Goal: Task Accomplishment & Management: Manage account settings

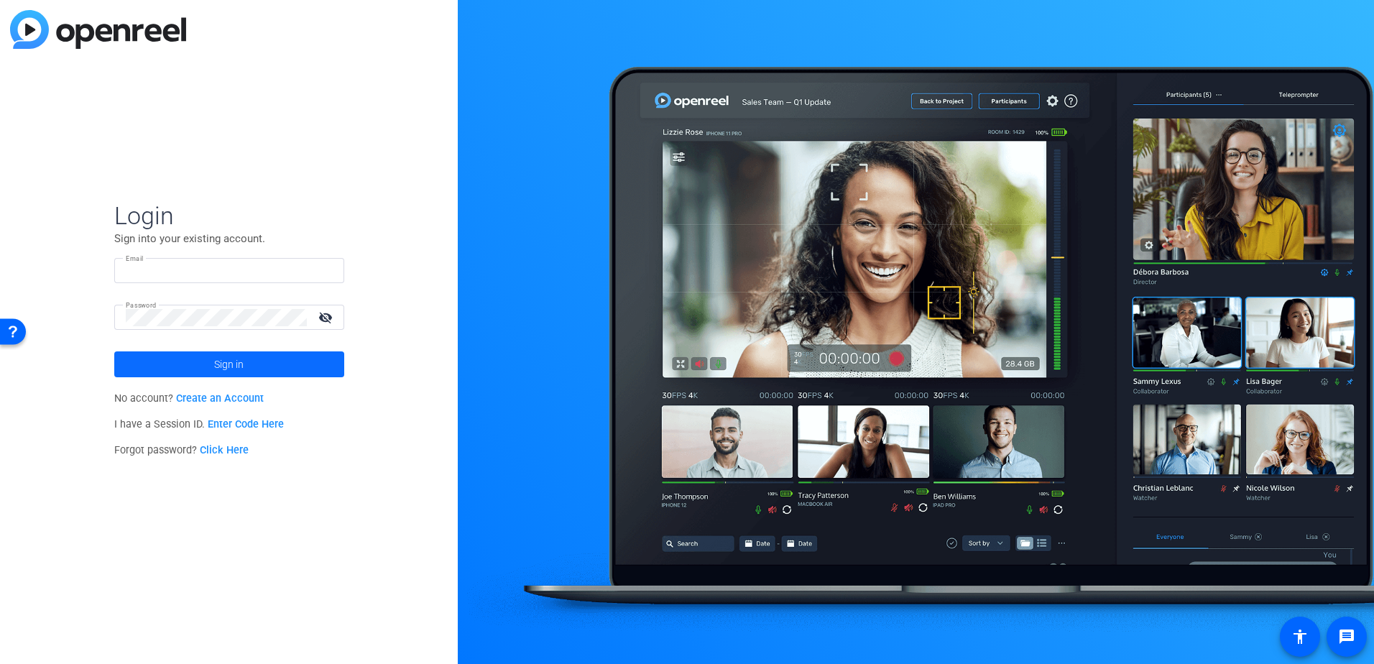
type input "rocco.pirillo@orbia.com"
click at [265, 371] on span at bounding box center [229, 364] width 230 height 34
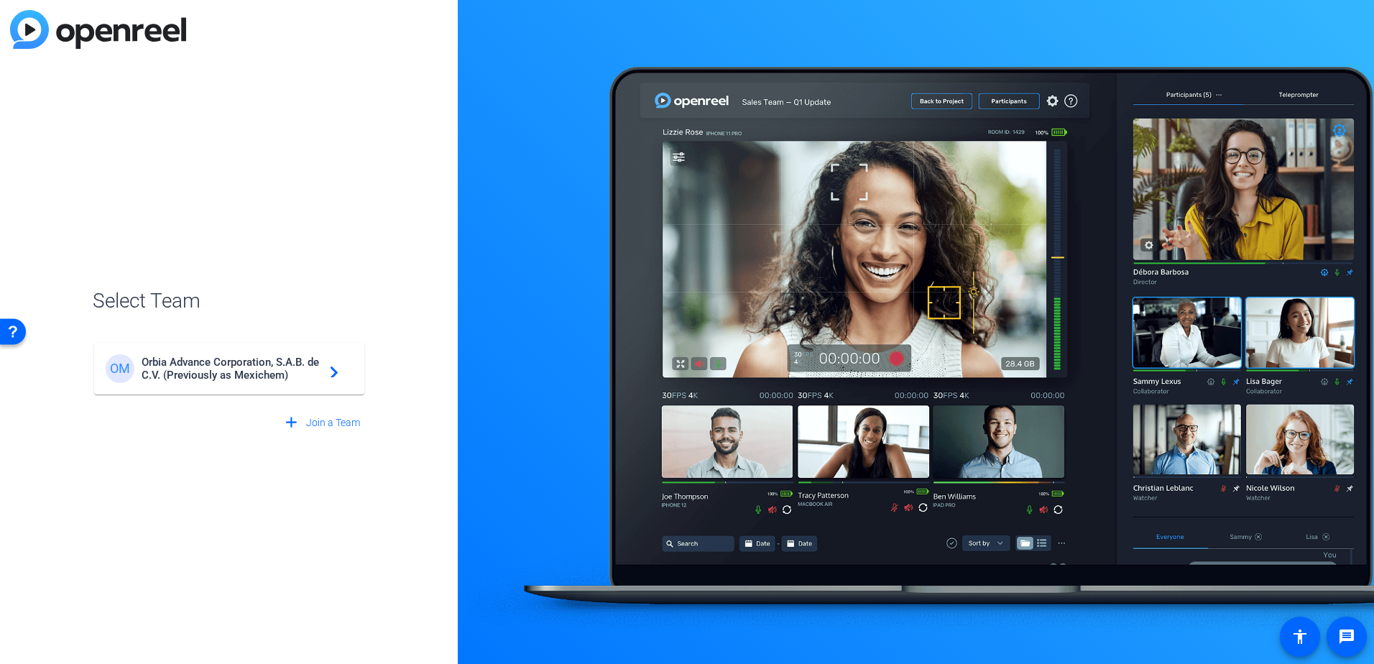
click at [265, 371] on span "Orbia Advance Corporation, S.A.B. de C.V. (Previously as Mexichem)" at bounding box center [232, 369] width 180 height 26
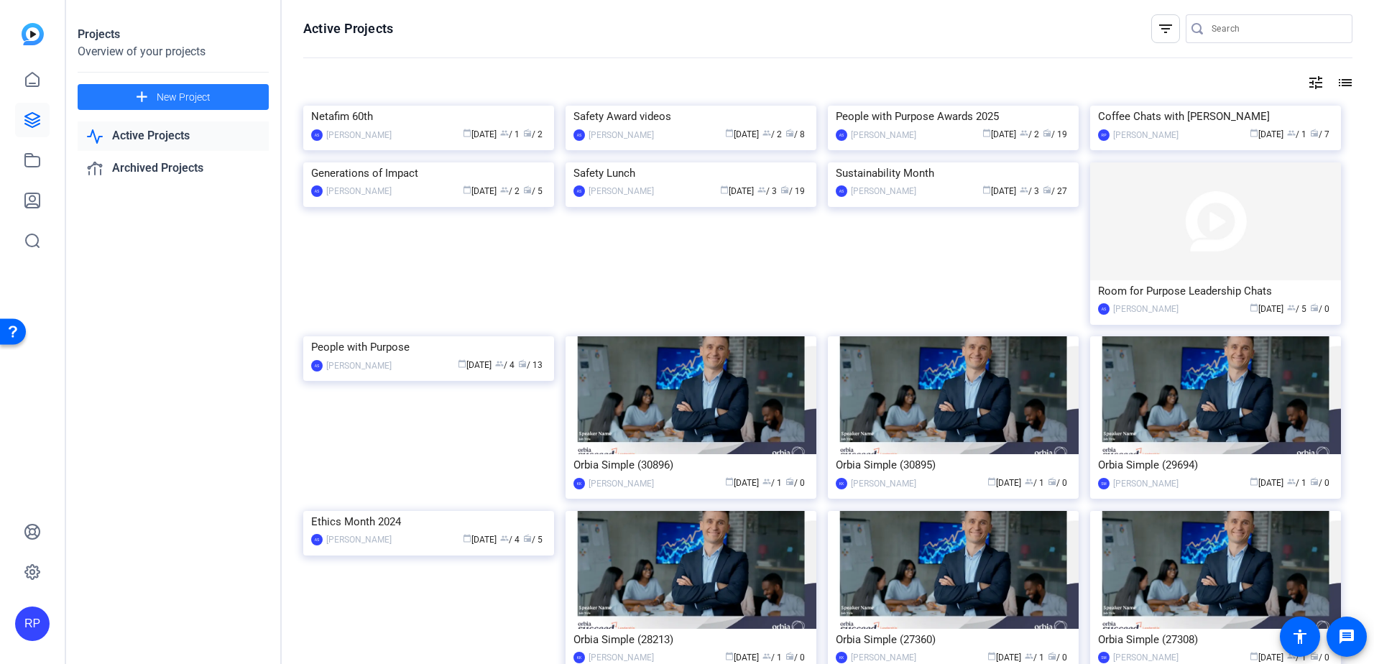
click at [159, 91] on span "New Project" at bounding box center [184, 97] width 54 height 15
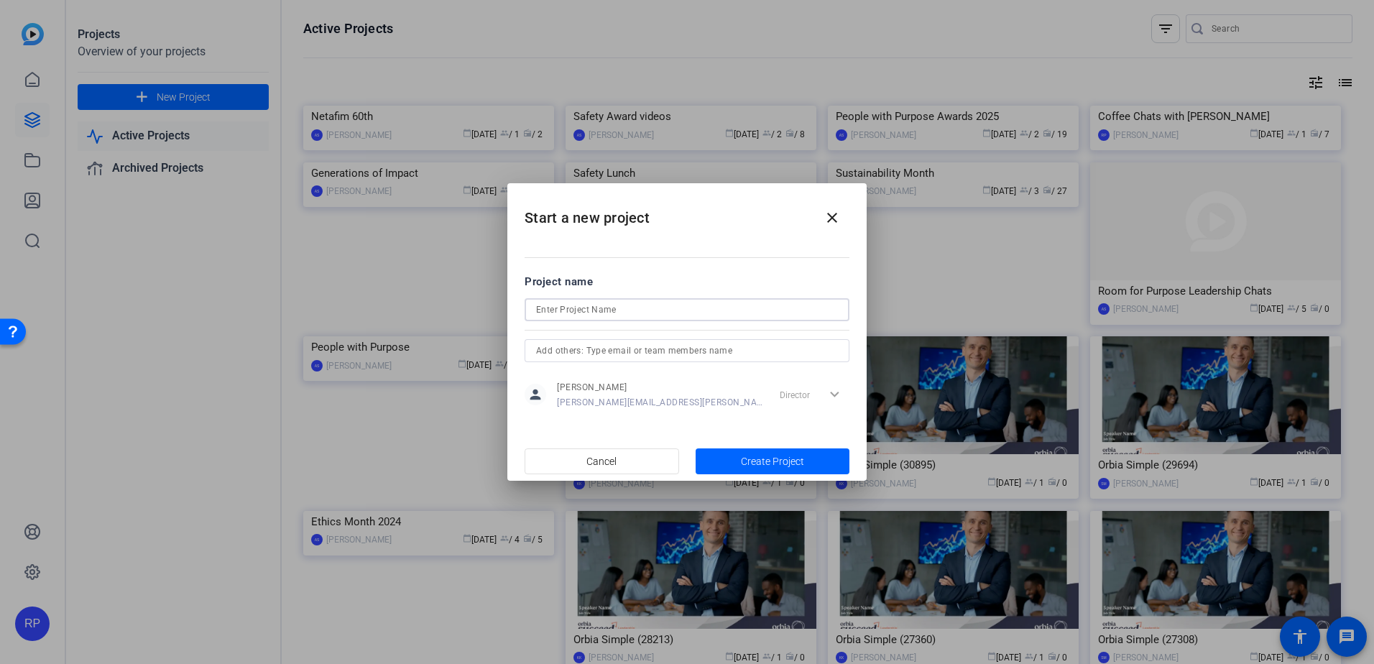
click at [568, 311] on input at bounding box center [687, 309] width 302 height 17
type input "Sustainability Week - [PERSON_NAME]"
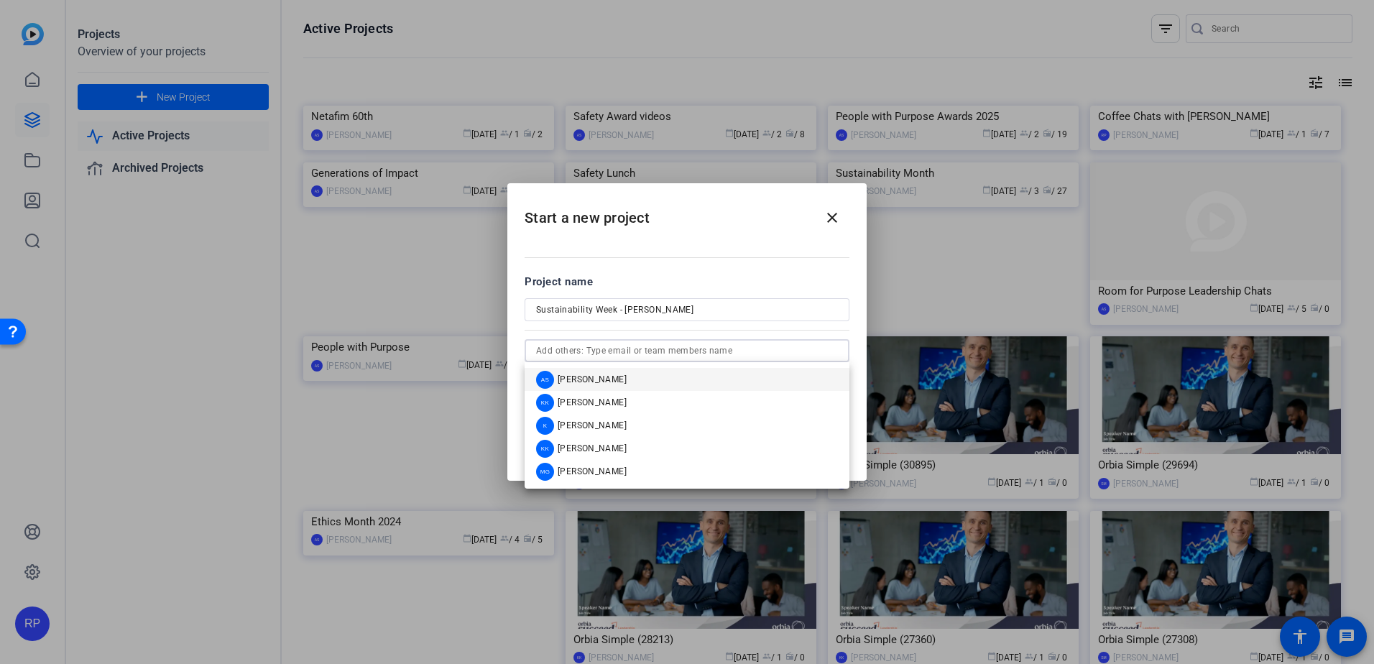
click at [613, 350] on input "text" at bounding box center [687, 350] width 302 height 17
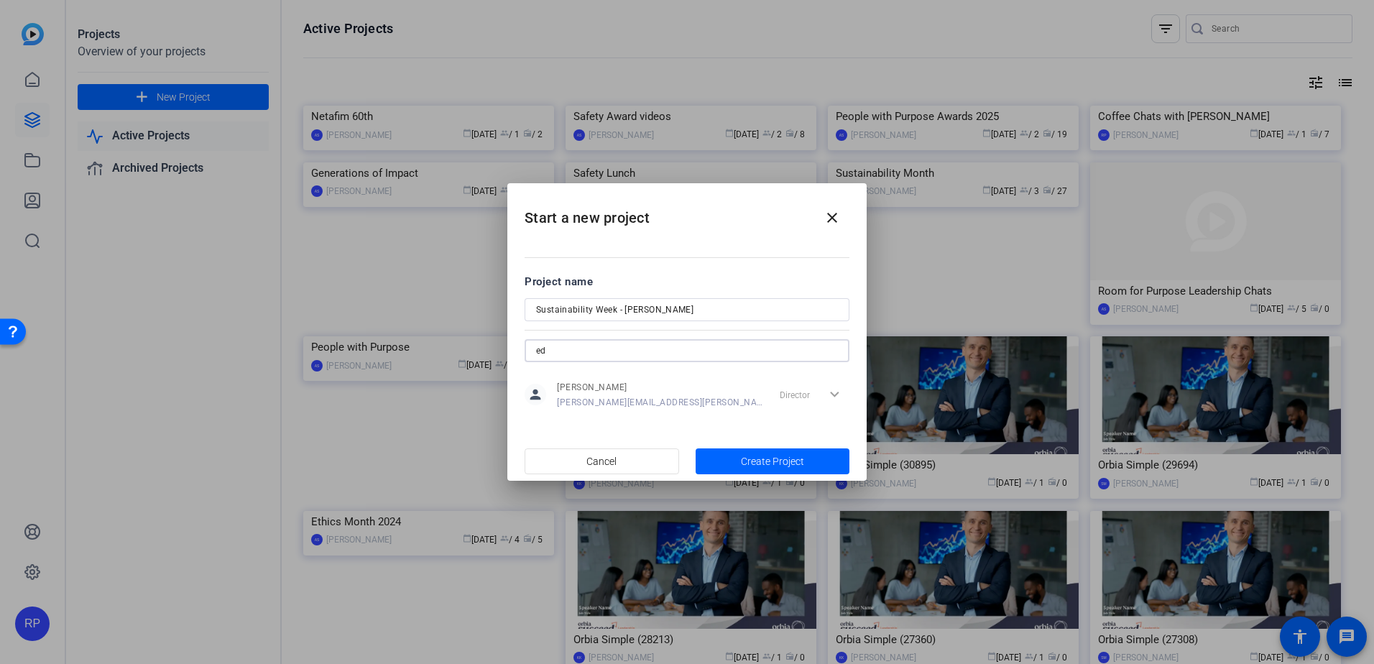
type input "e"
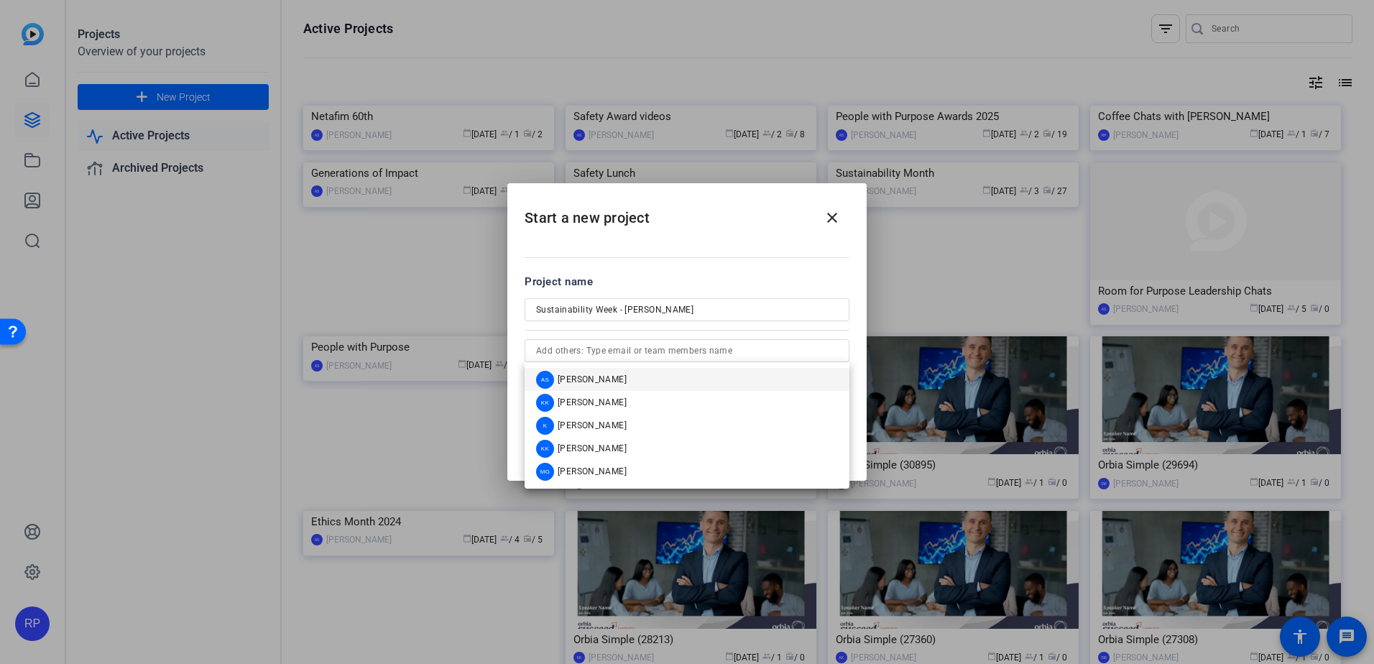
click at [639, 256] on mat-dialog-content "Project name Sustainability Week - Tania Rabasa person Rocco Pirillo rocco.piri…" at bounding box center [686, 341] width 359 height 200
click at [671, 351] on input "text" at bounding box center [687, 350] width 302 height 17
click at [633, 347] on input "text" at bounding box center [687, 350] width 302 height 17
paste input "edgar.cervantes.landa@orbia.com"
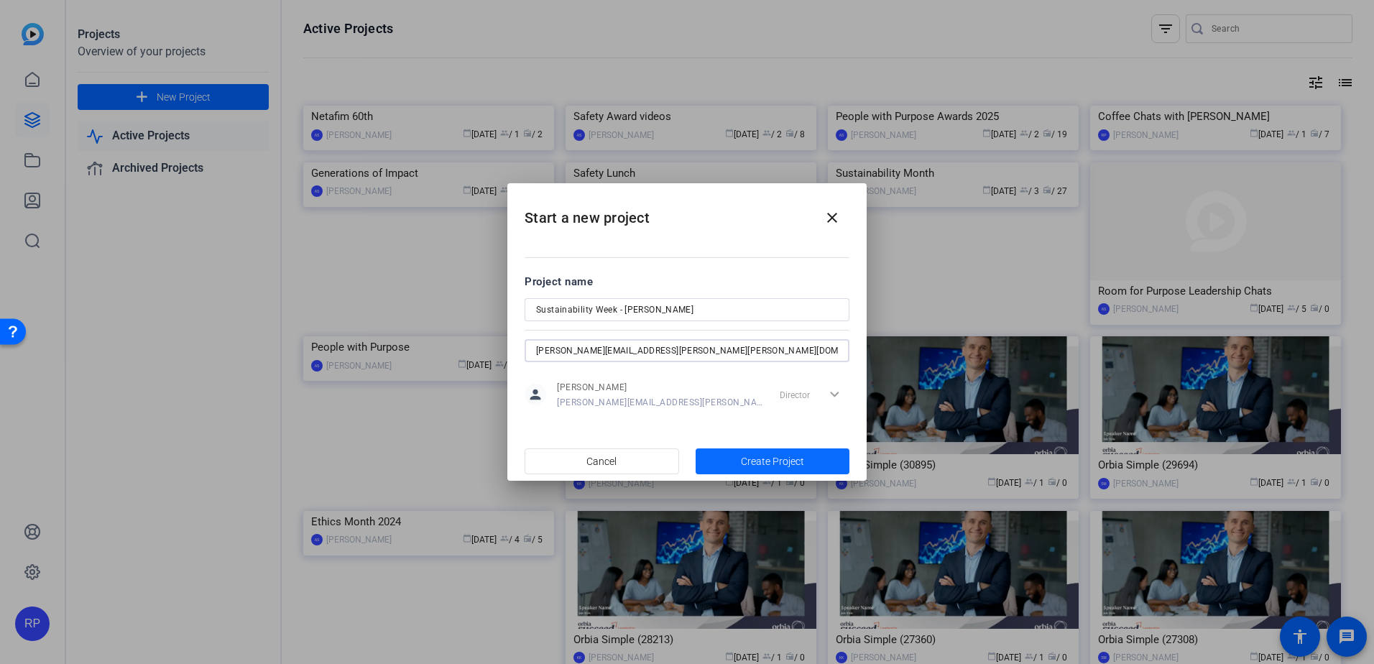
type input "edgar.cervantes.landa@orbia.com"
click at [745, 457] on span "Create Project" at bounding box center [772, 461] width 63 height 15
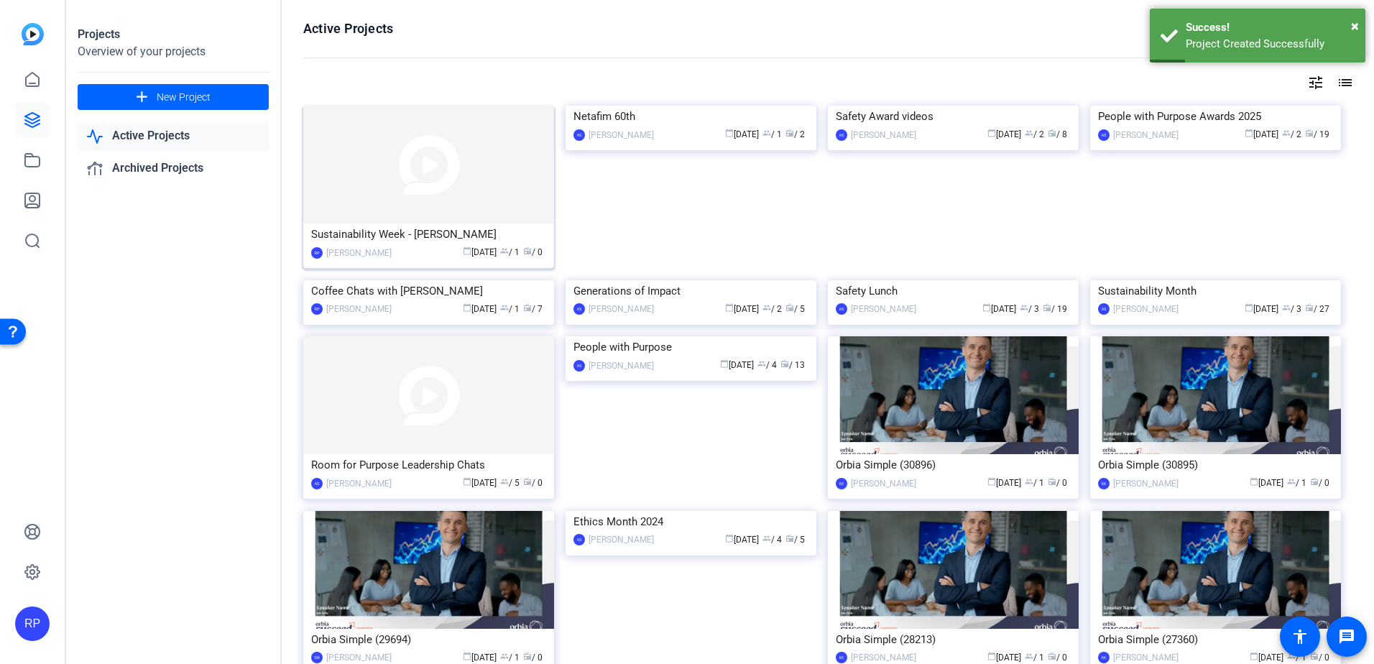
click at [379, 169] on img at bounding box center [428, 165] width 251 height 118
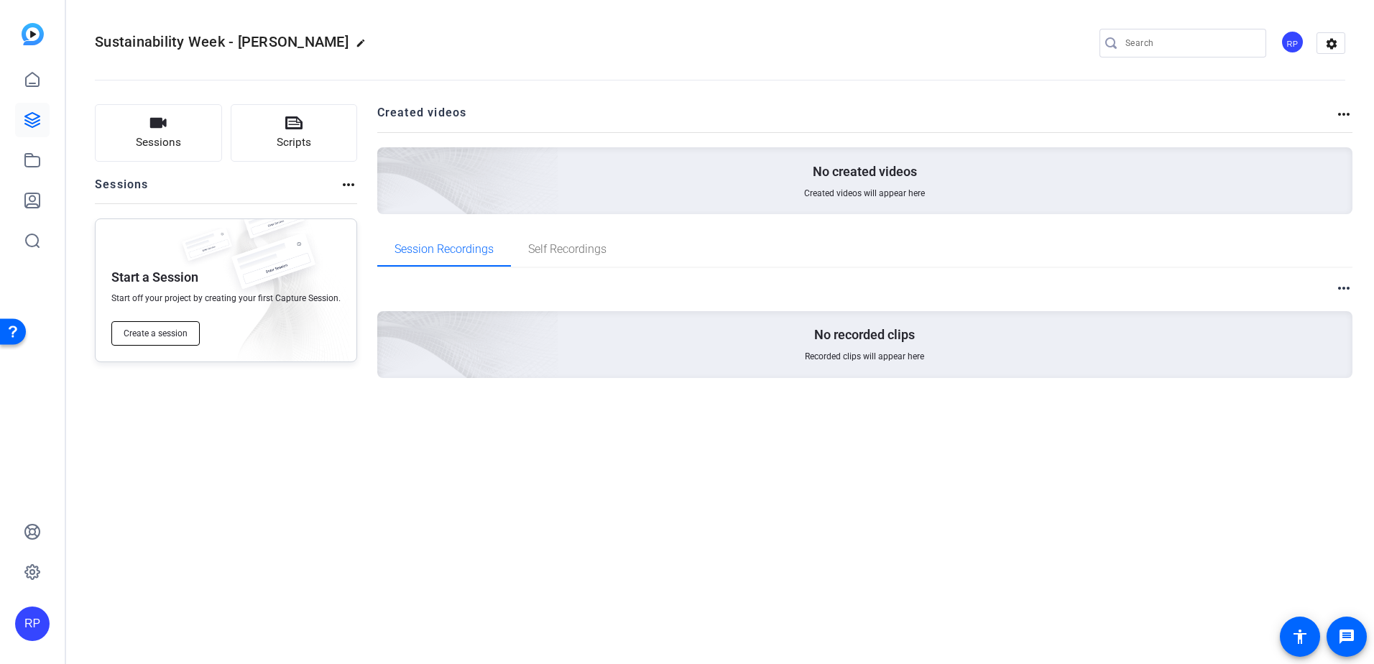
click at [180, 332] on span "Create a session" at bounding box center [156, 333] width 64 height 11
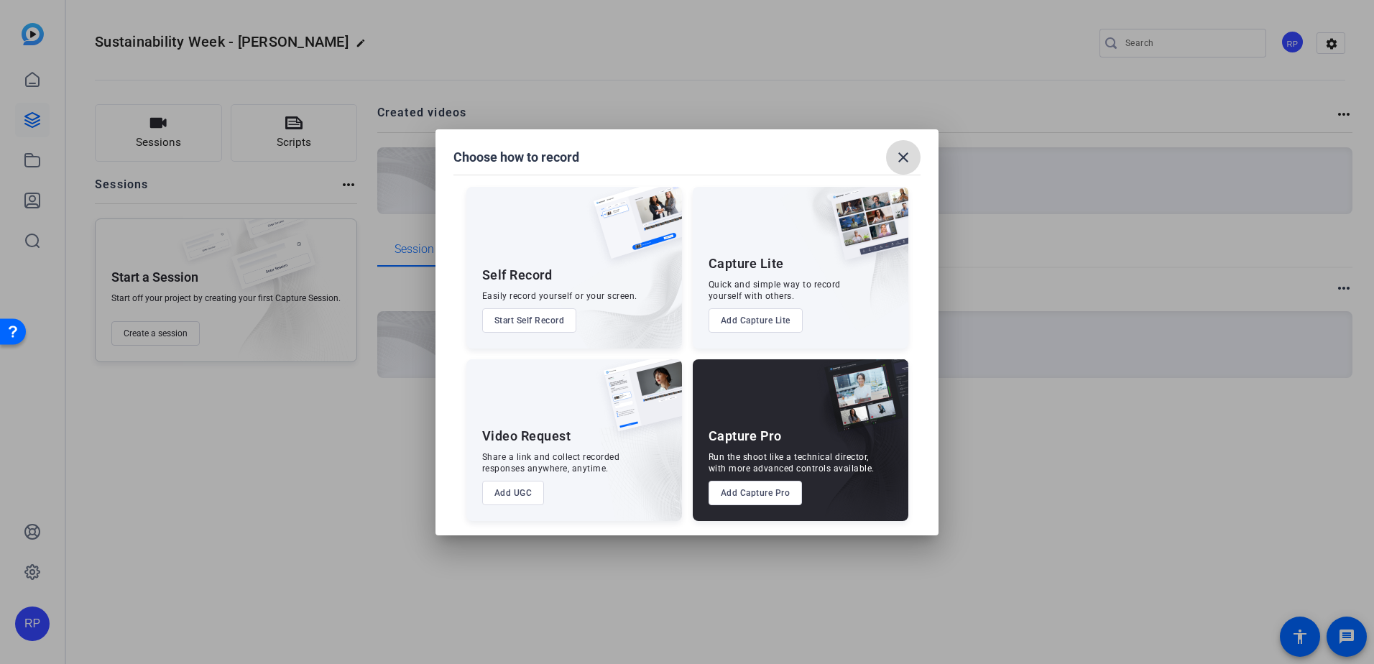
click at [902, 153] on mat-icon "close" at bounding box center [902, 157] width 17 height 17
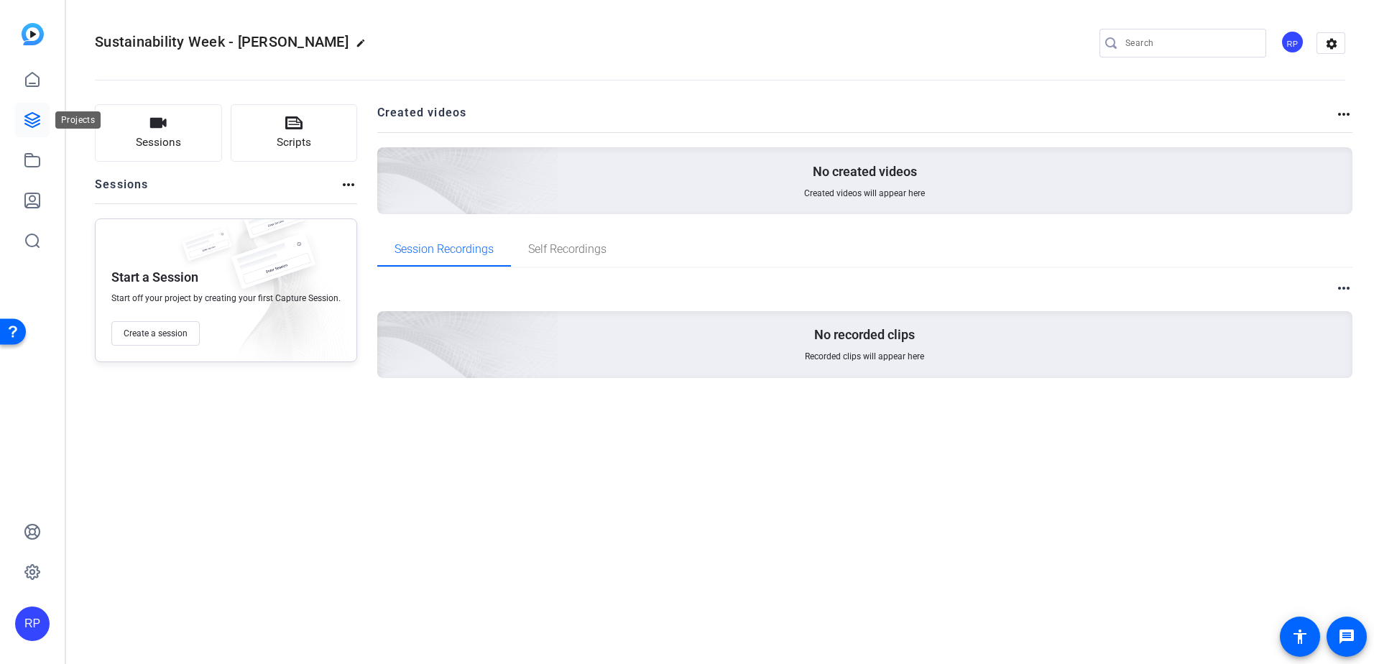
click at [30, 127] on icon at bounding box center [32, 119] width 17 height 17
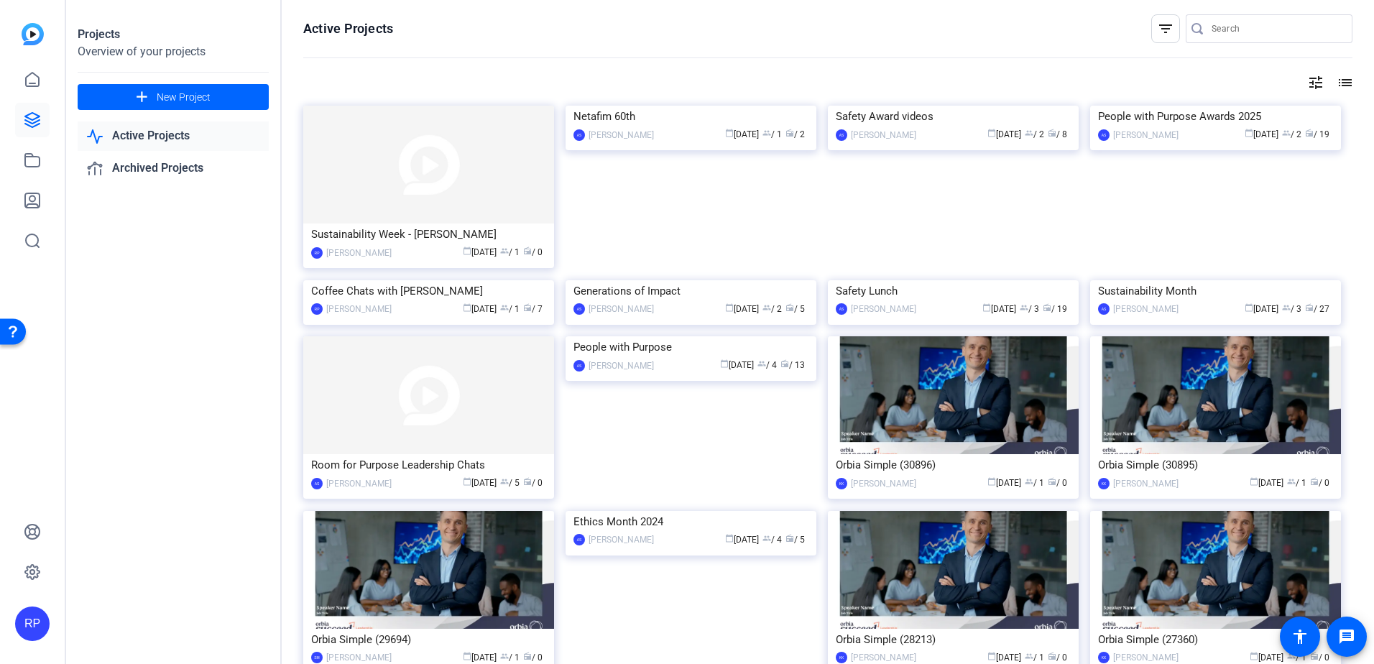
click at [443, 184] on img at bounding box center [428, 165] width 251 height 118
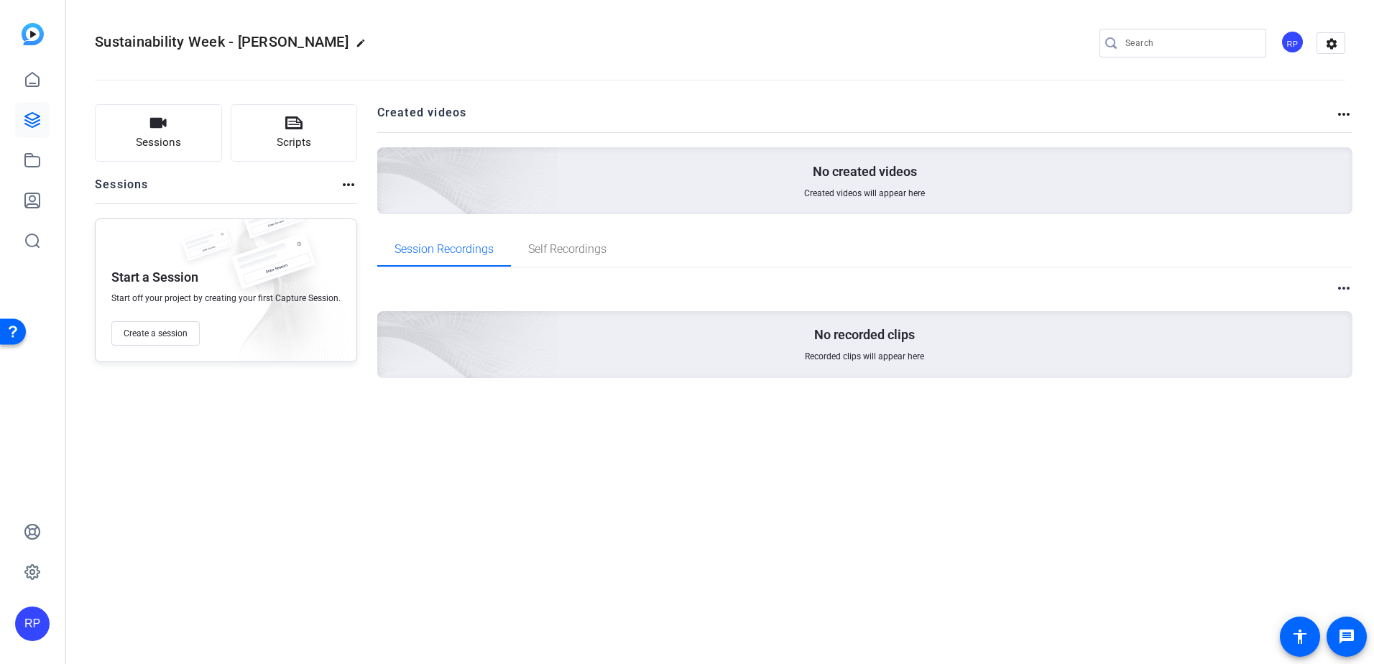
click at [874, 188] on span "Created videos will appear here" at bounding box center [864, 192] width 121 height 11
click at [1339, 114] on mat-icon "more_horiz" at bounding box center [1343, 114] width 17 height 17
click at [1117, 451] on div at bounding box center [687, 332] width 1374 height 664
click at [149, 134] on button "Sessions" at bounding box center [158, 132] width 127 height 57
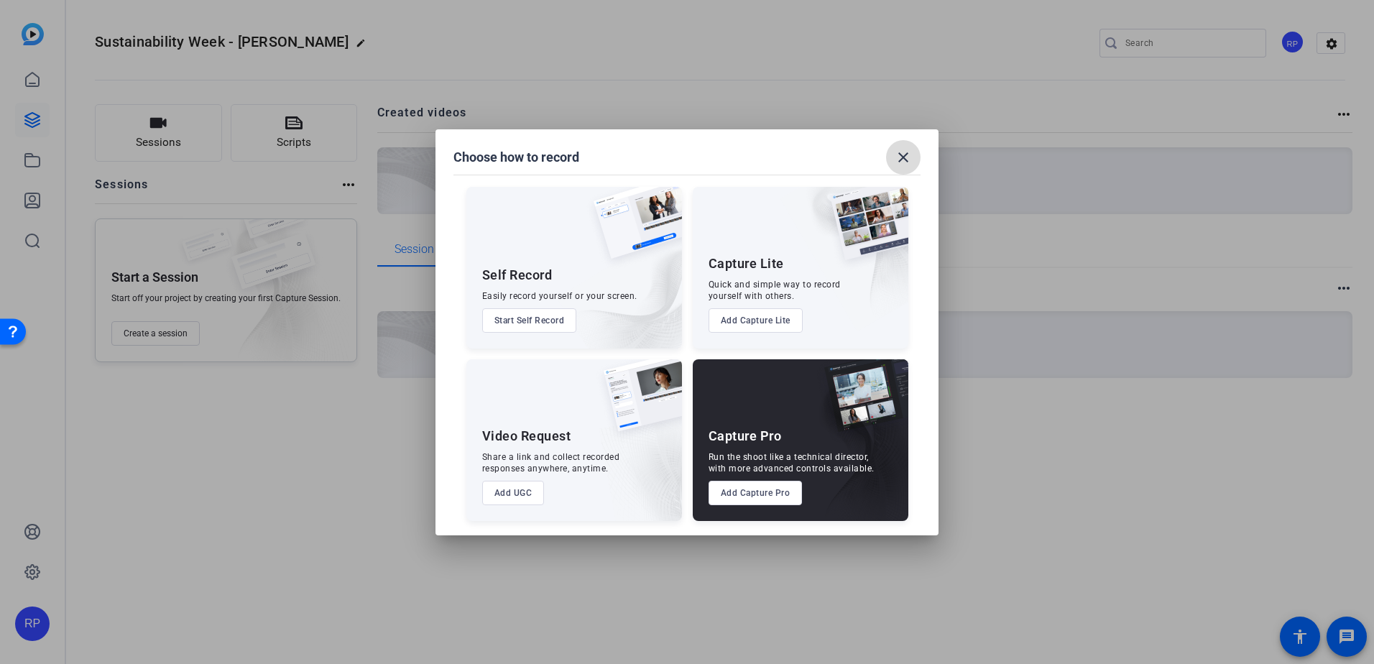
click at [905, 151] on mat-icon "close" at bounding box center [902, 157] width 17 height 17
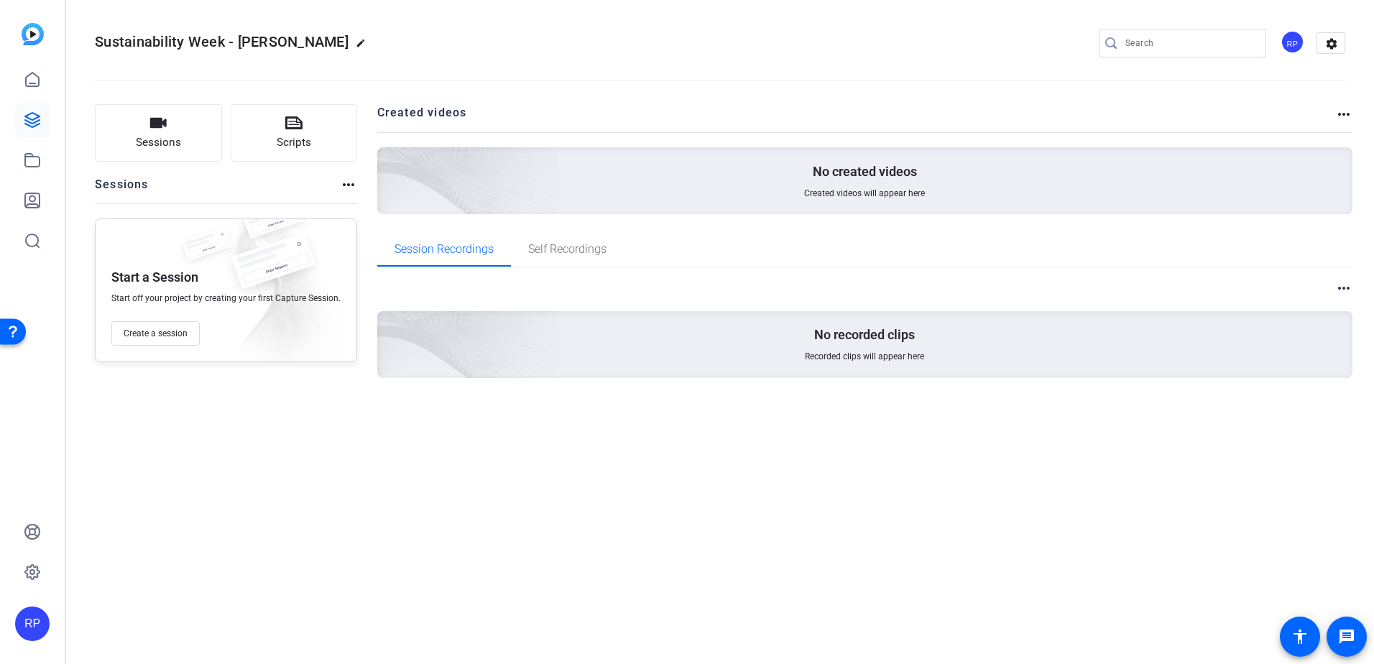
click at [791, 200] on div "No created videos Created videos will appear here" at bounding box center [865, 180] width 976 height 67
click at [1348, 119] on mat-icon "more_horiz" at bounding box center [1343, 114] width 17 height 17
click at [1339, 109] on div at bounding box center [687, 332] width 1374 height 664
click at [539, 433] on div "Sessions Scripts Sessions more_horiz Start a Session Start off your project by …" at bounding box center [719, 264] width 1307 height 356
click at [471, 250] on span "Session Recordings" at bounding box center [443, 249] width 99 height 11
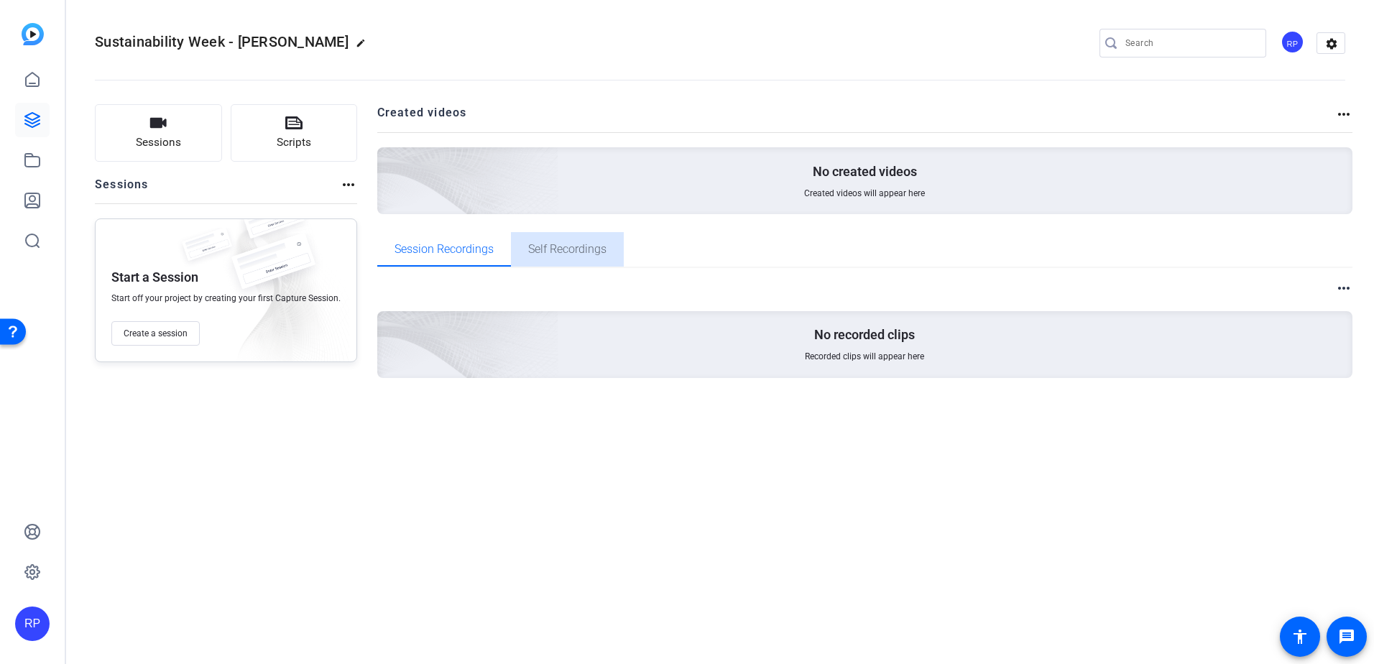
click at [575, 251] on span "Self Recordings" at bounding box center [567, 249] width 78 height 11
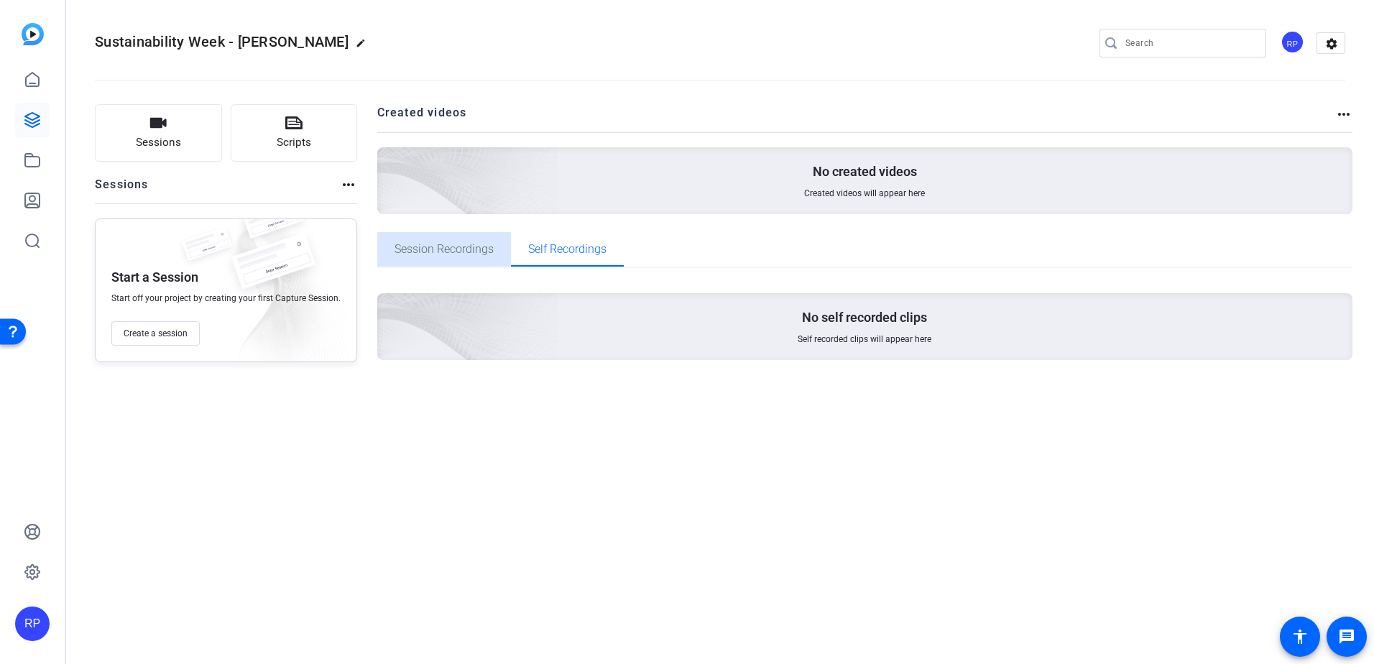
click at [433, 244] on span "Session Recordings" at bounding box center [443, 249] width 99 height 11
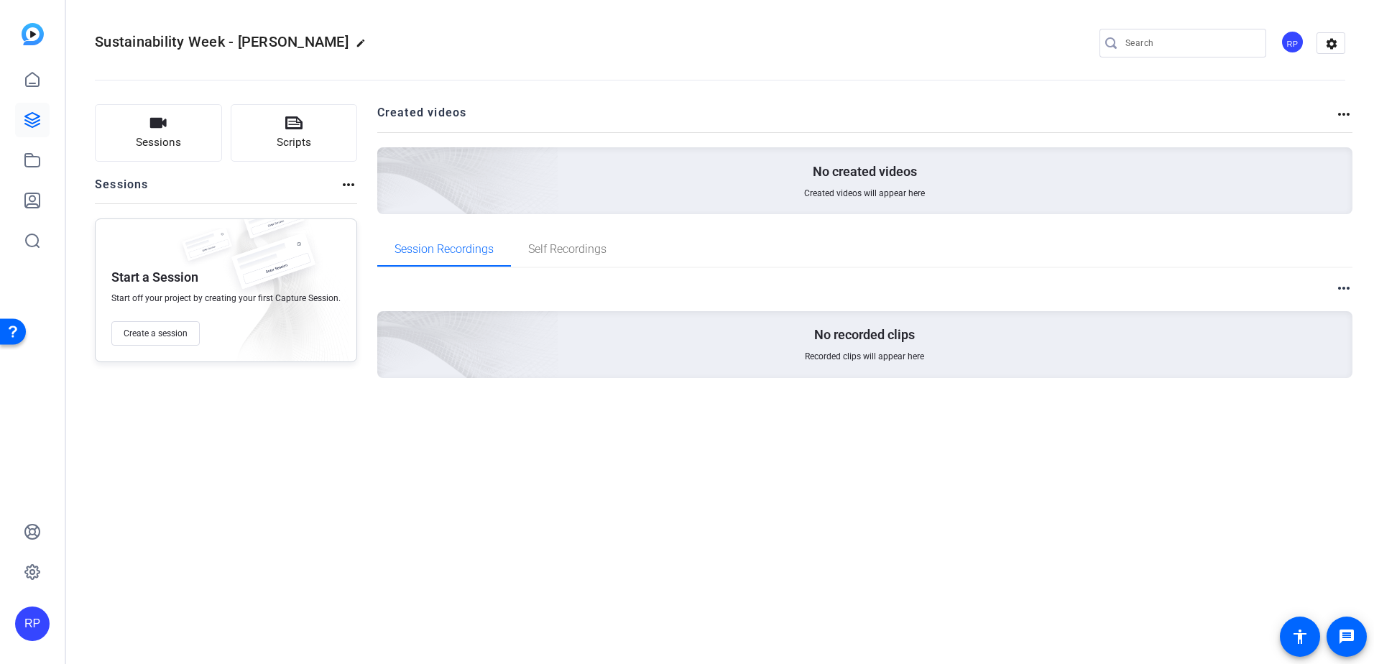
click at [440, 177] on img at bounding box center [387, 161] width 343 height 312
click at [341, 185] on mat-icon "more_horiz" at bounding box center [348, 184] width 17 height 17
click at [346, 445] on div at bounding box center [687, 332] width 1374 height 664
click at [27, 76] on icon at bounding box center [32, 80] width 13 height 14
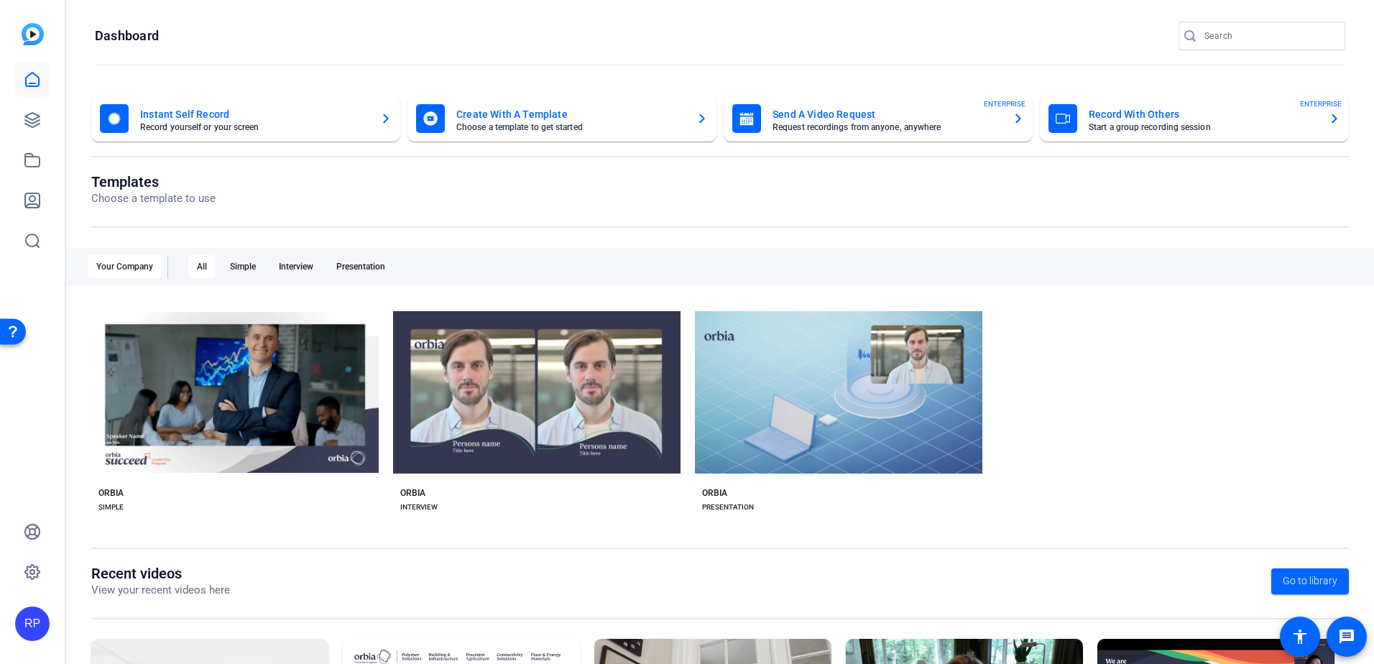
click at [989, 110] on mat-card-title "Send A Video Request" at bounding box center [886, 114] width 228 height 17
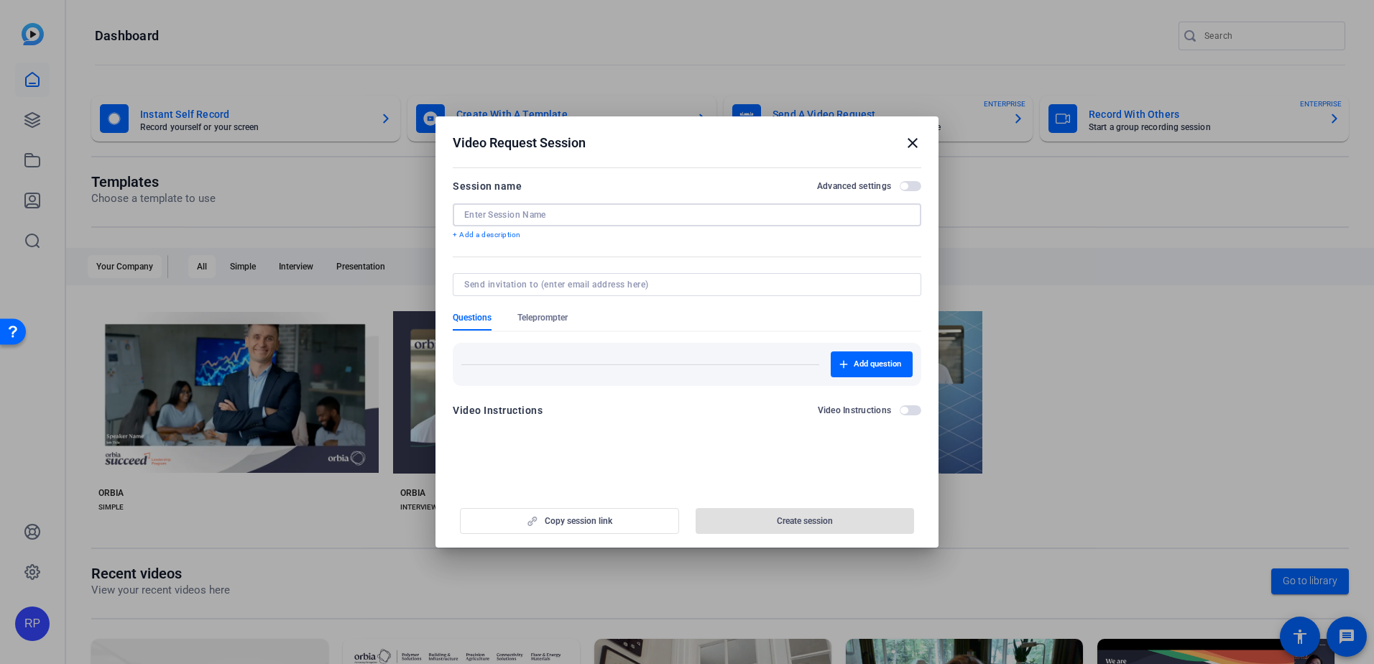
click at [574, 214] on input at bounding box center [686, 214] width 445 height 11
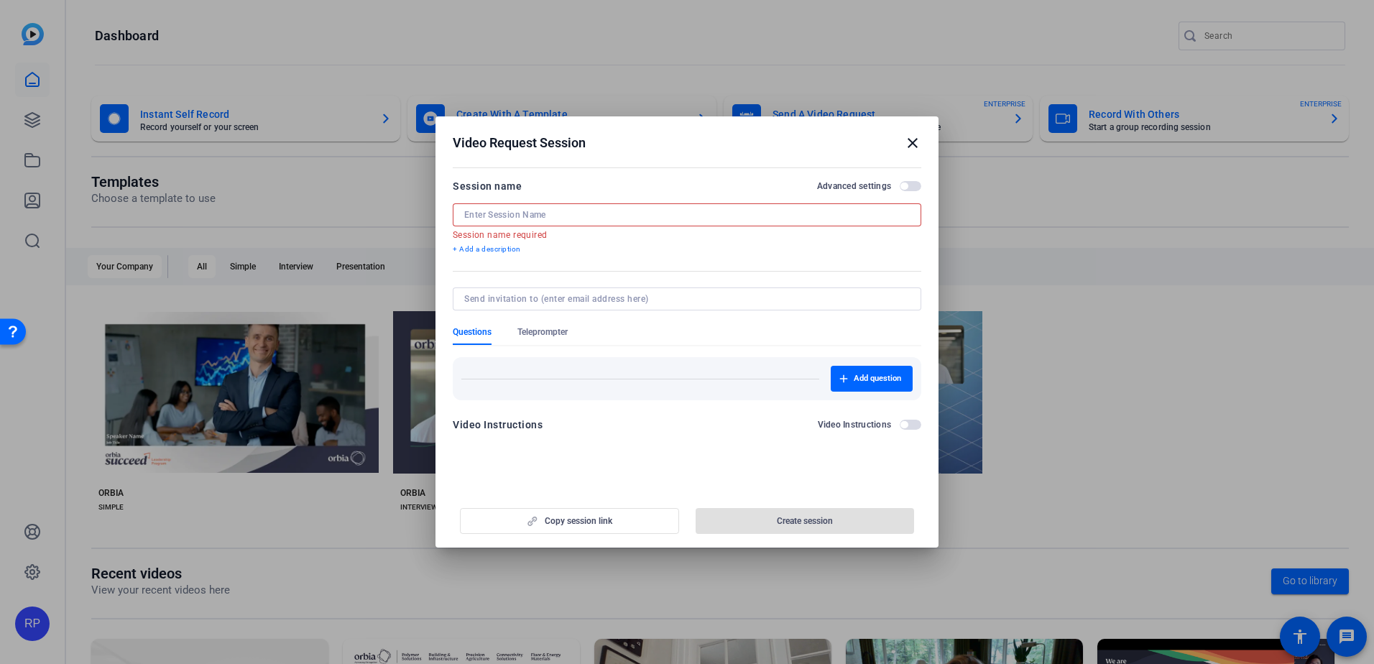
click at [544, 216] on input at bounding box center [686, 214] width 445 height 11
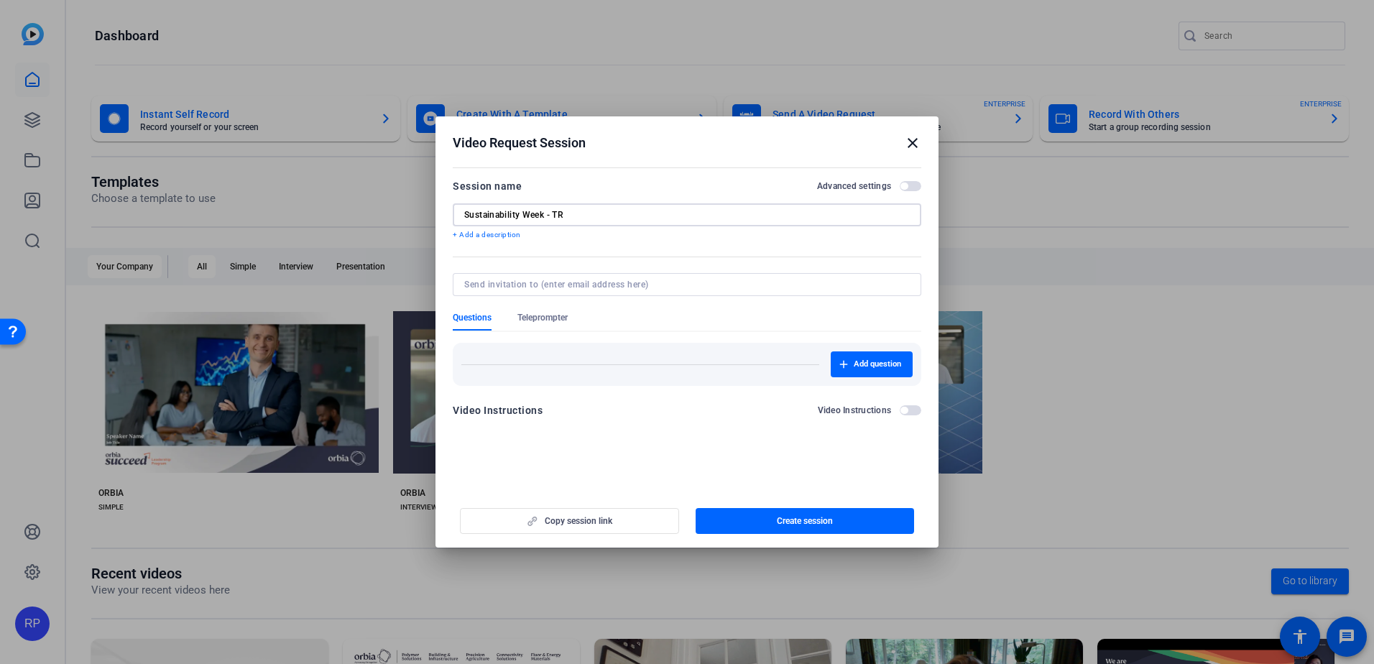
type input "Sustainability Week - TR"
click at [551, 290] on input at bounding box center [684, 284] width 440 height 11
paste input "edgar.cervantes.landa@orbia.com"
type input "edgar.cervantes.landa@orbia.com"
click at [905, 186] on span "button" at bounding box center [903, 185] width 7 height 7
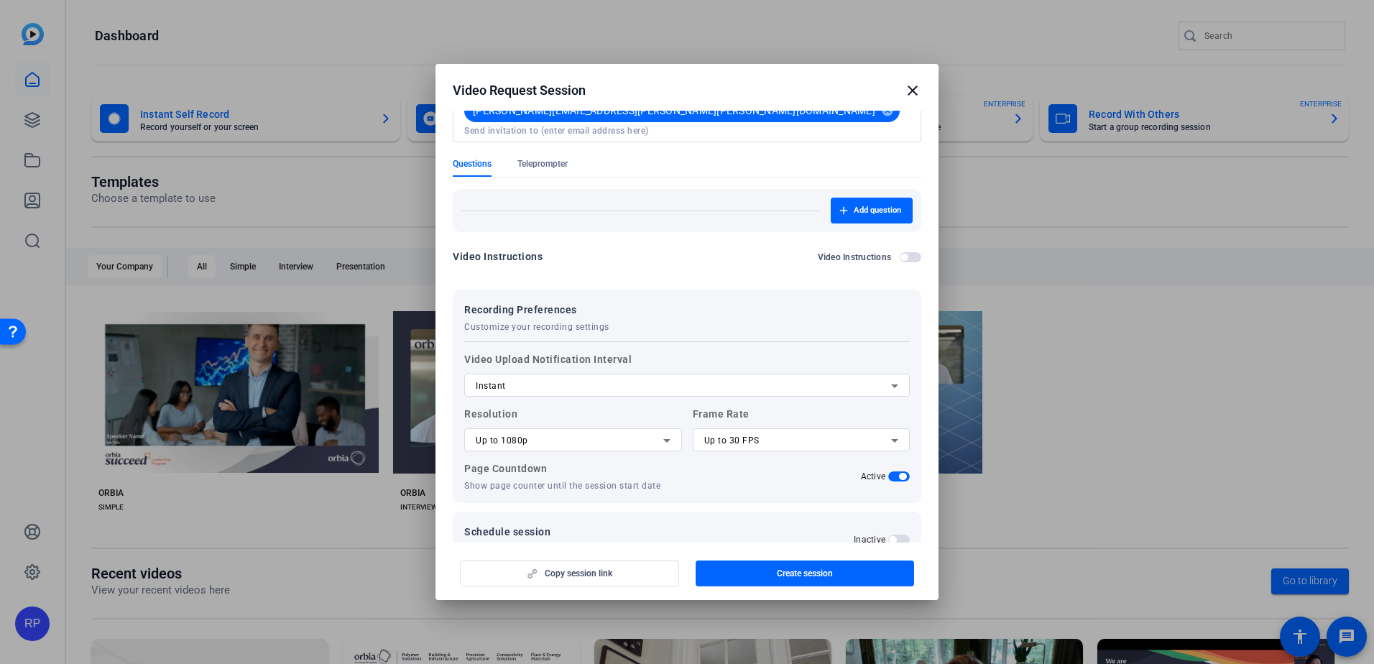
scroll to position [144, 0]
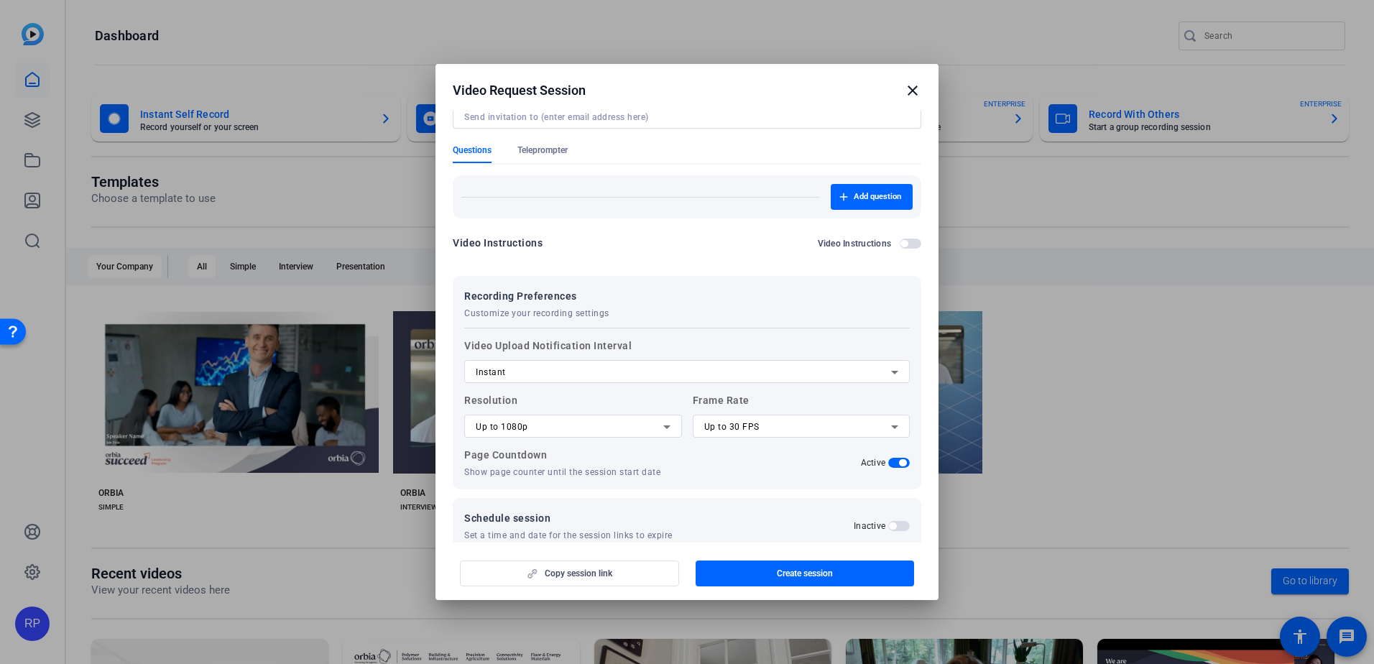
click at [816, 363] on div "Instant" at bounding box center [683, 371] width 415 height 17
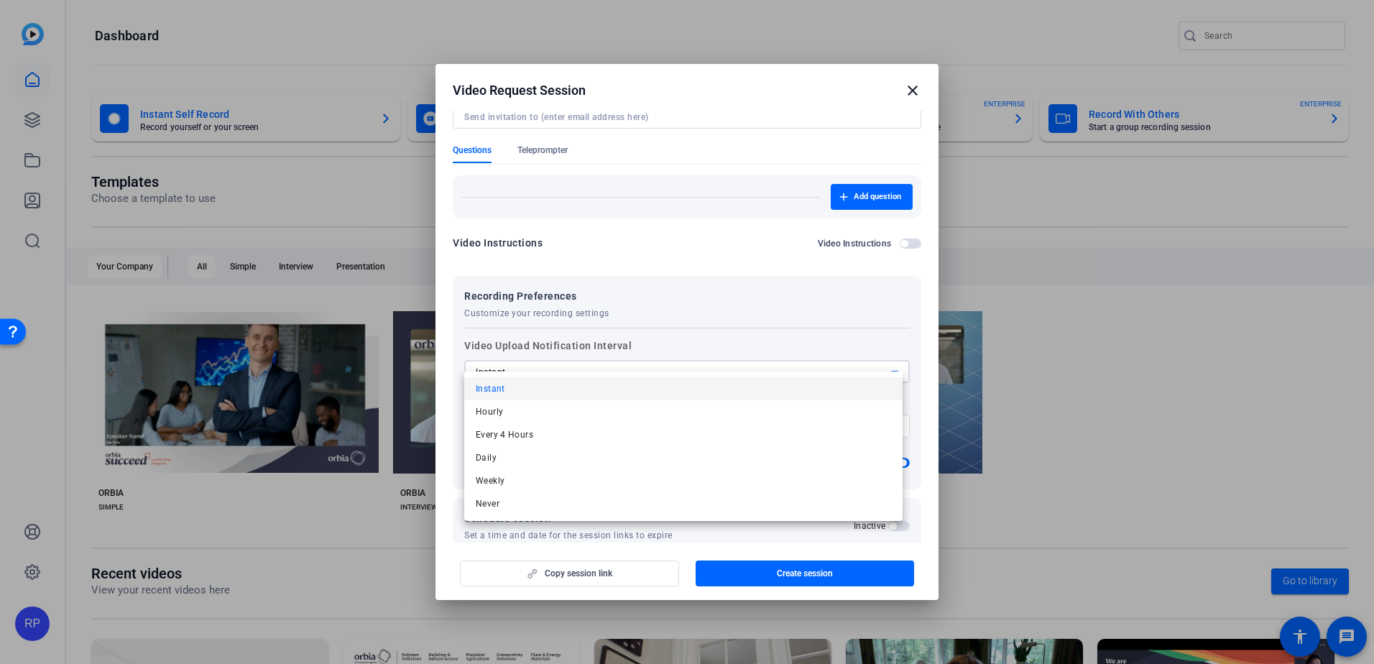
click at [909, 91] on div at bounding box center [687, 332] width 1374 height 664
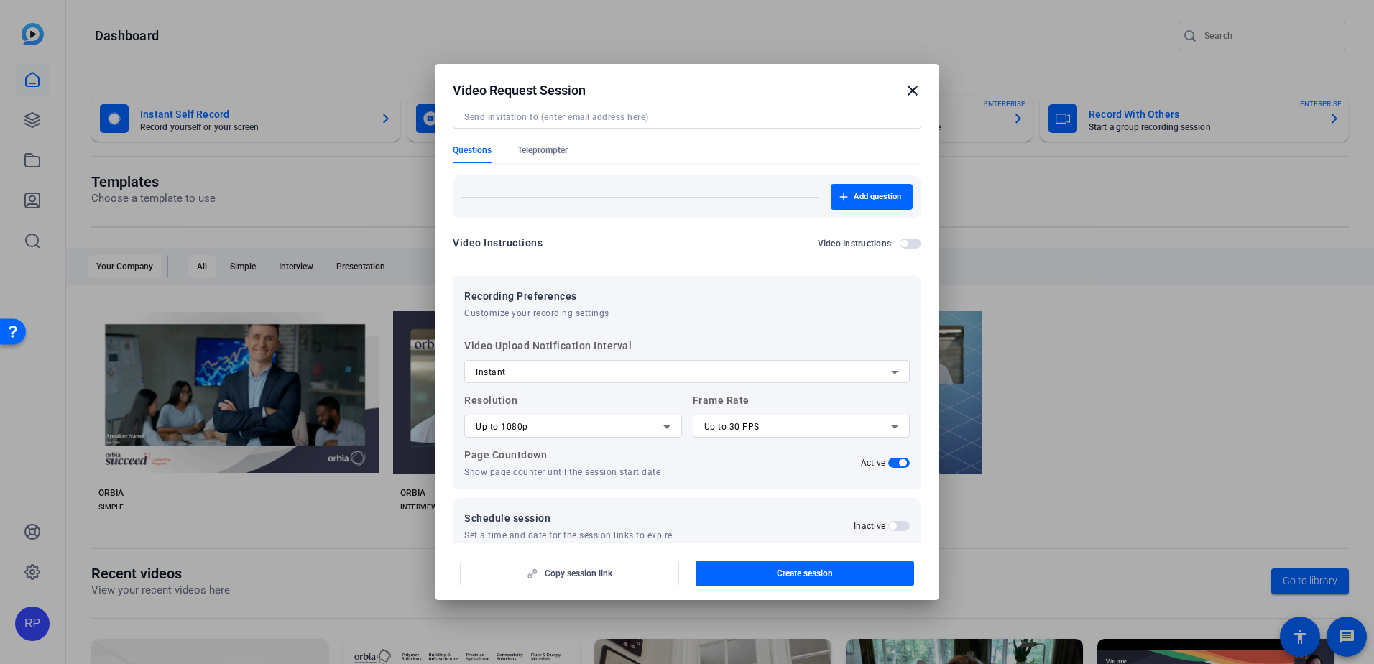
click at [916, 87] on mat-icon "close" at bounding box center [912, 90] width 17 height 17
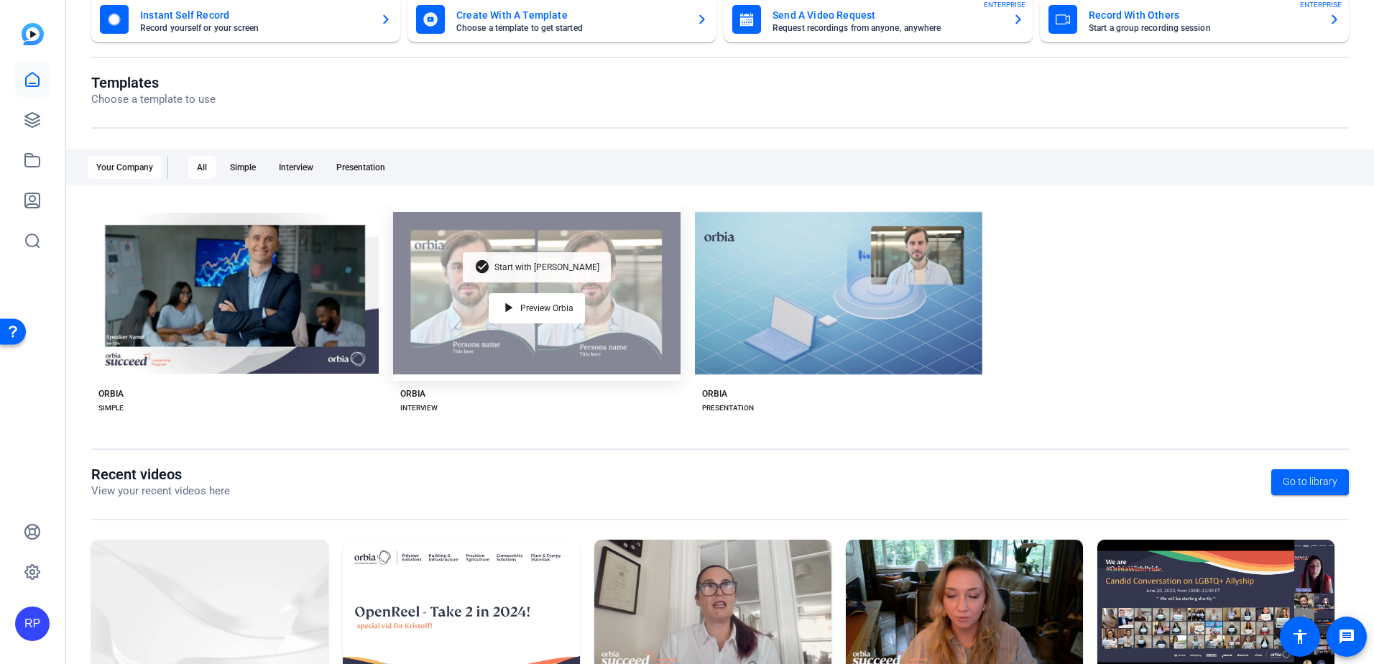
scroll to position [0, 0]
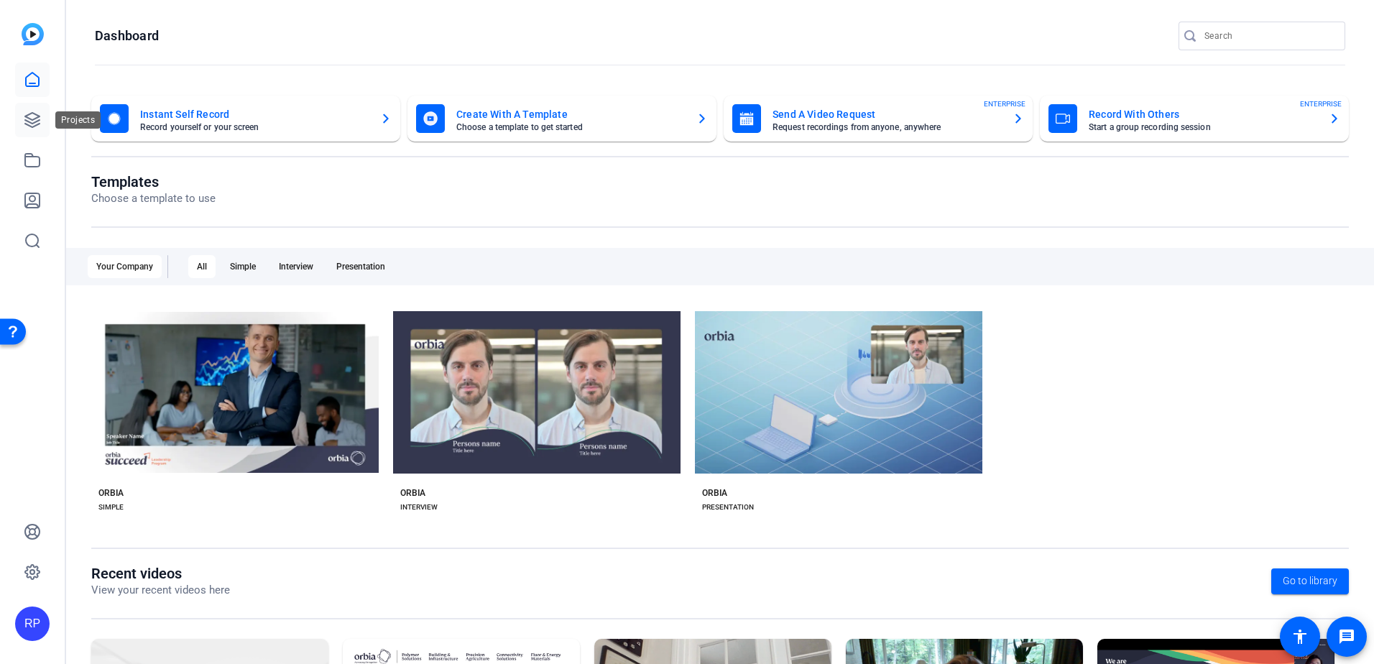
click at [38, 116] on icon at bounding box center [32, 120] width 14 height 14
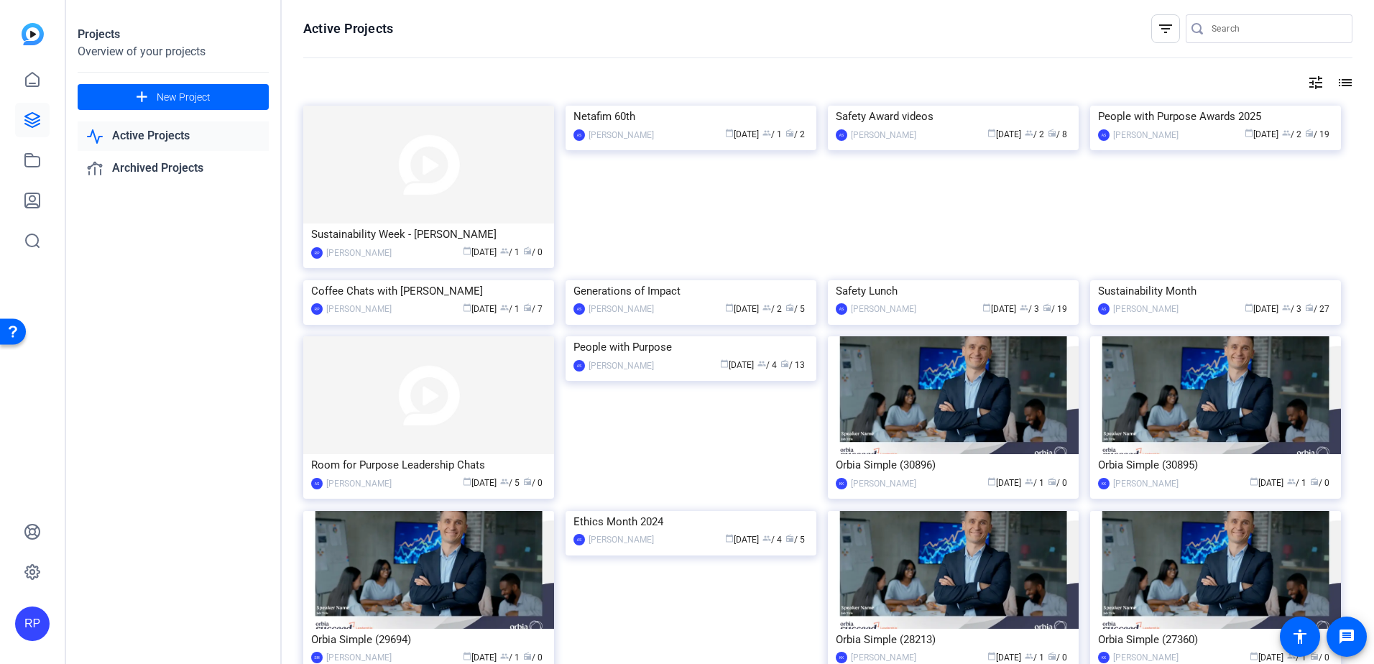
click at [167, 134] on link "Active Projects" at bounding box center [173, 135] width 191 height 29
click at [450, 280] on img at bounding box center [428, 280] width 251 height 0
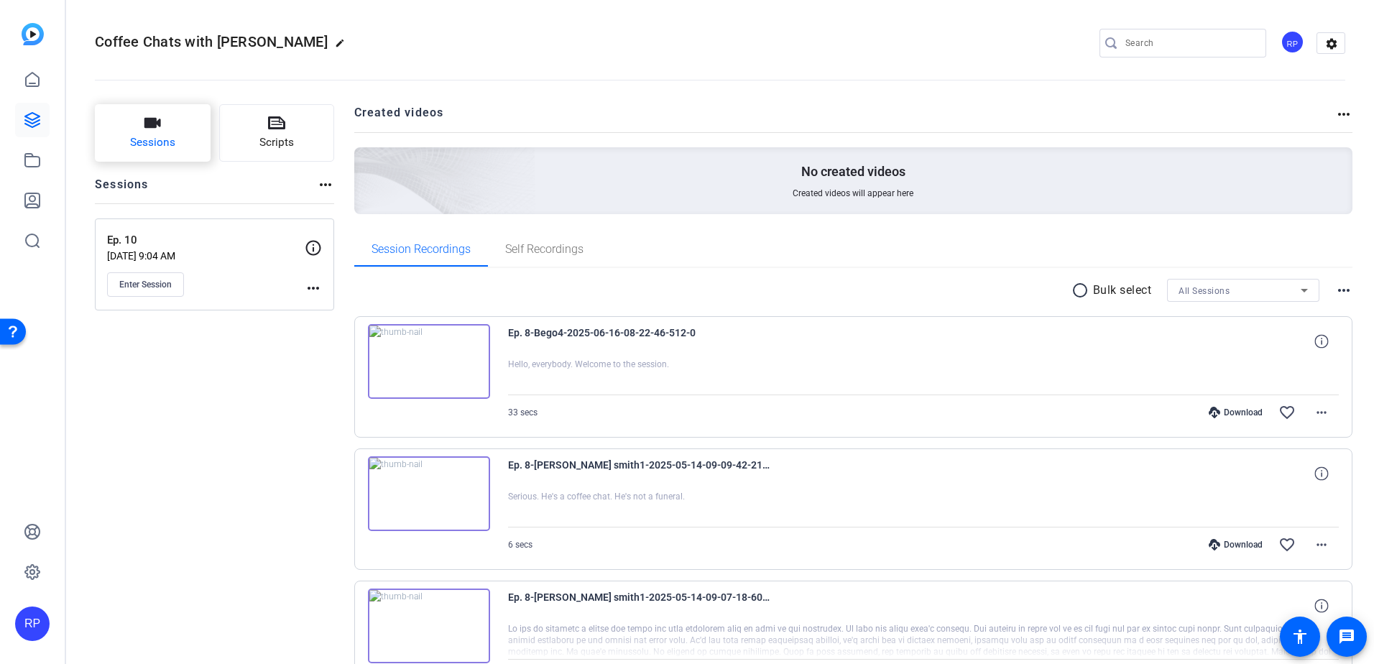
click at [138, 136] on span "Sessions" at bounding box center [152, 142] width 45 height 17
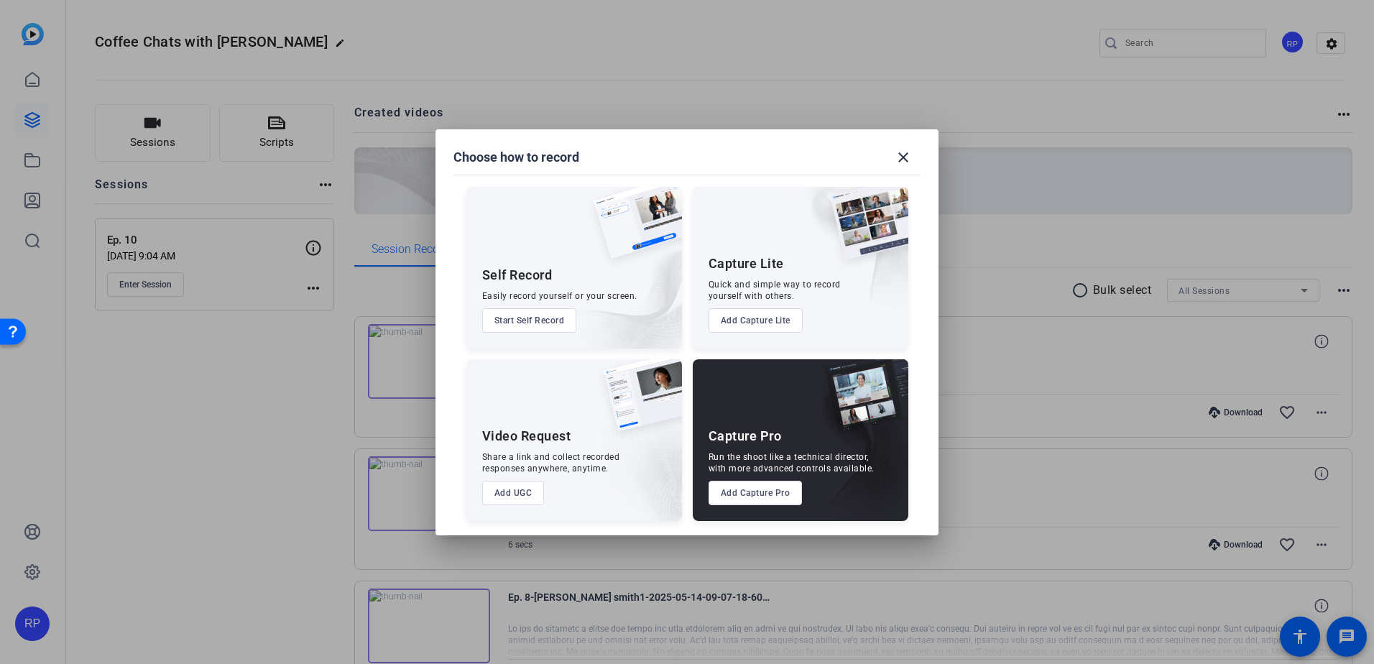
click at [754, 497] on button "Add Capture Pro" at bounding box center [755, 493] width 94 height 24
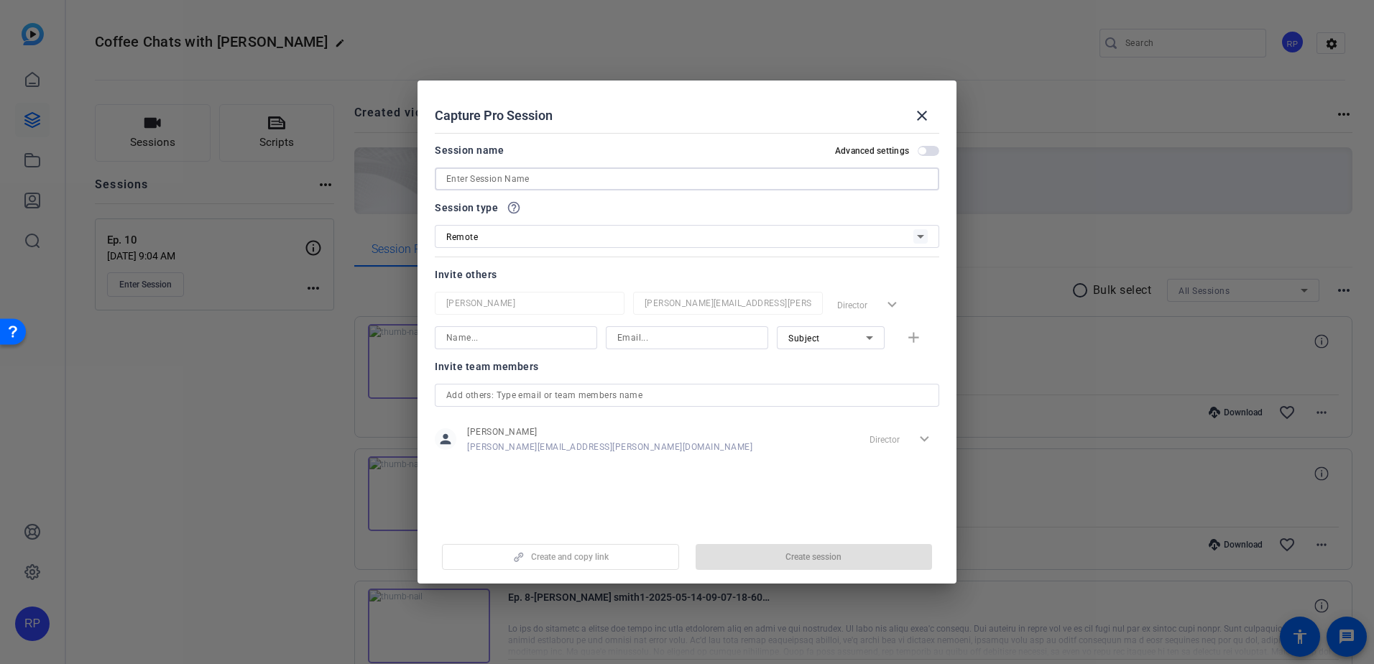
drag, startPoint x: 572, startPoint y: 180, endPoint x: 561, endPoint y: 182, distance: 10.9
click at [570, 180] on input at bounding box center [686, 178] width 481 height 17
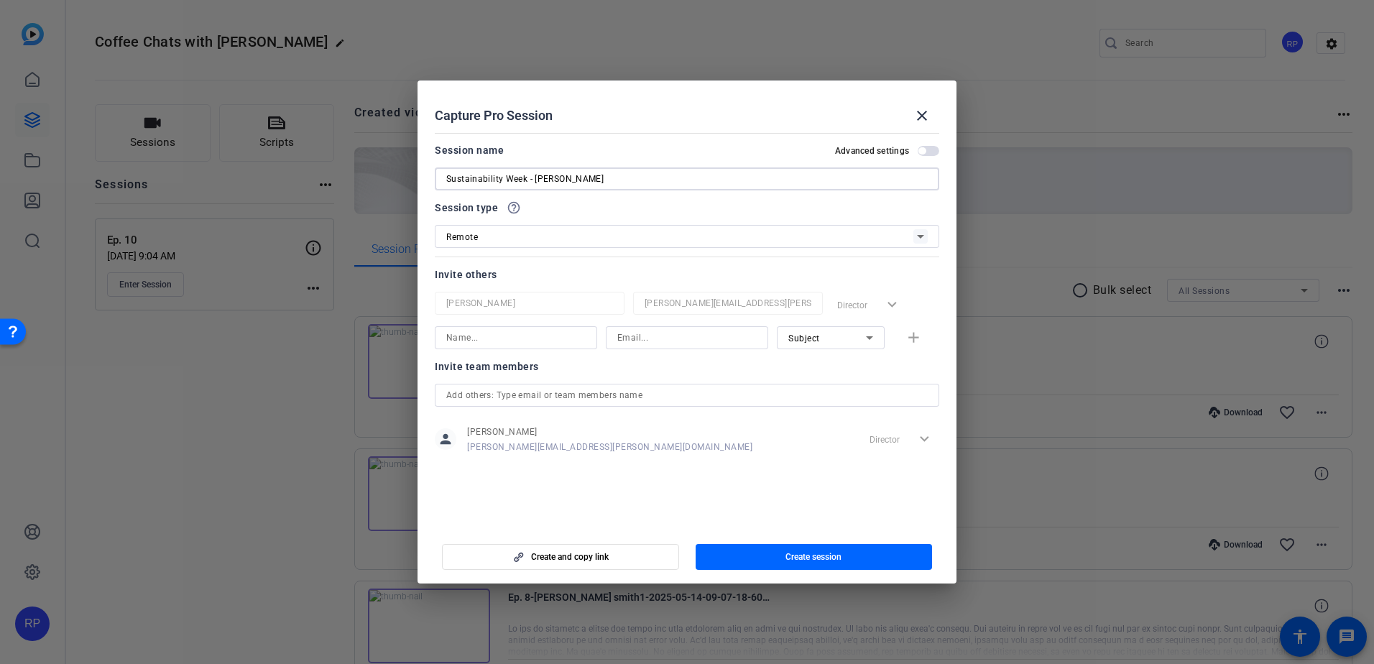
type input "Sustainability Week - Tania Rabasa"
click at [528, 231] on div "Remote" at bounding box center [679, 237] width 467 height 18
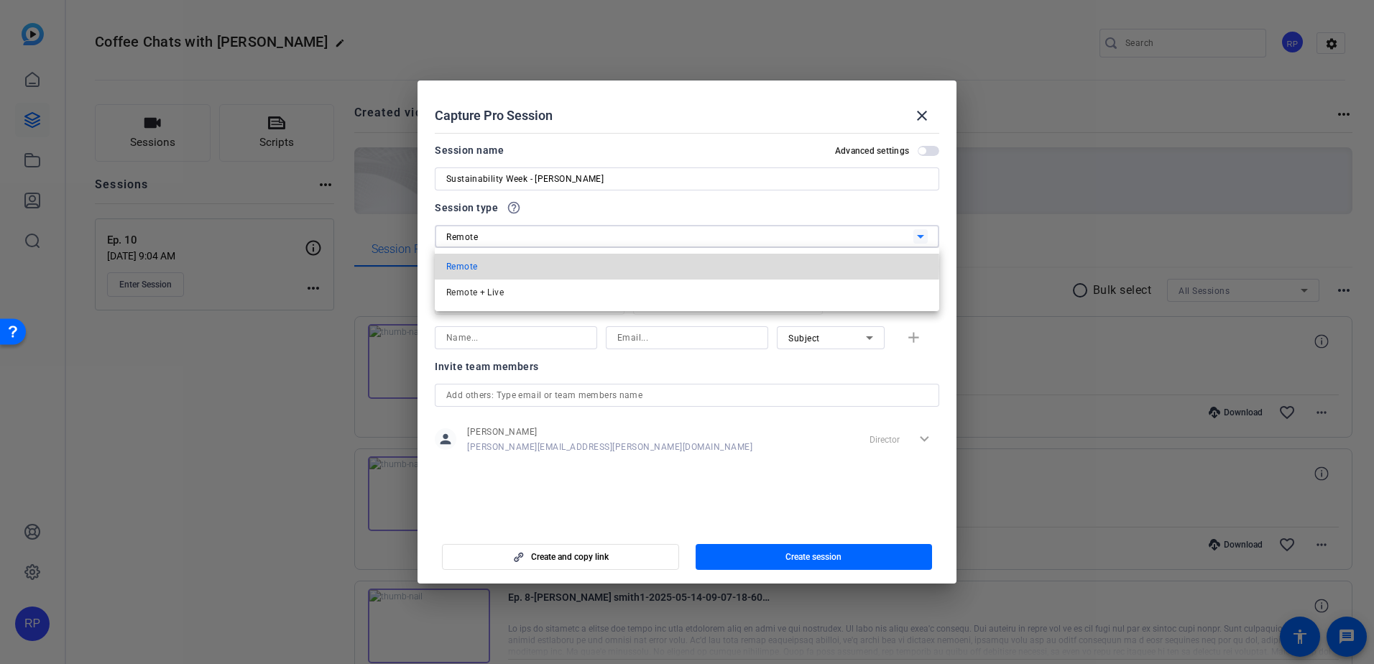
click at [511, 267] on mat-option "Remote" at bounding box center [687, 267] width 504 height 26
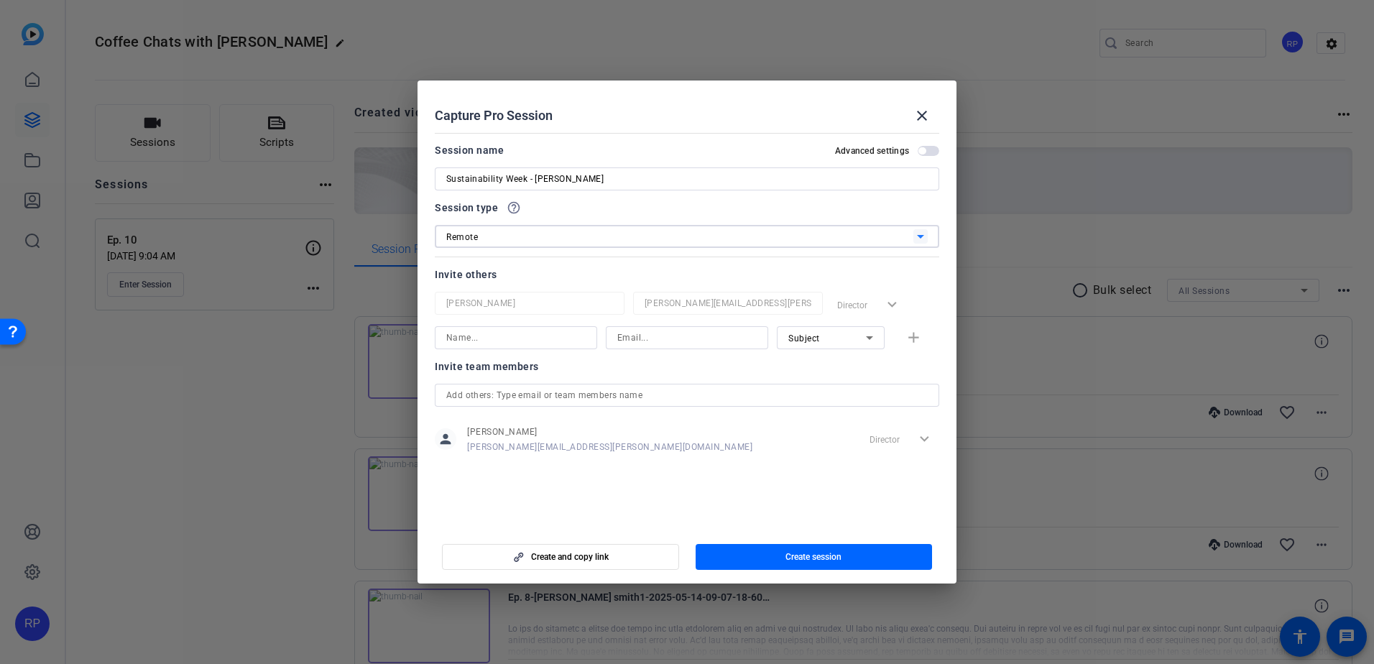
click at [529, 342] on input at bounding box center [515, 337] width 139 height 17
paste input "edgar.cervantes.landa@orbia.com"
type input "edgar.cervantes.landa@orbia.com"
click at [658, 335] on input at bounding box center [686, 337] width 139 height 17
paste input "edgar.cervantes.landa@orbia.com"
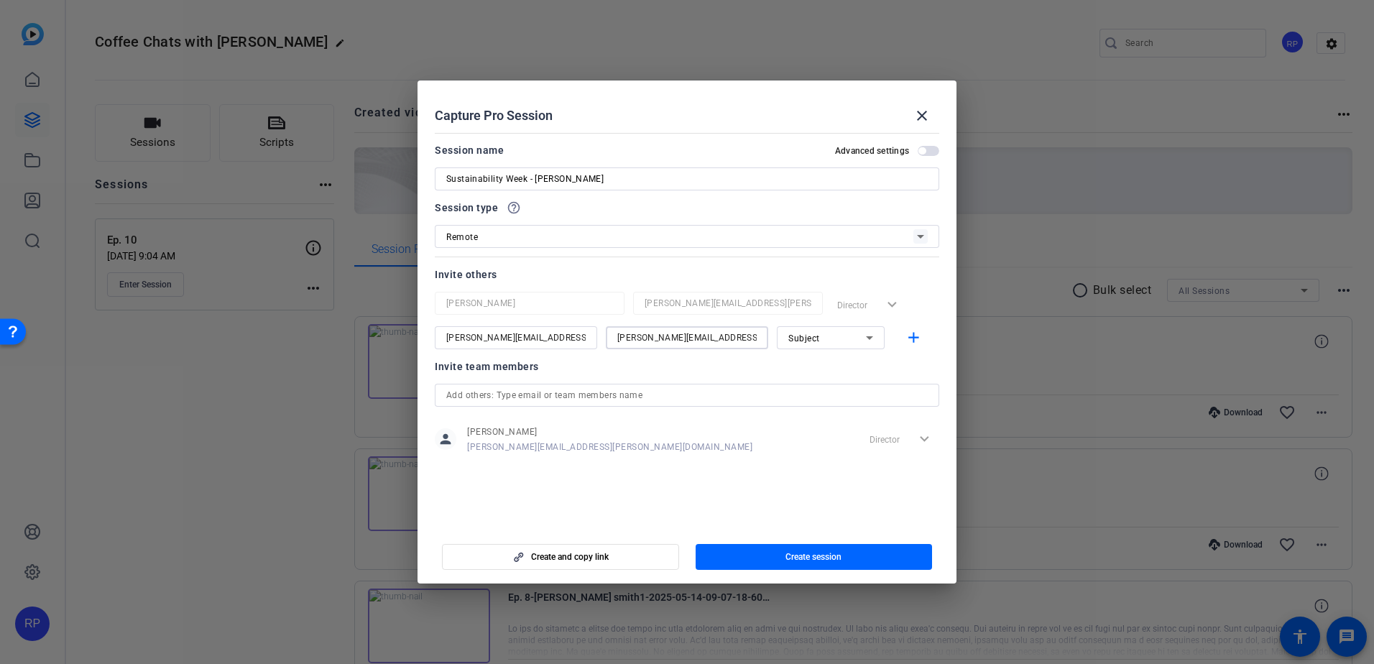
type input "edgar.cervantes.landa@orbia.com"
click at [549, 341] on input "edgar.cervantes.landa@orbia.com" at bounding box center [515, 337] width 139 height 17
click at [549, 340] on input "edgar.cervantes.landa@orbia.com" at bounding box center [515, 337] width 139 height 17
type input "Edgar Manuel"
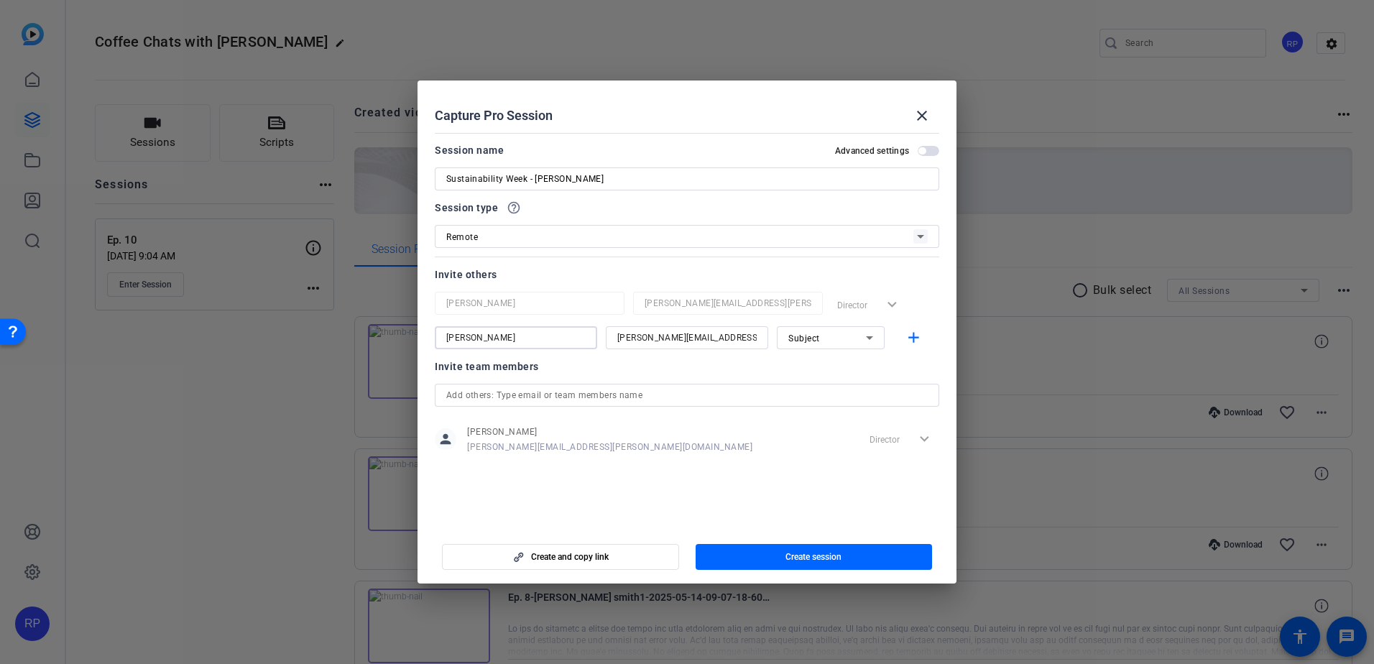
click at [868, 338] on icon at bounding box center [869, 338] width 7 height 4
click at [843, 364] on mat-option "Collaborator" at bounding box center [831, 366] width 108 height 23
click at [569, 397] on input "text" at bounding box center [686, 394] width 481 height 17
type input "michelle.arias@orbia.com"
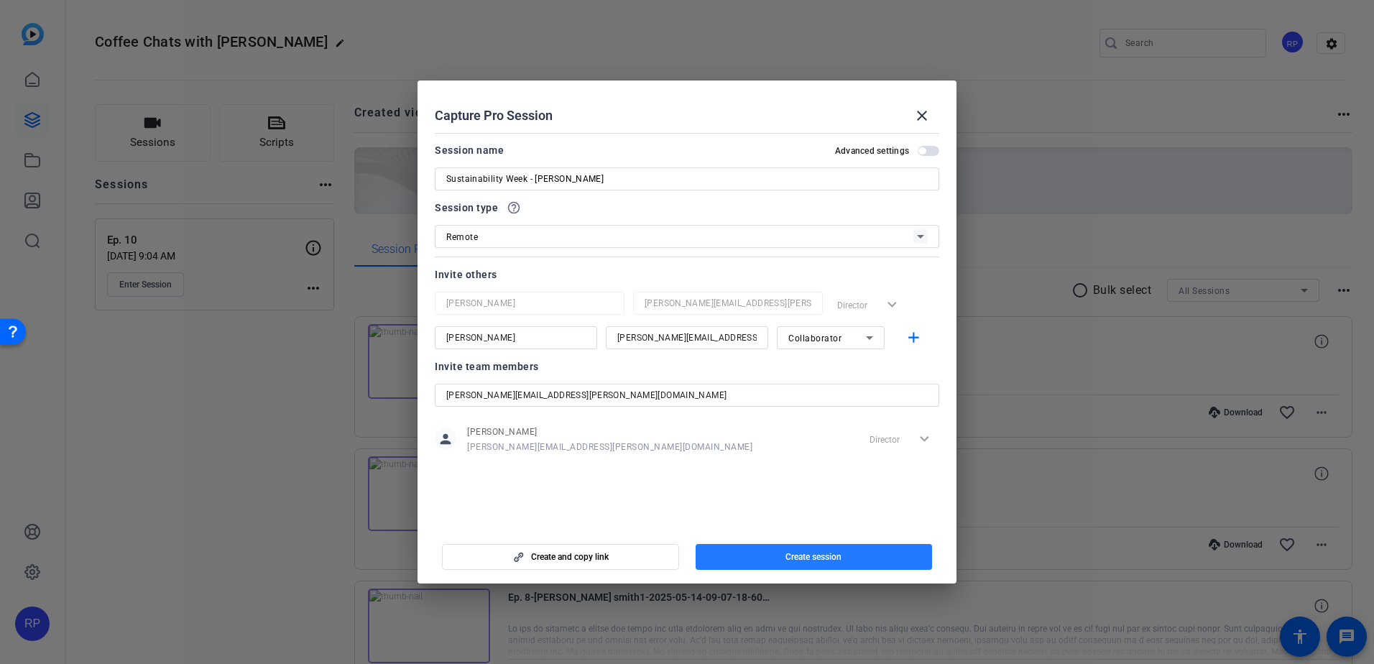
click at [815, 557] on span "Create session" at bounding box center [813, 556] width 56 height 11
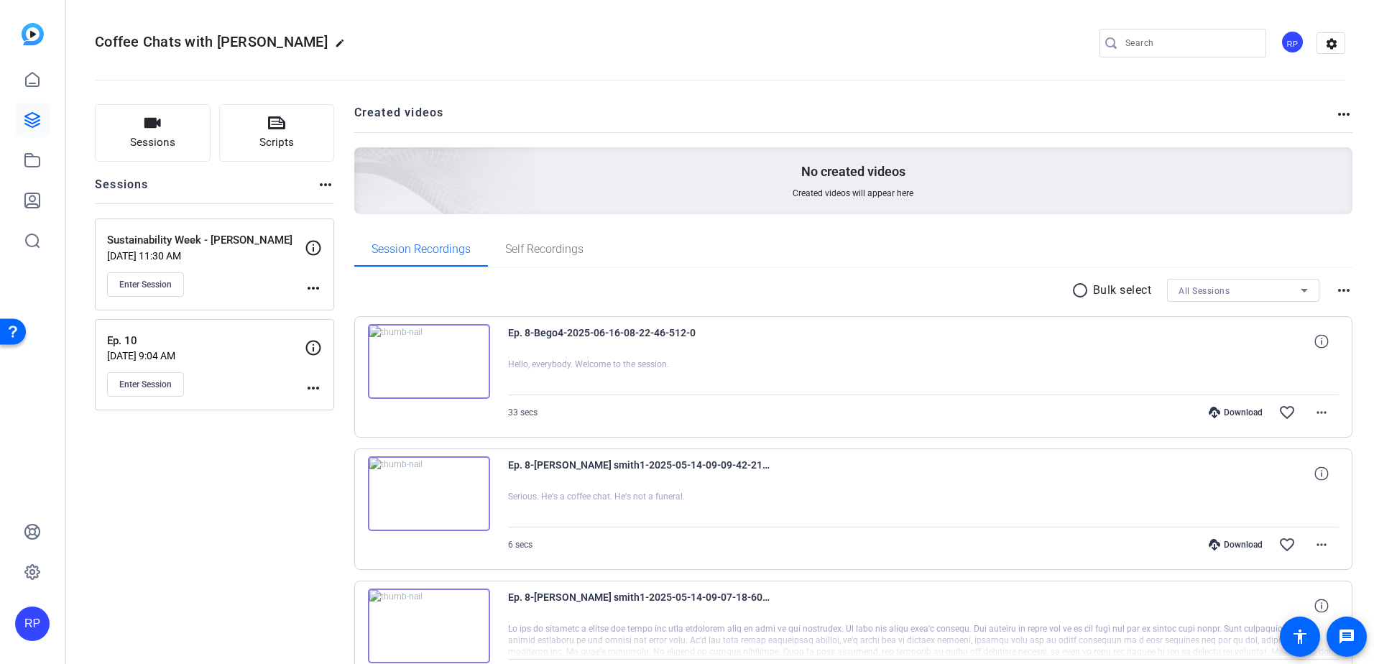
click at [313, 290] on mat-icon "more_horiz" at bounding box center [313, 287] width 17 height 17
click at [197, 254] on div at bounding box center [687, 332] width 1374 height 664
click at [165, 279] on span "Enter Session" at bounding box center [145, 284] width 52 height 11
click at [306, 287] on mat-icon "more_horiz" at bounding box center [313, 287] width 17 height 17
click at [325, 308] on span "Edit Session" at bounding box center [348, 308] width 65 height 17
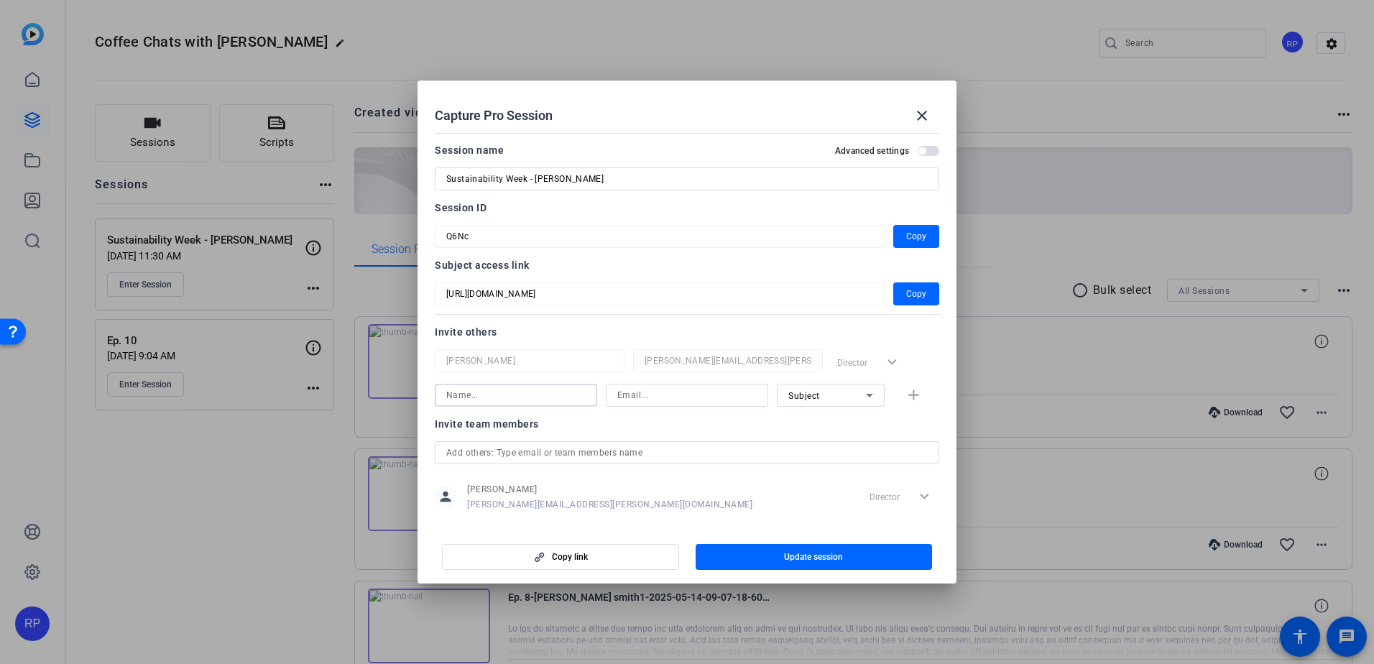
click at [512, 399] on input at bounding box center [515, 394] width 139 height 17
type input "t"
type input "Tania Rabasa"
click at [649, 389] on input at bounding box center [686, 394] width 139 height 17
type input "tania.rabasa@orbia.com"
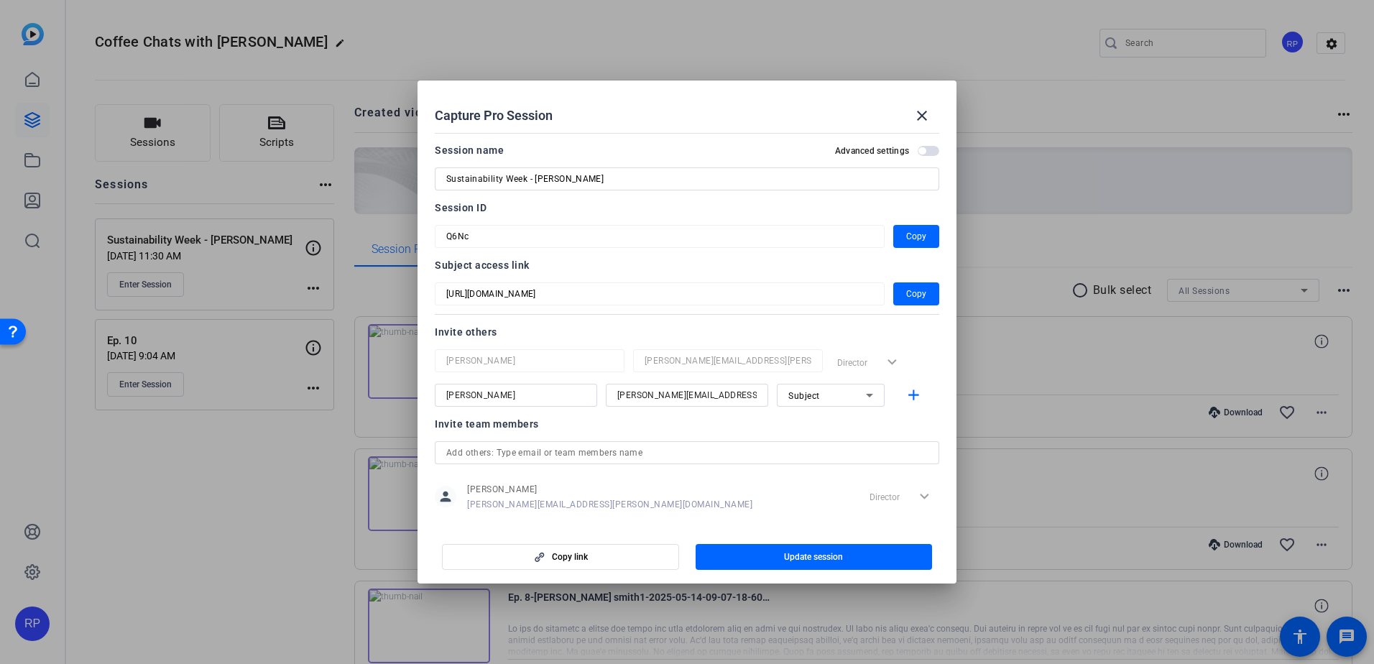
click at [276, 518] on div at bounding box center [687, 332] width 1374 height 664
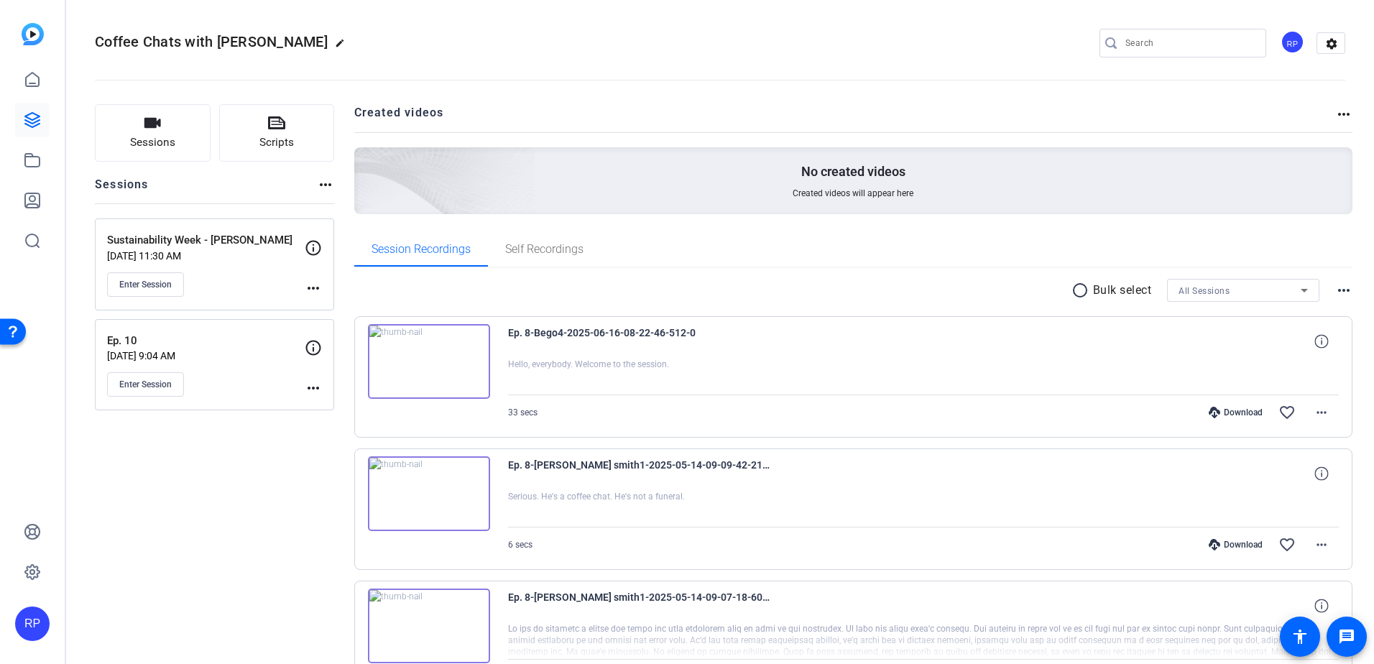
click at [191, 241] on p "Sustainability Week - Tania Rabasa" at bounding box center [206, 240] width 198 height 17
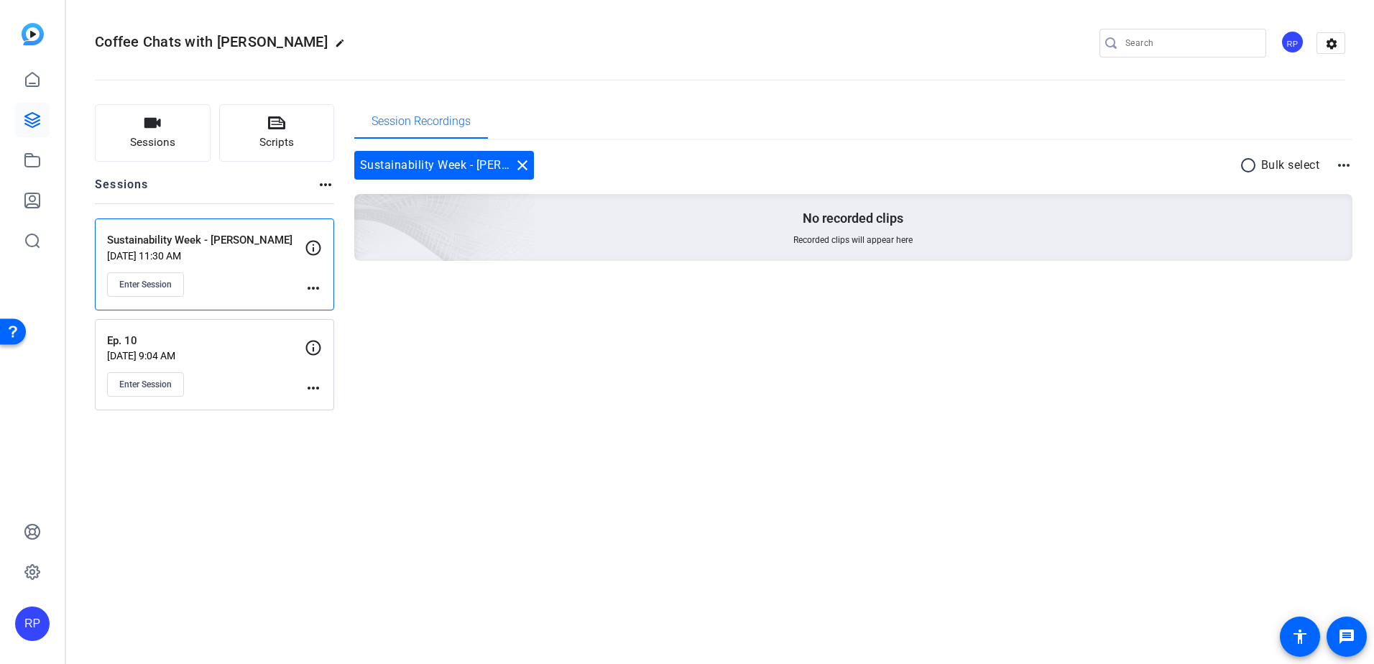
click at [309, 288] on mat-icon "more_horiz" at bounding box center [313, 287] width 17 height 17
click at [335, 314] on span "Edit Session" at bounding box center [348, 308] width 65 height 17
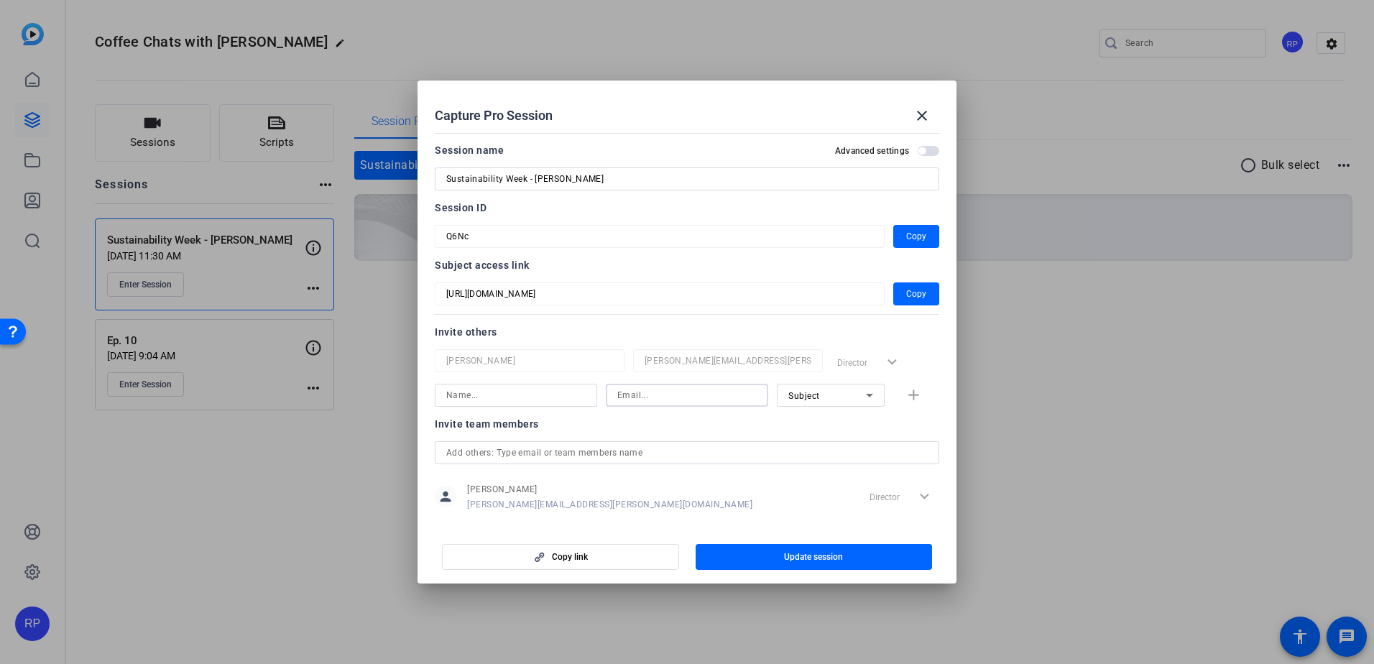
click at [635, 393] on input at bounding box center [686, 394] width 139 height 17
paste input "tania.rabasa@orbia.com"
type input "tania.rabasa@orbia.com"
click at [509, 399] on input at bounding box center [515, 394] width 139 height 17
type input "Tania Rabasa"
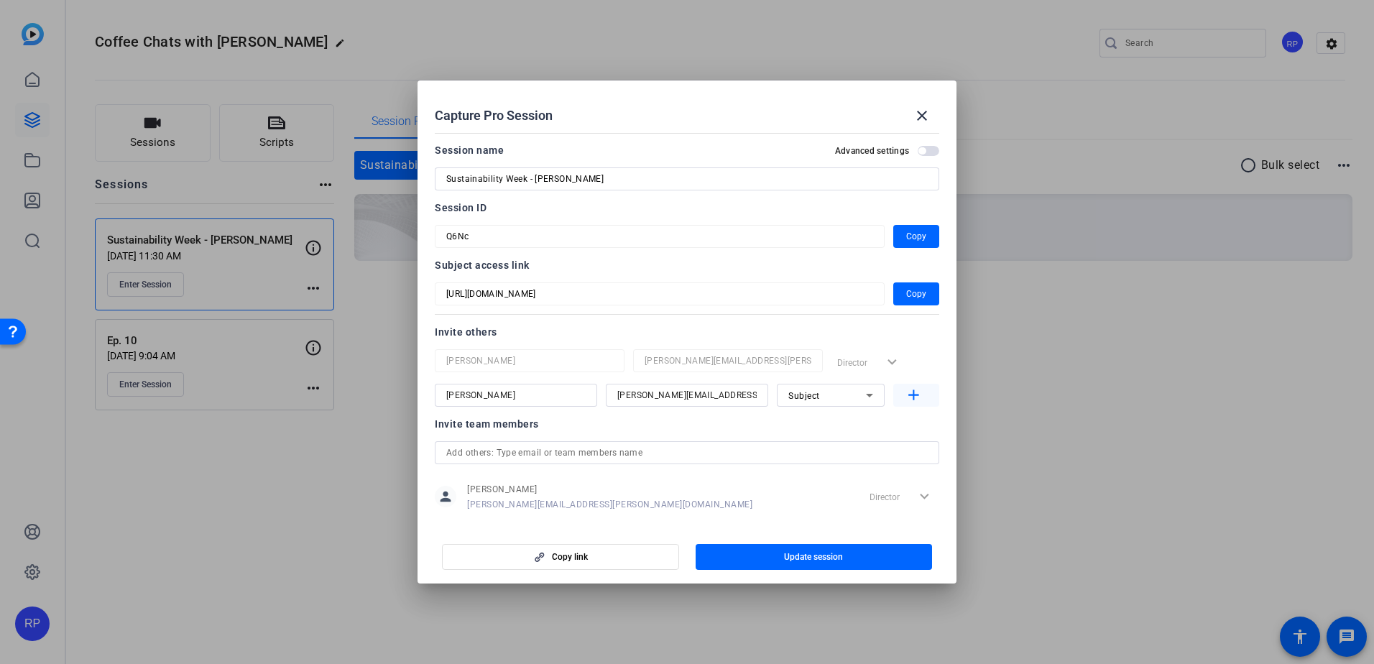
click at [904, 394] on mat-icon "add" at bounding box center [913, 395] width 18 height 18
click at [524, 431] on input at bounding box center [515, 429] width 139 height 17
type input "Michelle Arias"
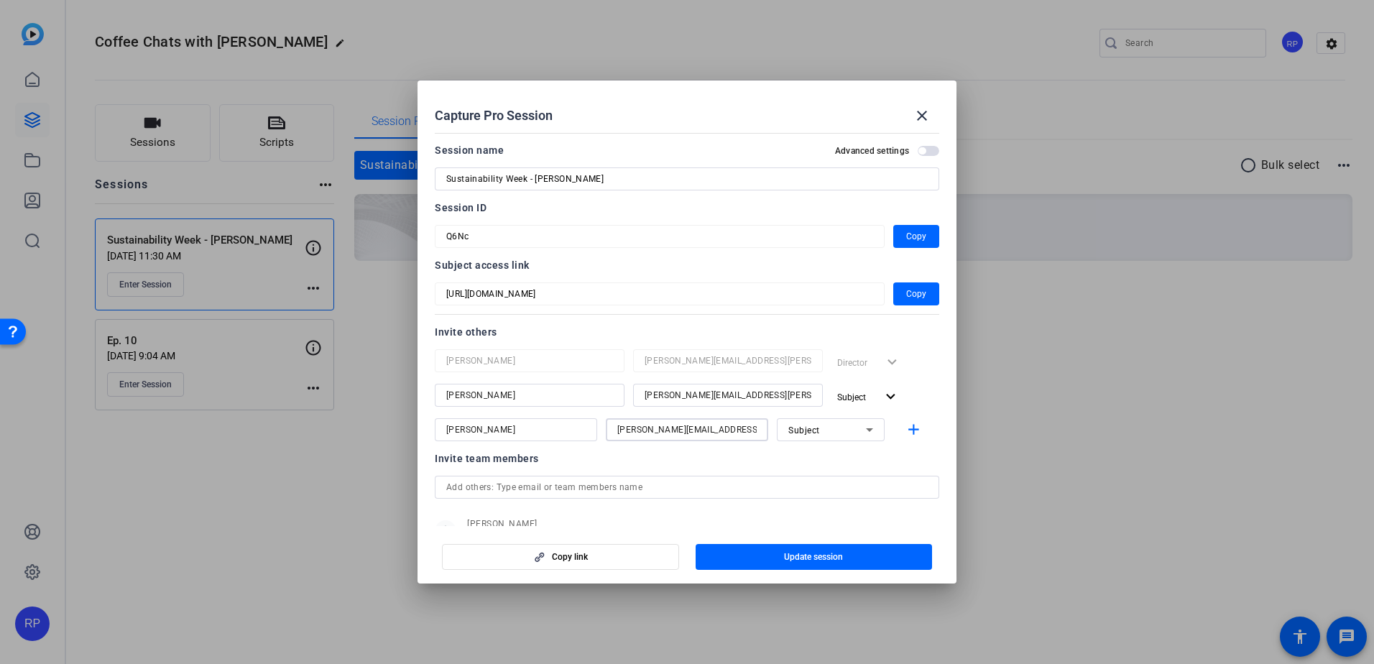
type input "michelle.arias@orbia.com"
click at [861, 427] on icon at bounding box center [869, 429] width 17 height 17
click at [843, 460] on mat-option "Collaborator" at bounding box center [823, 458] width 108 height 23
click at [906, 430] on mat-icon "add" at bounding box center [913, 430] width 18 height 18
click at [483, 463] on input at bounding box center [515, 463] width 139 height 17
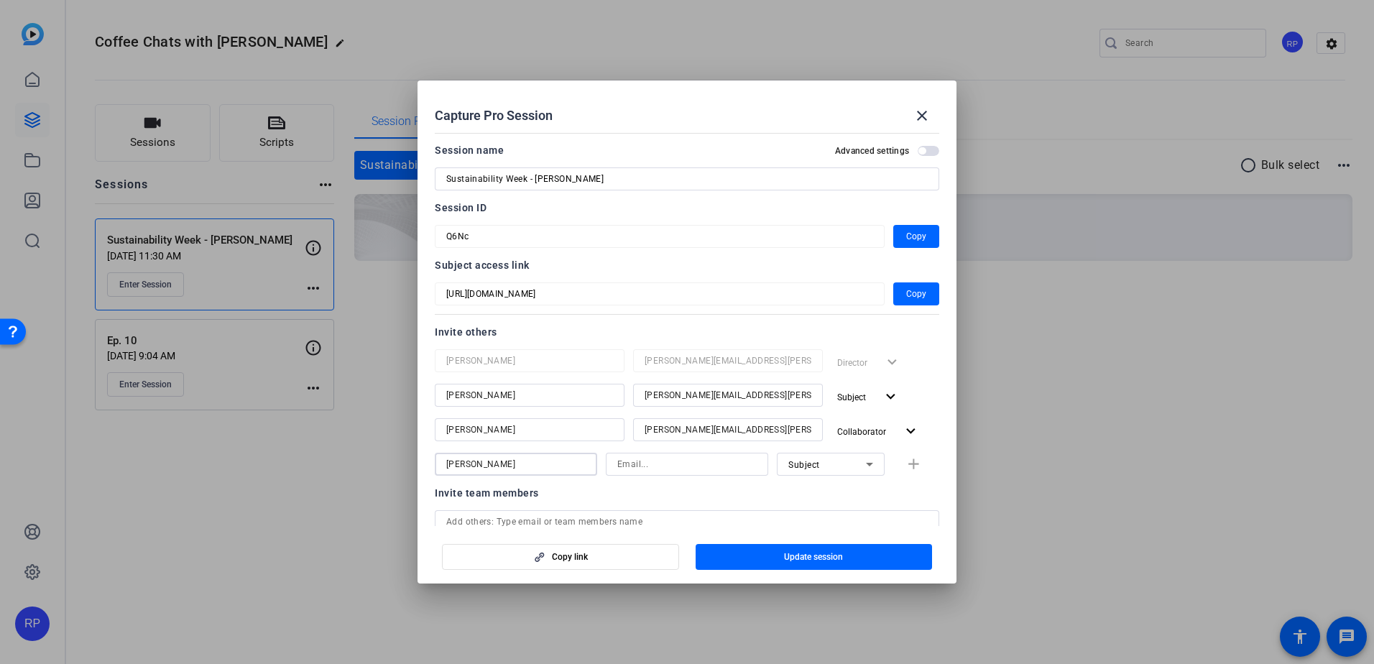
type input "Edgar Manuel"
click at [302, 478] on div at bounding box center [687, 332] width 1374 height 664
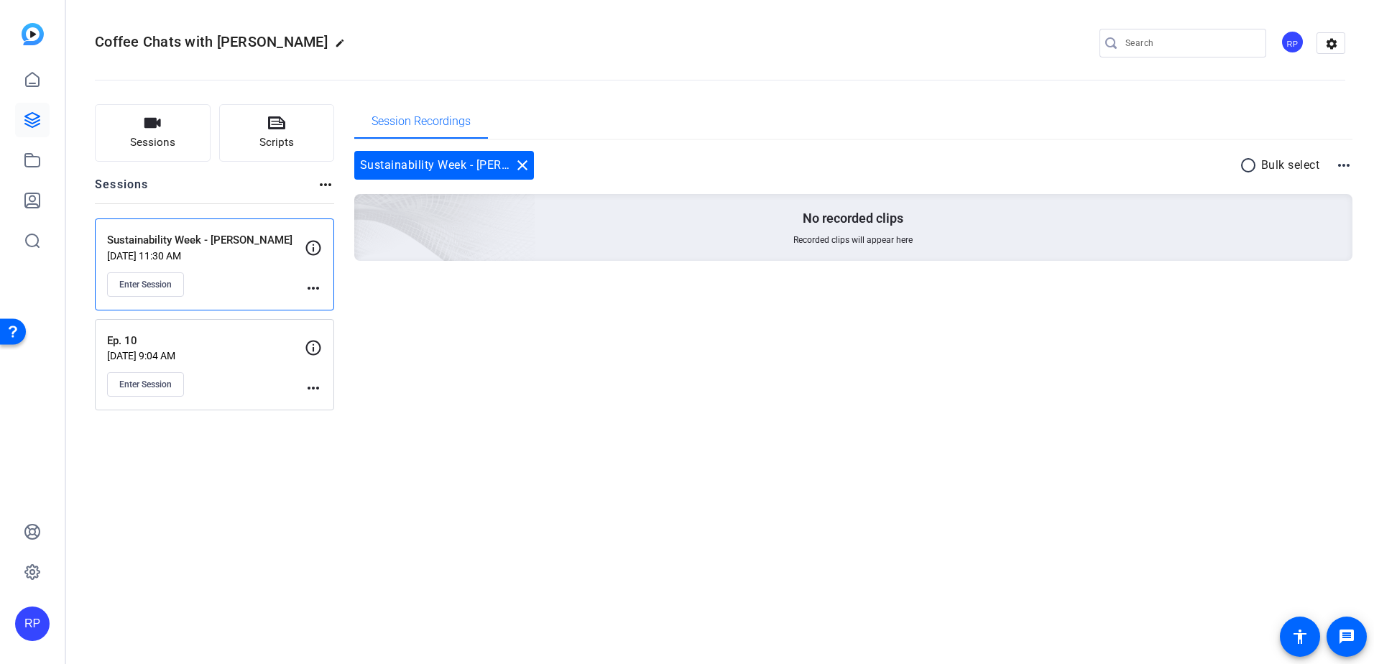
click at [317, 295] on mat-icon "more_horiz" at bounding box center [313, 287] width 17 height 17
click at [325, 309] on span "Edit Session" at bounding box center [348, 308] width 65 height 17
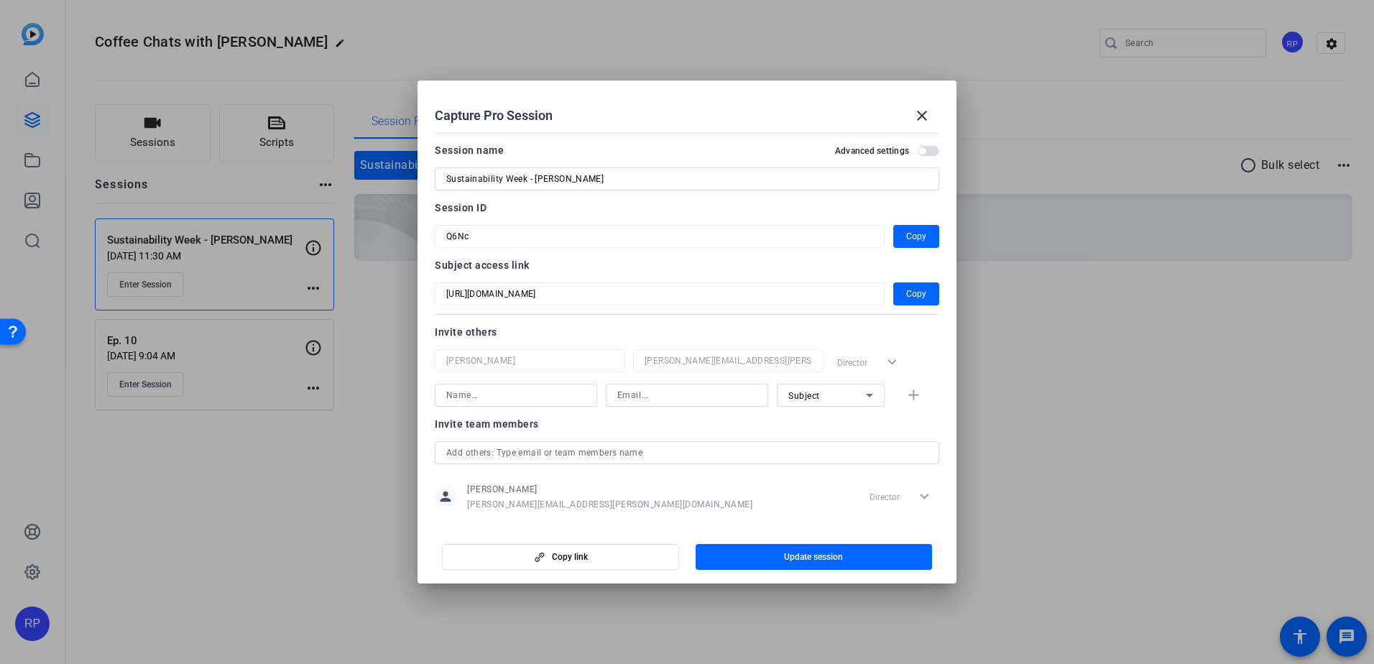
click at [545, 394] on input at bounding box center [515, 394] width 139 height 17
type input "Tania Rabasa"
type input "tania.rabasa@orbia.com"
click at [909, 386] on mat-icon "add" at bounding box center [913, 395] width 18 height 18
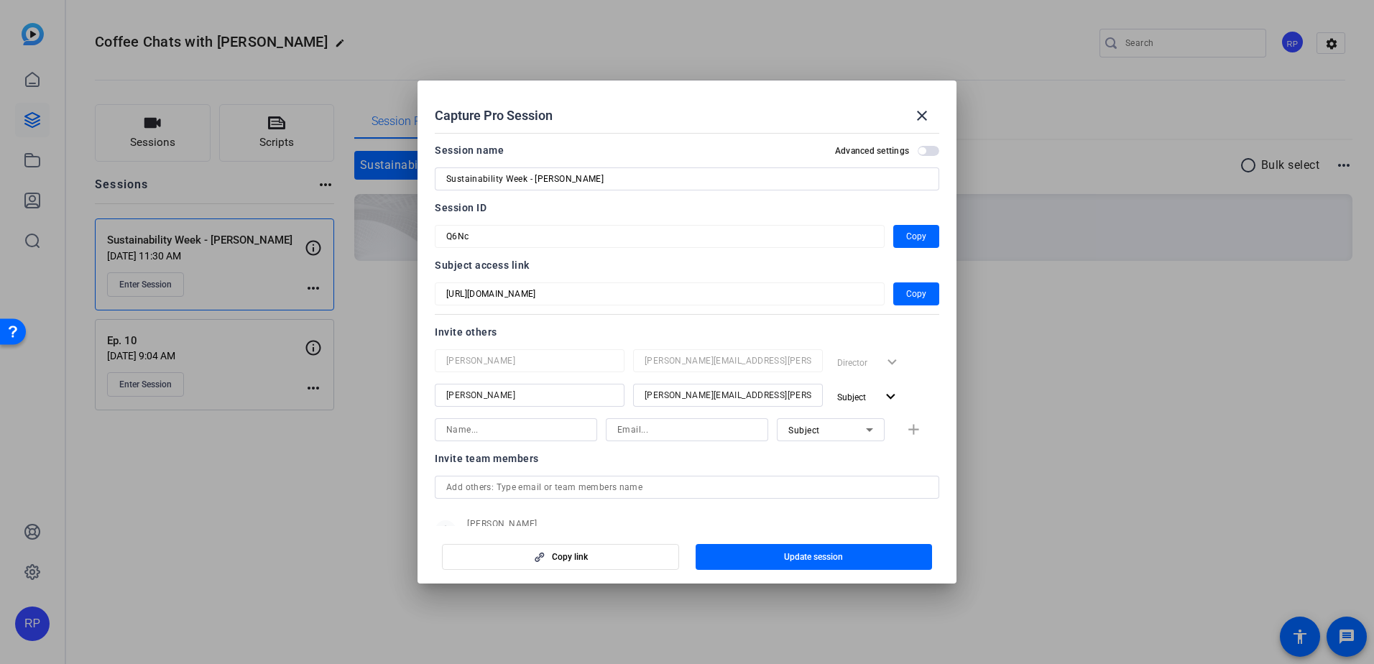
click at [549, 427] on input at bounding box center [515, 429] width 139 height 17
type input "Michelle Arias"
type input "michelle.arias@orbia.com"
click at [863, 433] on icon at bounding box center [869, 429] width 17 height 17
click at [825, 456] on span "Collaborator" at bounding box center [807, 458] width 52 height 17
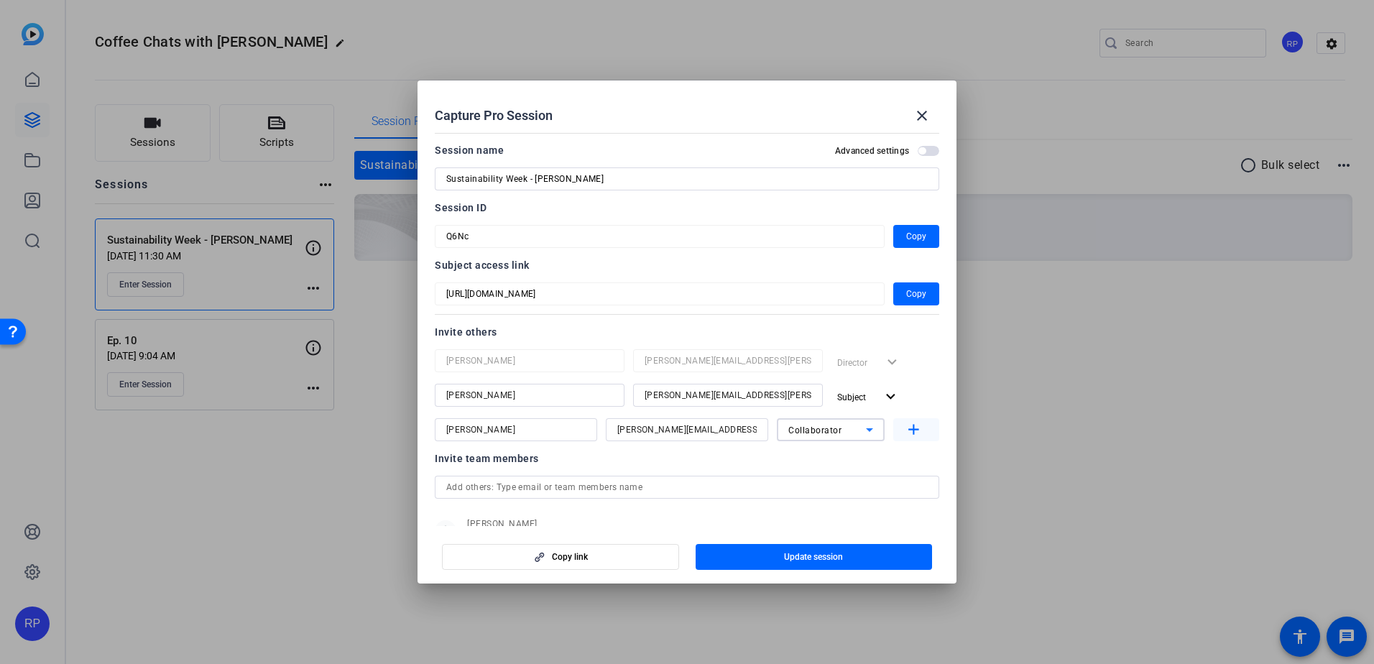
click at [907, 424] on mat-icon "add" at bounding box center [913, 430] width 18 height 18
click at [539, 473] on div at bounding box center [515, 464] width 139 height 23
click at [543, 460] on input at bounding box center [515, 463] width 139 height 17
type input "Edgar Manuel"
paste input "edgar.cervantes.landa@orbia.com"
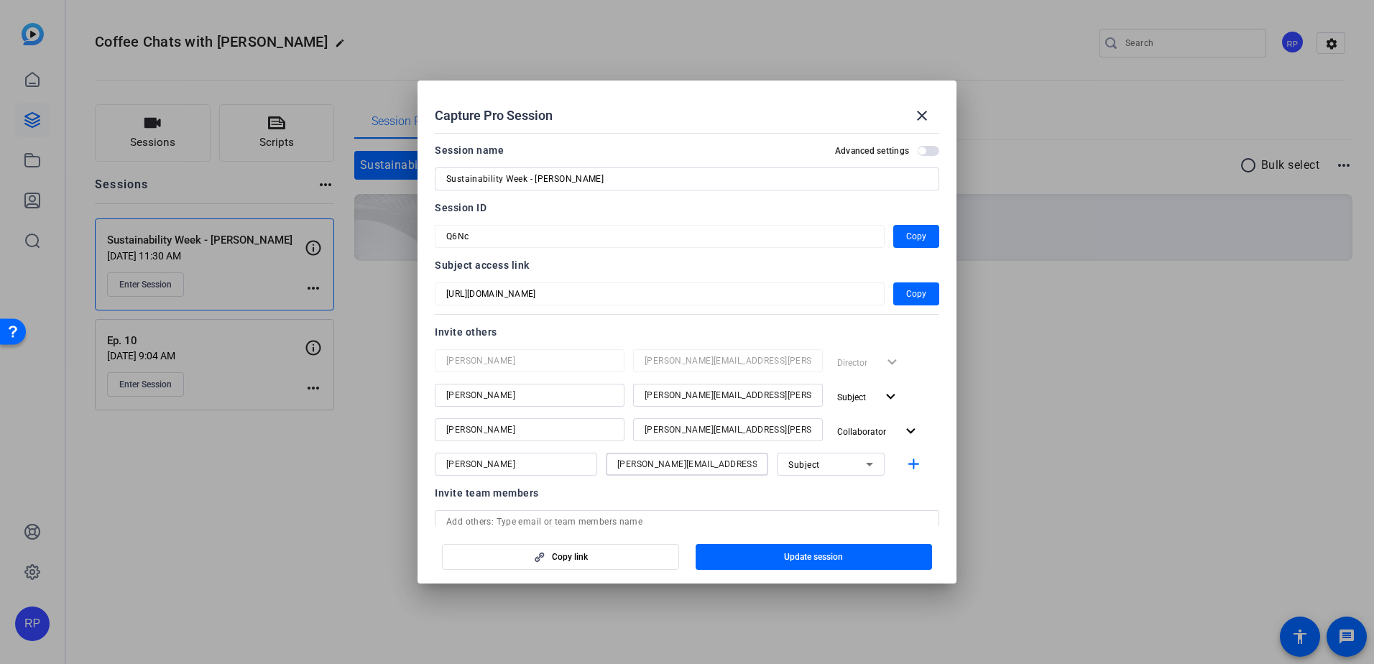
scroll to position [0, 3]
type input "edgar.cervantes.landa@orbia.com"
click at [866, 463] on icon at bounding box center [869, 465] width 7 height 4
click at [833, 491] on mat-option "Collaborator" at bounding box center [823, 492] width 108 height 23
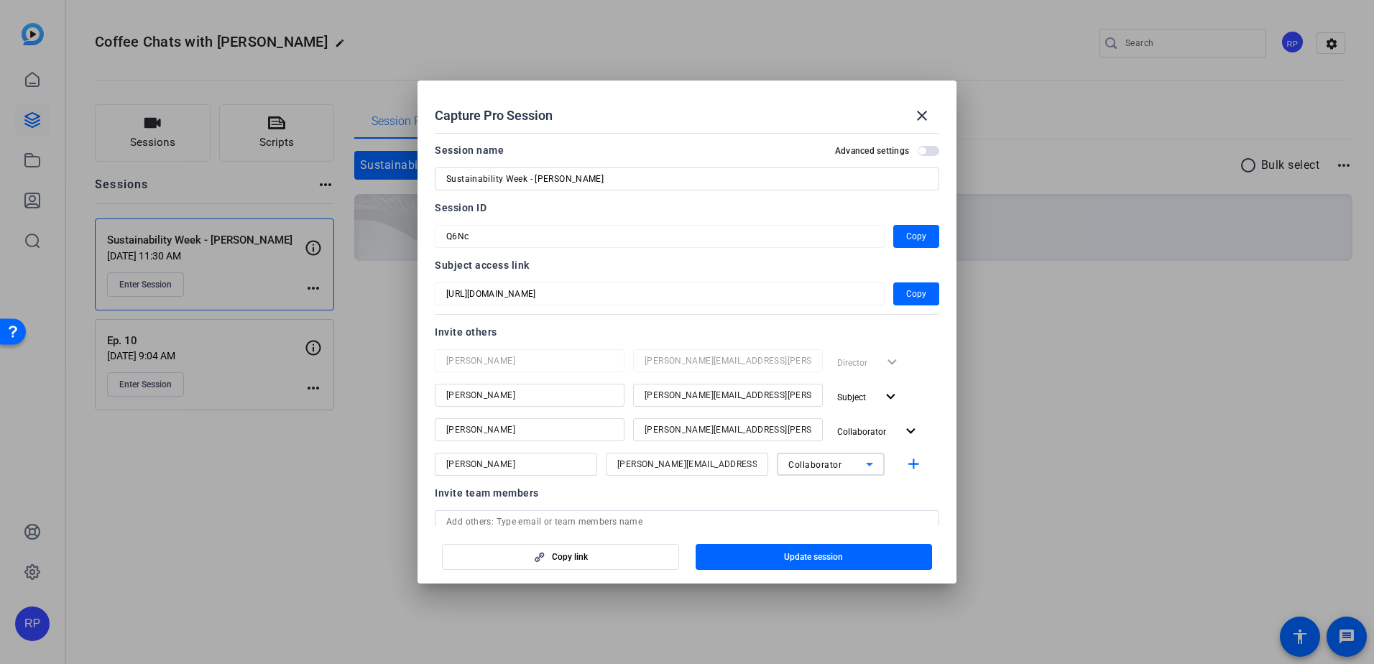
click at [792, 554] on span "Update session" at bounding box center [813, 556] width 59 height 11
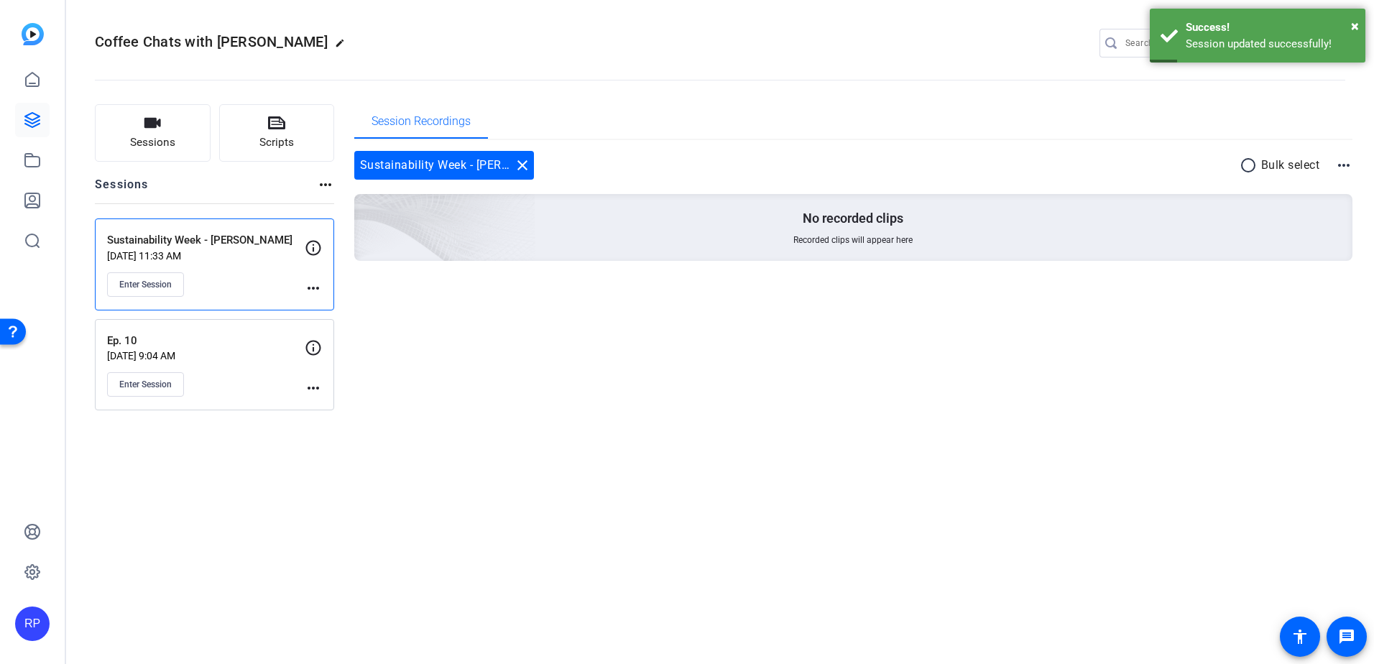
click at [945, 371] on div "Session Recordings Sustainability Week - Tania Rabasa close radio_button_unchec…" at bounding box center [853, 257] width 999 height 306
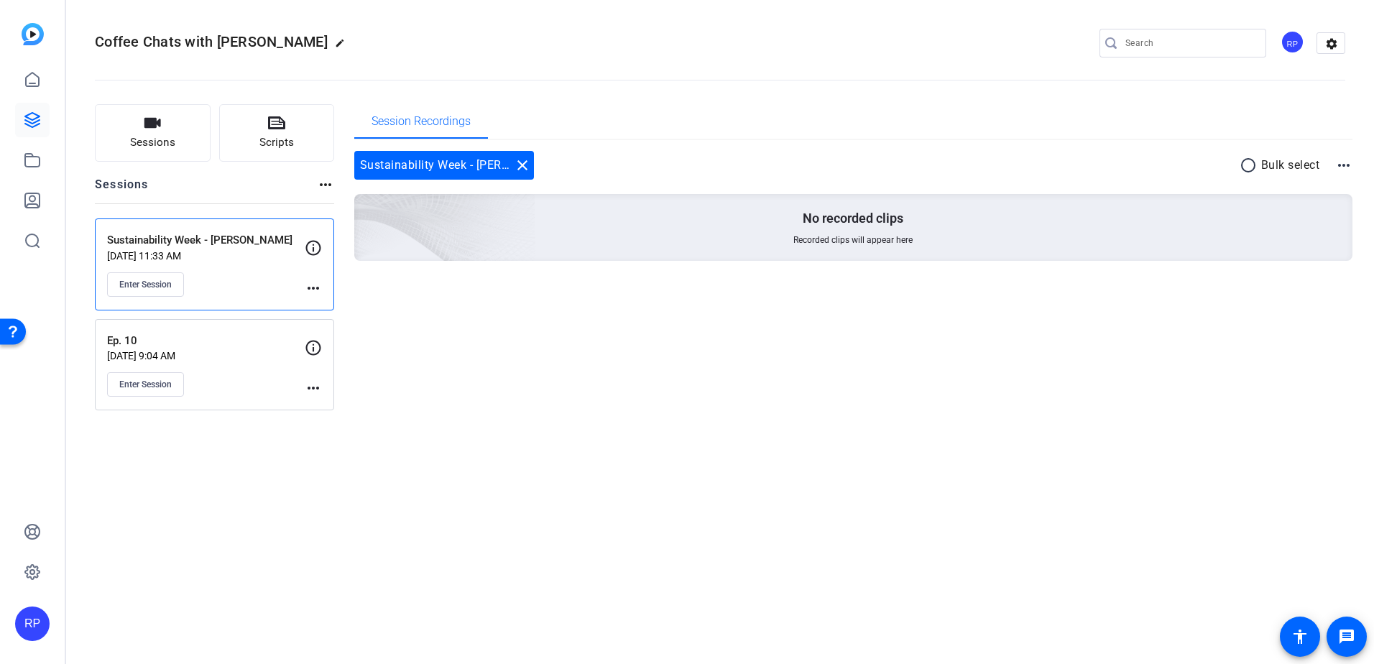
click at [1352, 165] on div "Sessions Scripts Sessions more_horiz Sustainability Week - Tania Rabasa Aug 27,…" at bounding box center [719, 257] width 1307 height 342
click at [1344, 166] on mat-icon "more_horiz" at bounding box center [1343, 165] width 17 height 17
click at [1147, 338] on div at bounding box center [687, 332] width 1374 height 664
click at [311, 248] on icon at bounding box center [313, 247] width 17 height 17
click at [315, 284] on mat-icon "more_horiz" at bounding box center [313, 287] width 17 height 17
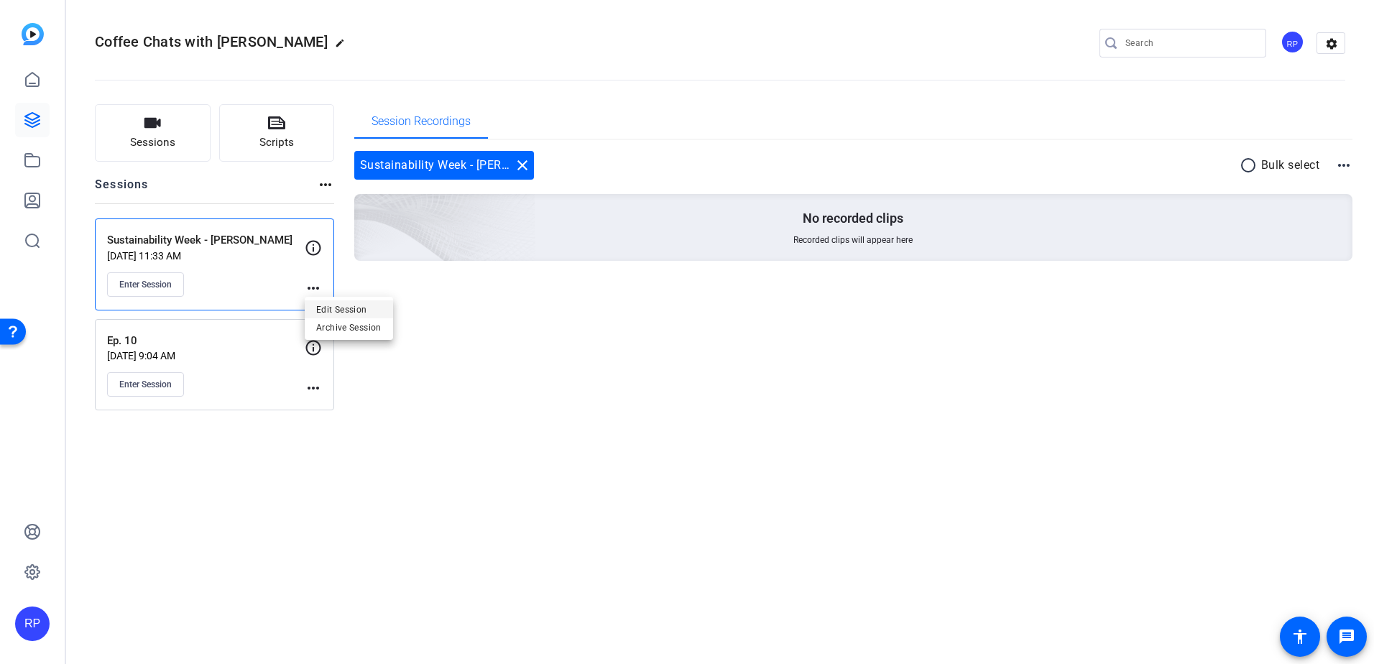
click at [360, 305] on span "Edit Session" at bounding box center [348, 308] width 65 height 17
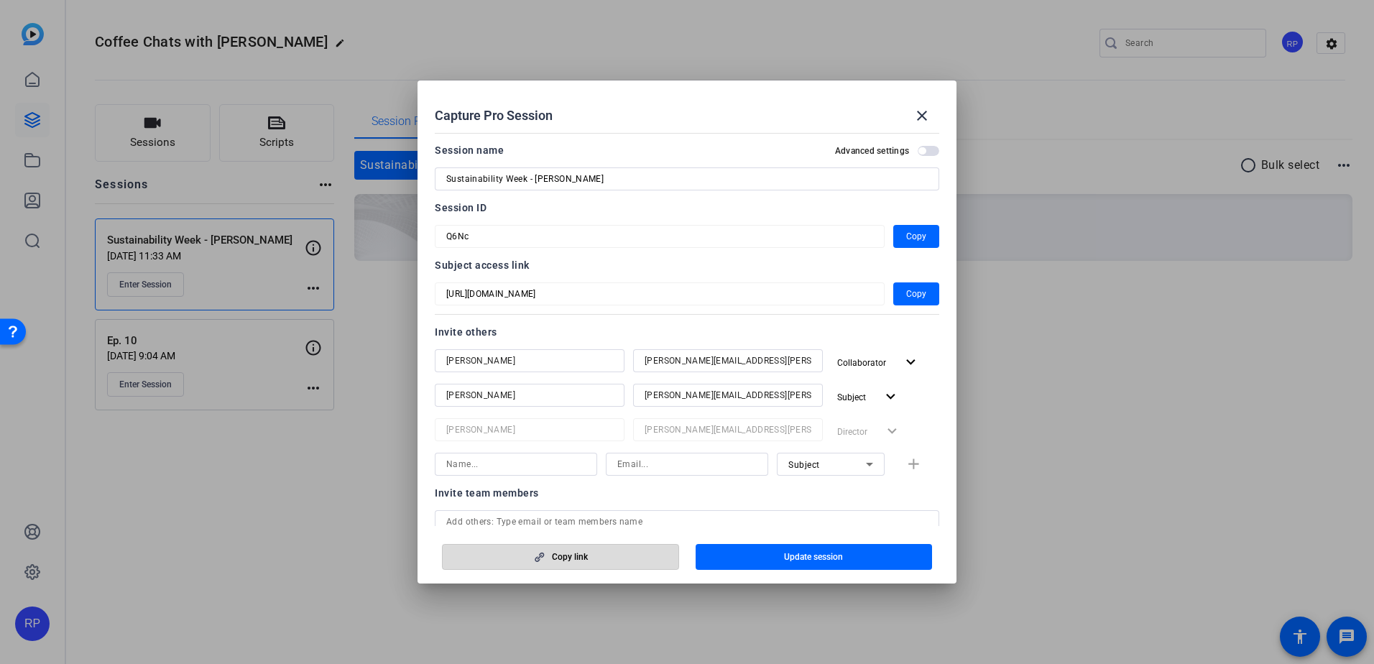
click at [609, 550] on span "button" at bounding box center [561, 556] width 236 height 34
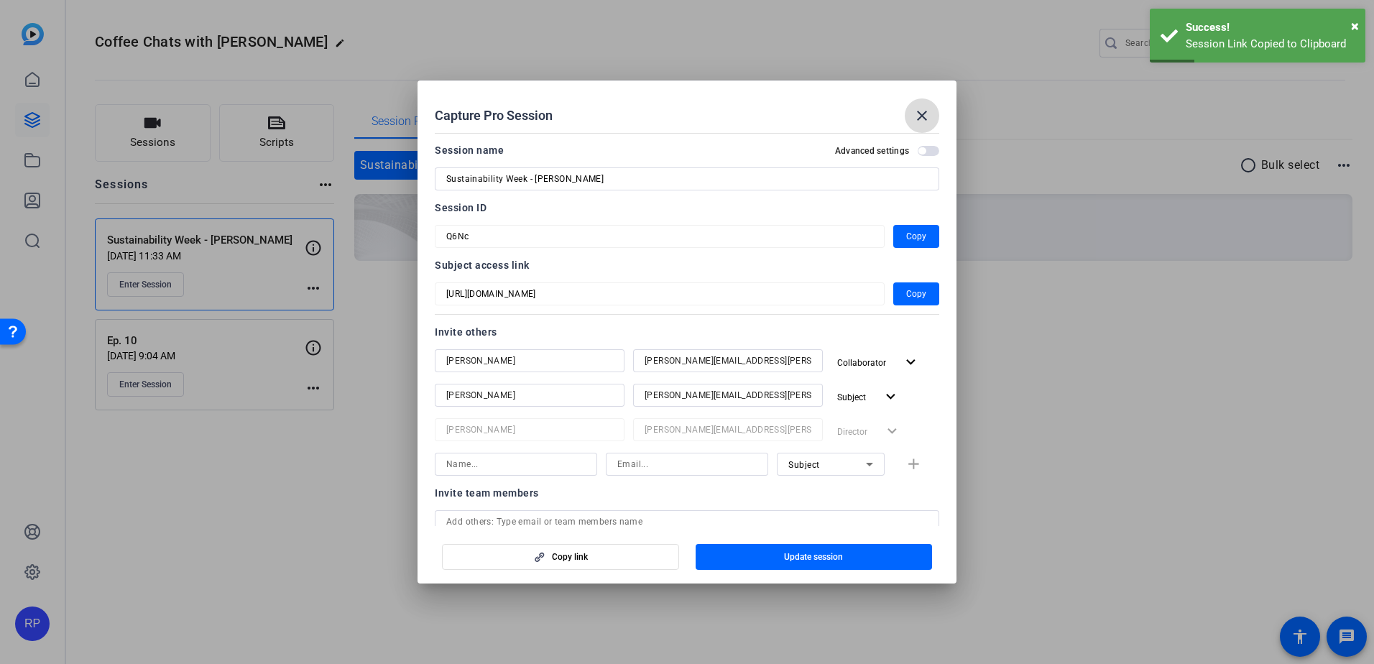
click at [920, 119] on mat-icon "close" at bounding box center [921, 115] width 17 height 17
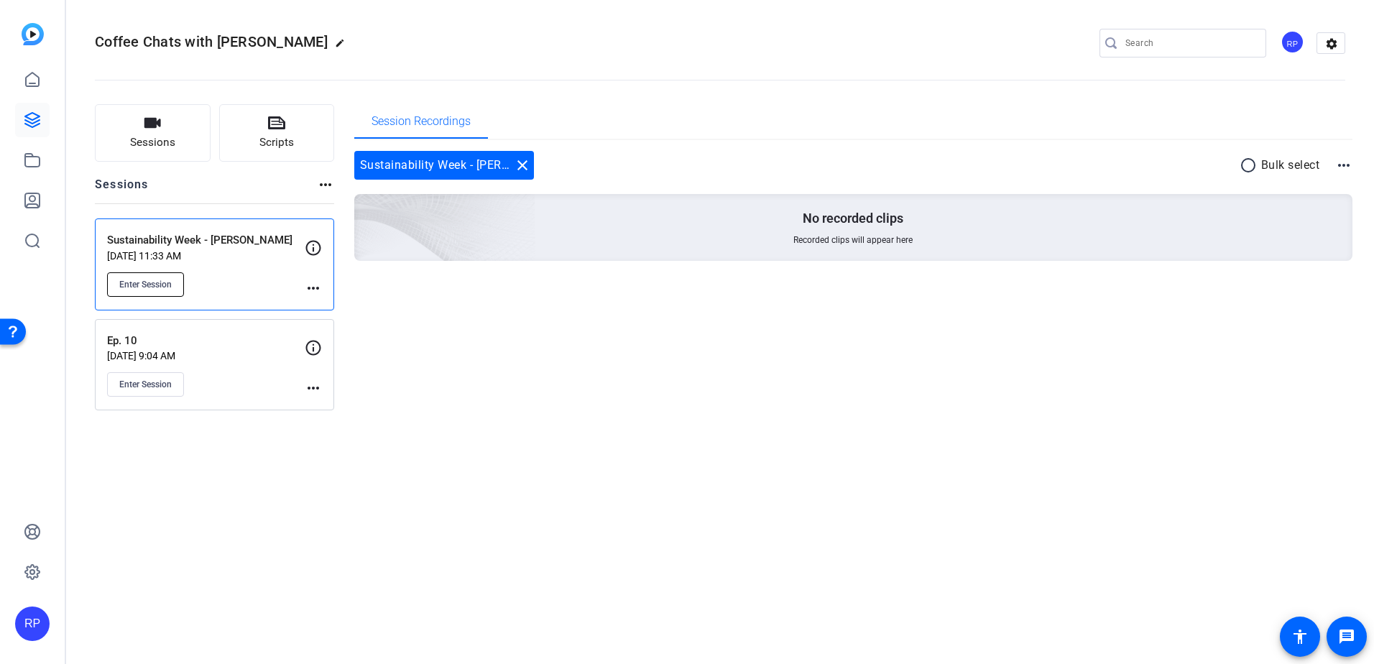
click at [143, 282] on span "Enter Session" at bounding box center [145, 284] width 52 height 11
click at [154, 287] on span "Enter Session" at bounding box center [145, 284] width 52 height 11
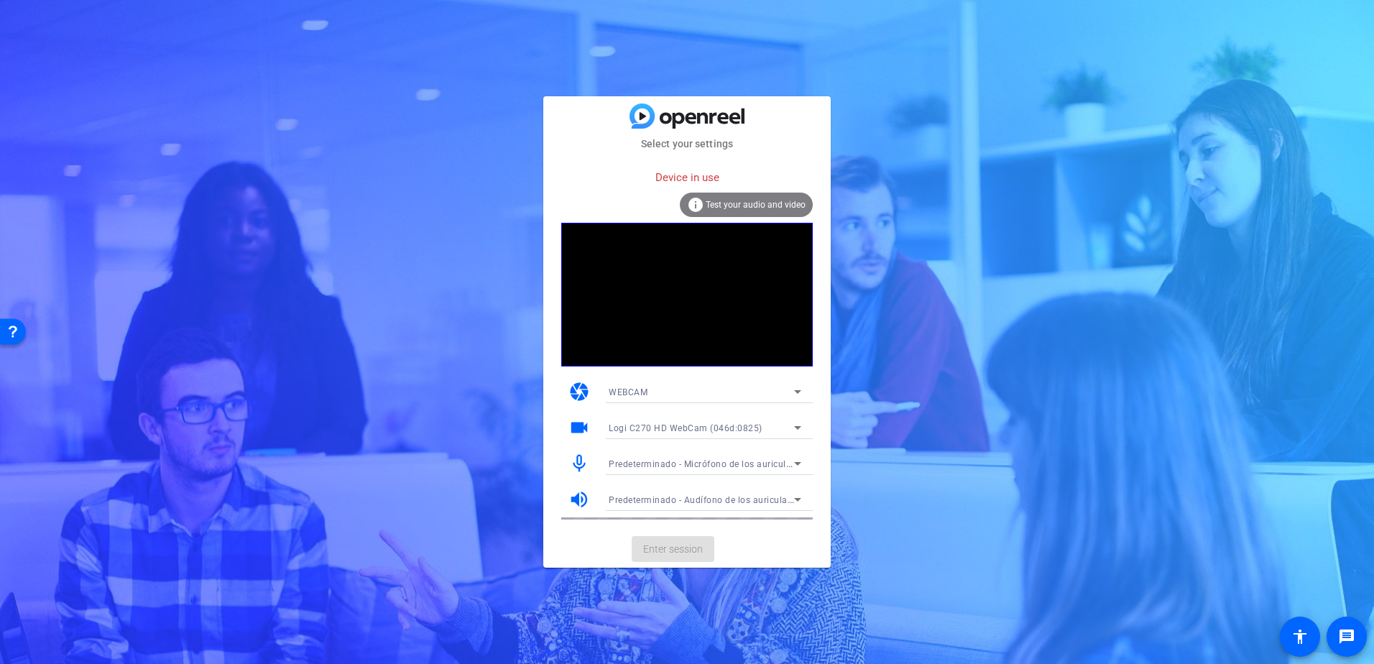
click at [785, 202] on span "Test your audio and video" at bounding box center [755, 205] width 100 height 10
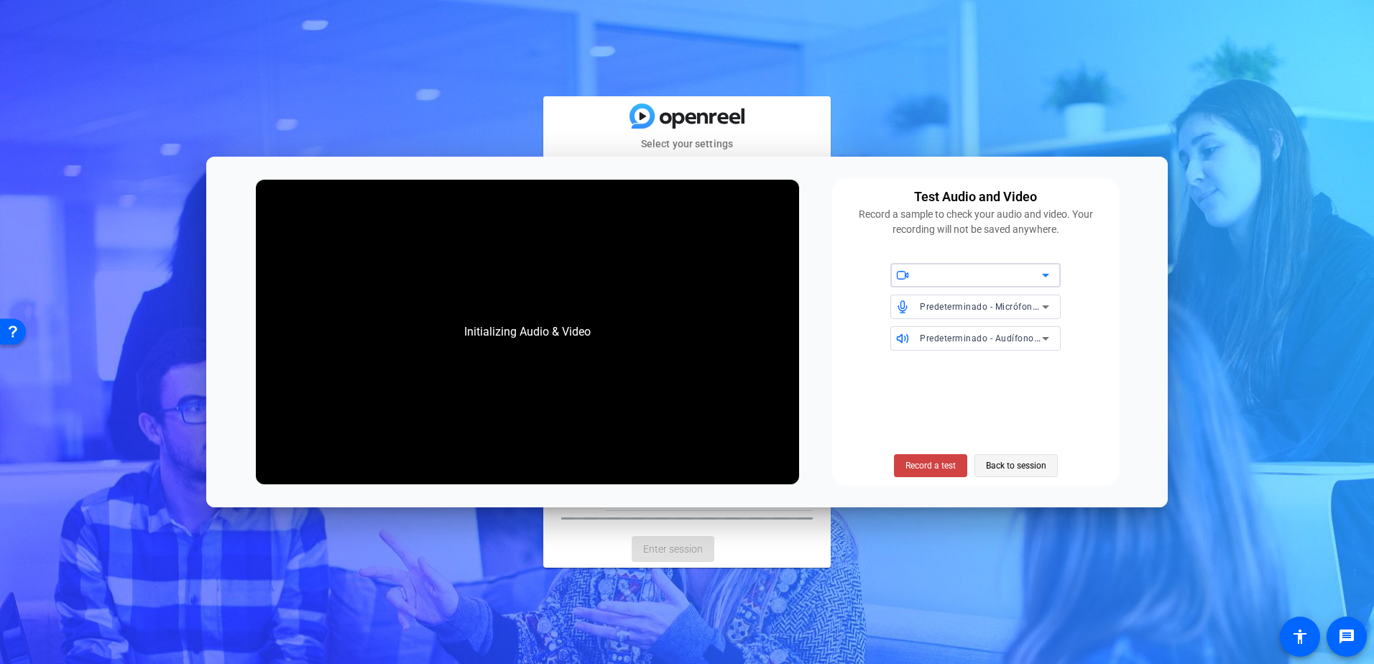
click at [1020, 463] on span "Back to session" at bounding box center [1016, 465] width 60 height 27
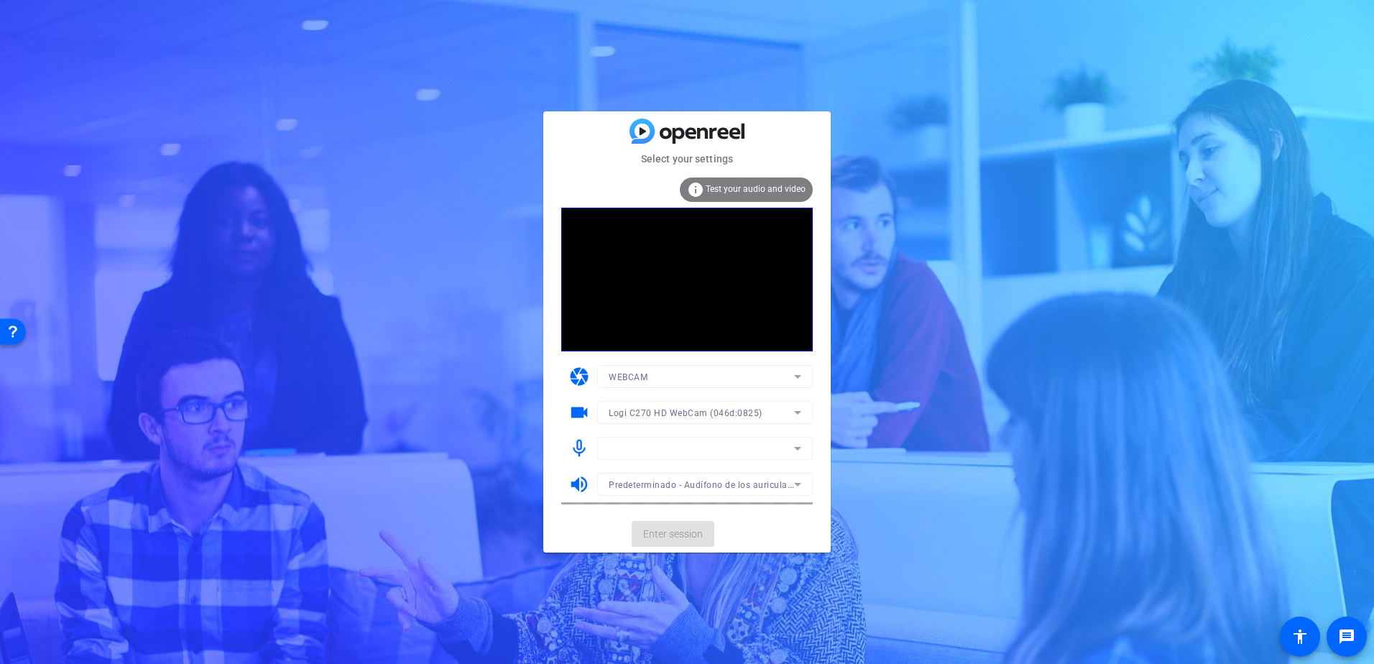
click at [791, 445] on mat-form-field at bounding box center [705, 448] width 216 height 23
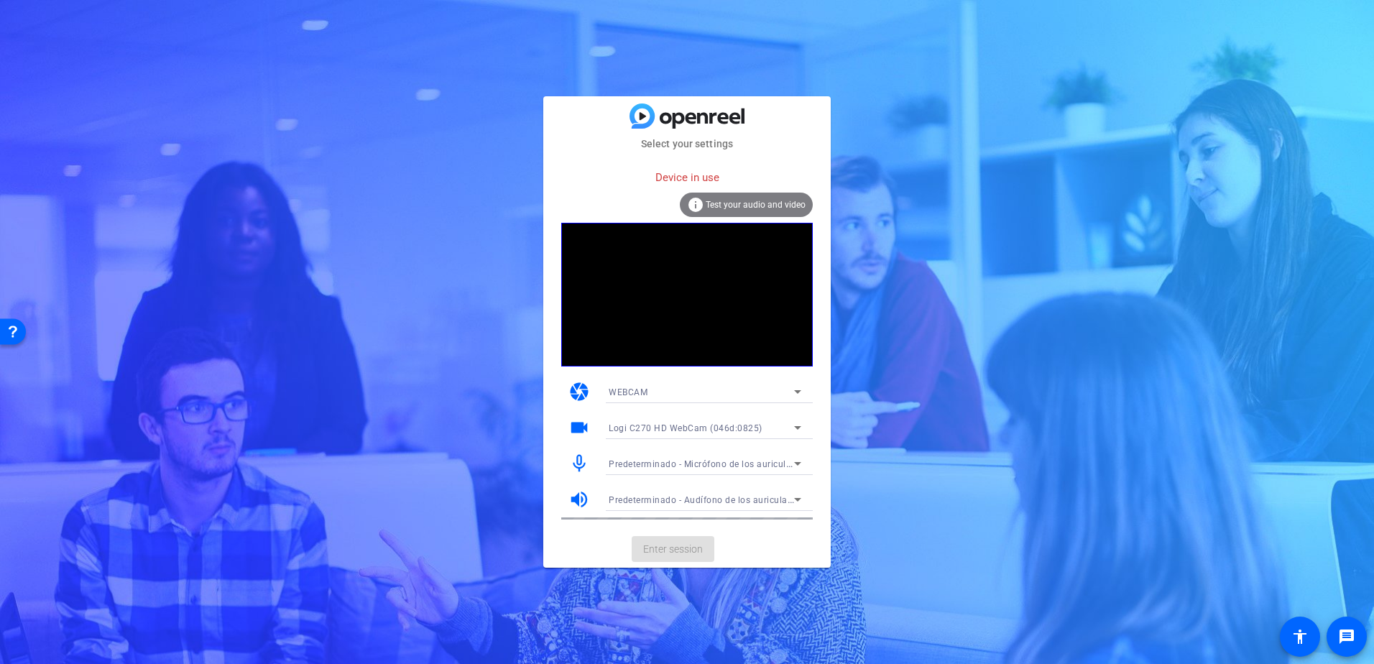
click at [677, 552] on mat-card-actions "Enter session" at bounding box center [686, 548] width 287 height 37
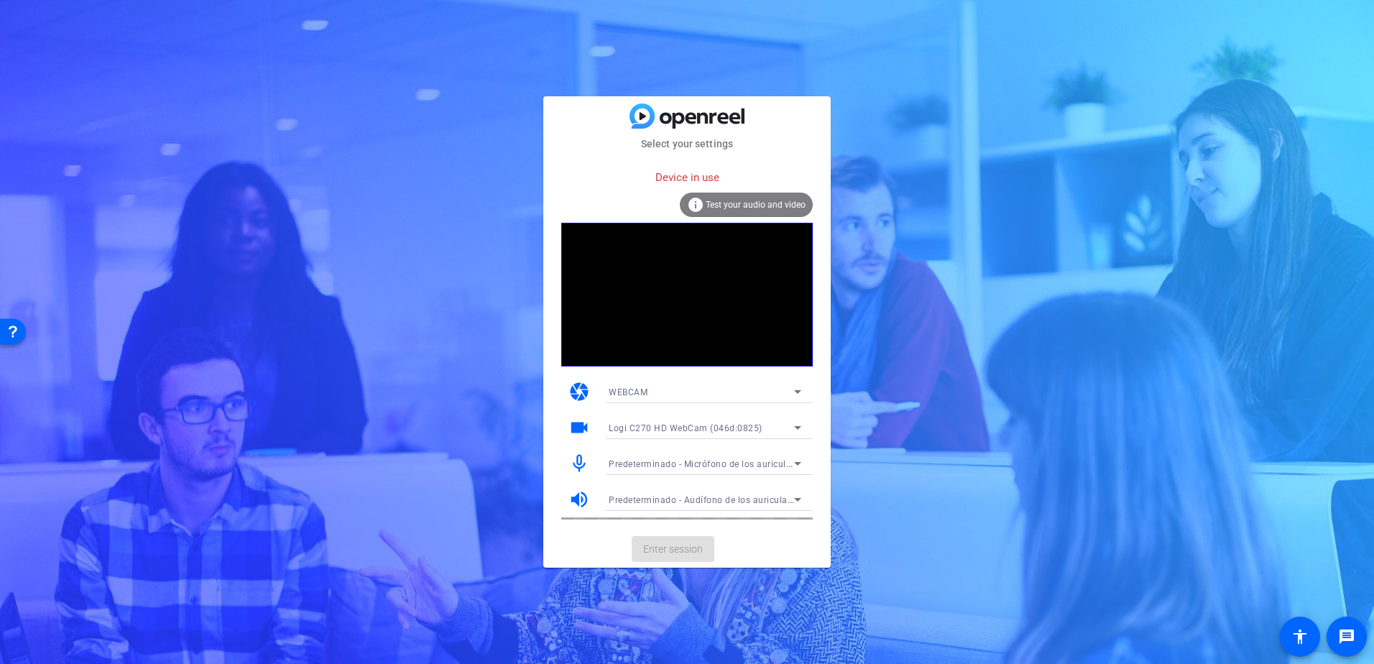
click at [797, 427] on icon at bounding box center [797, 428] width 7 height 4
click at [33, 204] on div at bounding box center [25, 196] width 15 height 15
click at [716, 203] on span "Test your audio and video" at bounding box center [755, 205] width 100 height 10
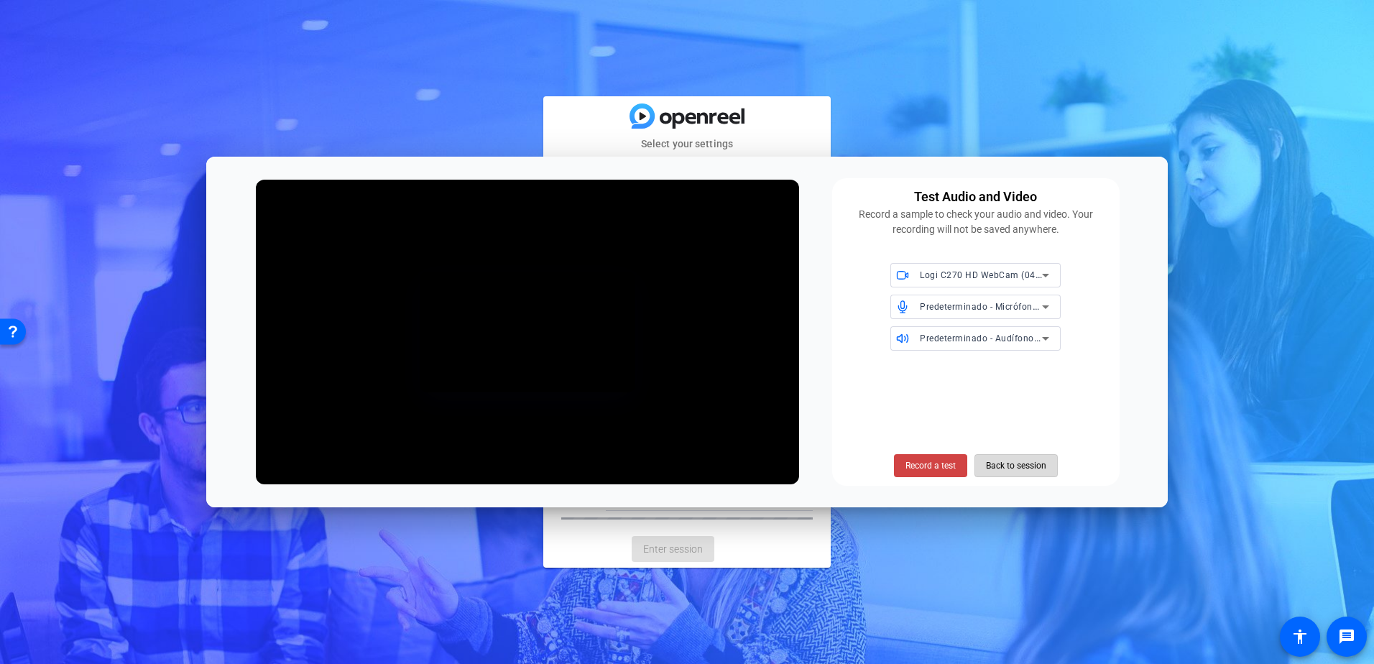
click at [0, 0] on span "Back to session" at bounding box center [0, 0] width 0 height 0
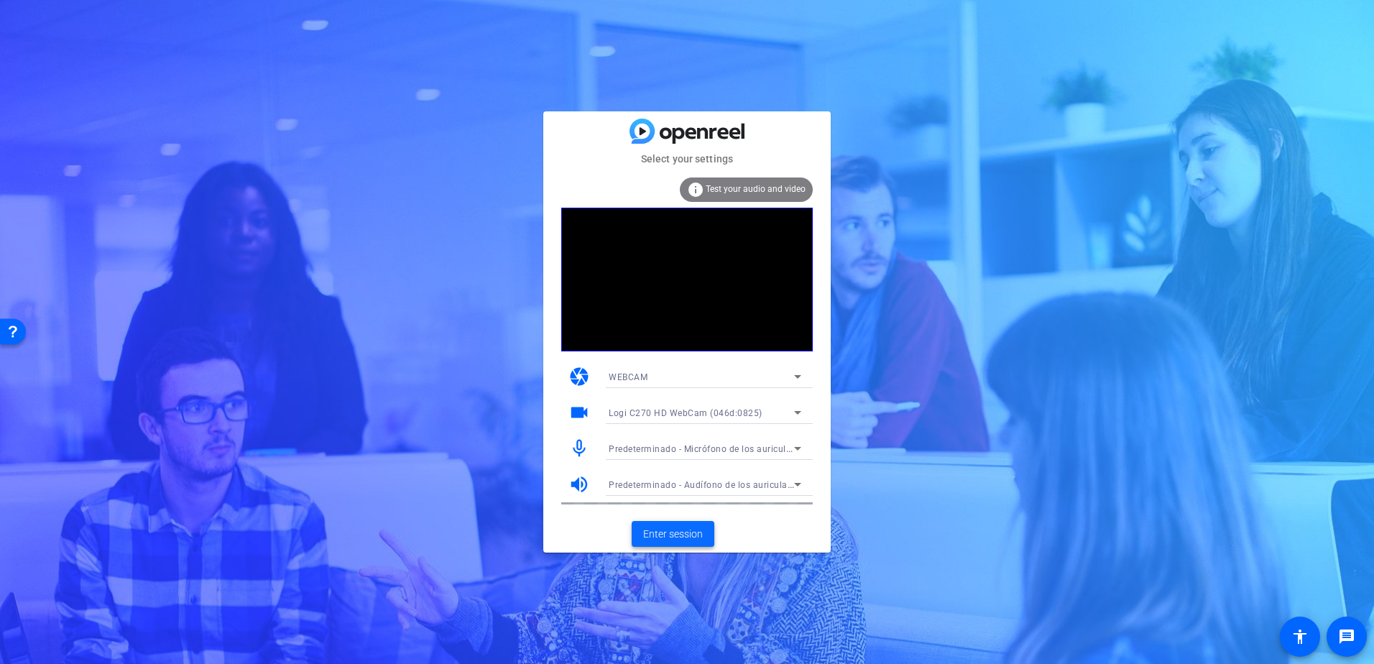
click at [691, 537] on span "Enter session" at bounding box center [673, 534] width 60 height 15
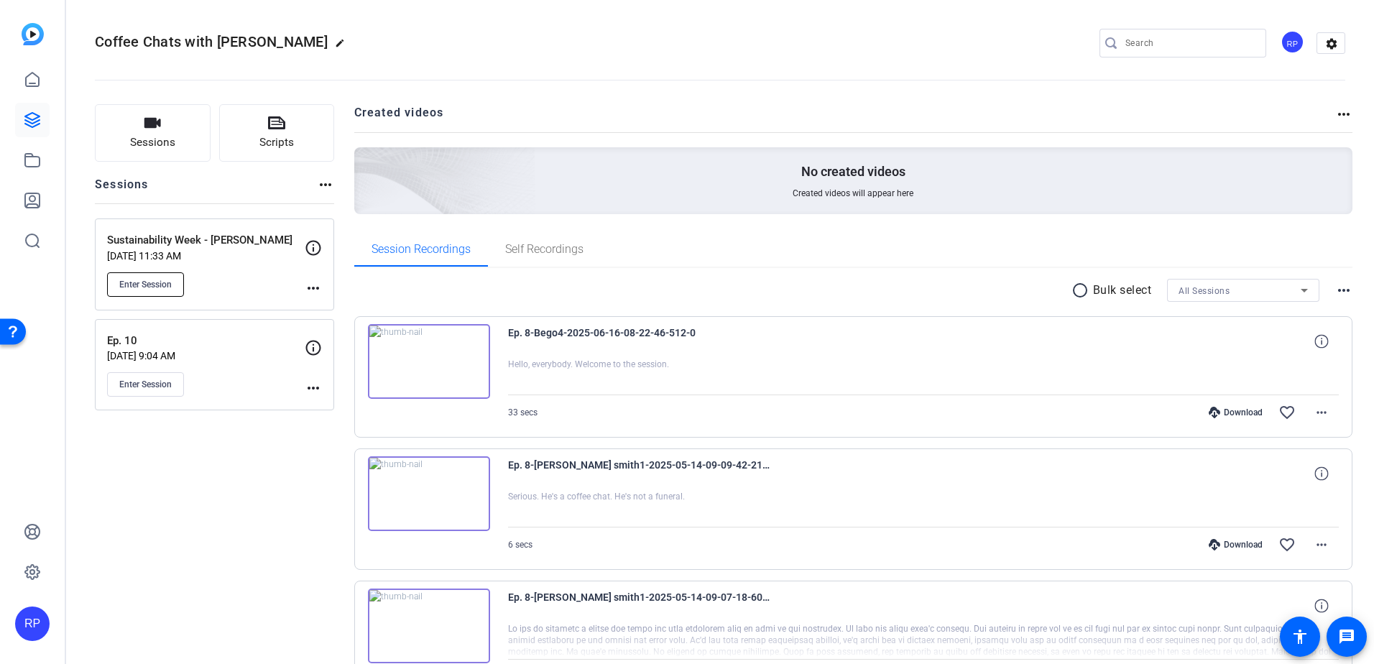
click at [155, 279] on span "Enter Session" at bounding box center [145, 284] width 52 height 11
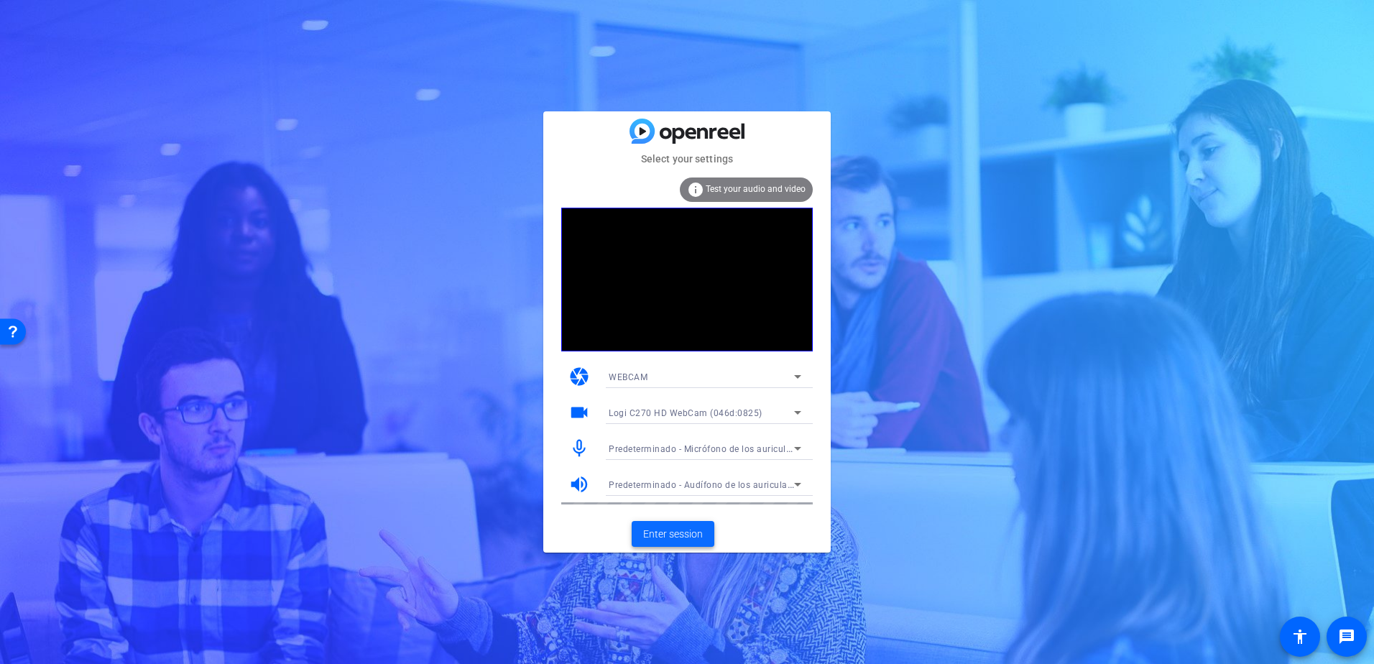
click at [672, 531] on span "Enter session" at bounding box center [673, 534] width 60 height 15
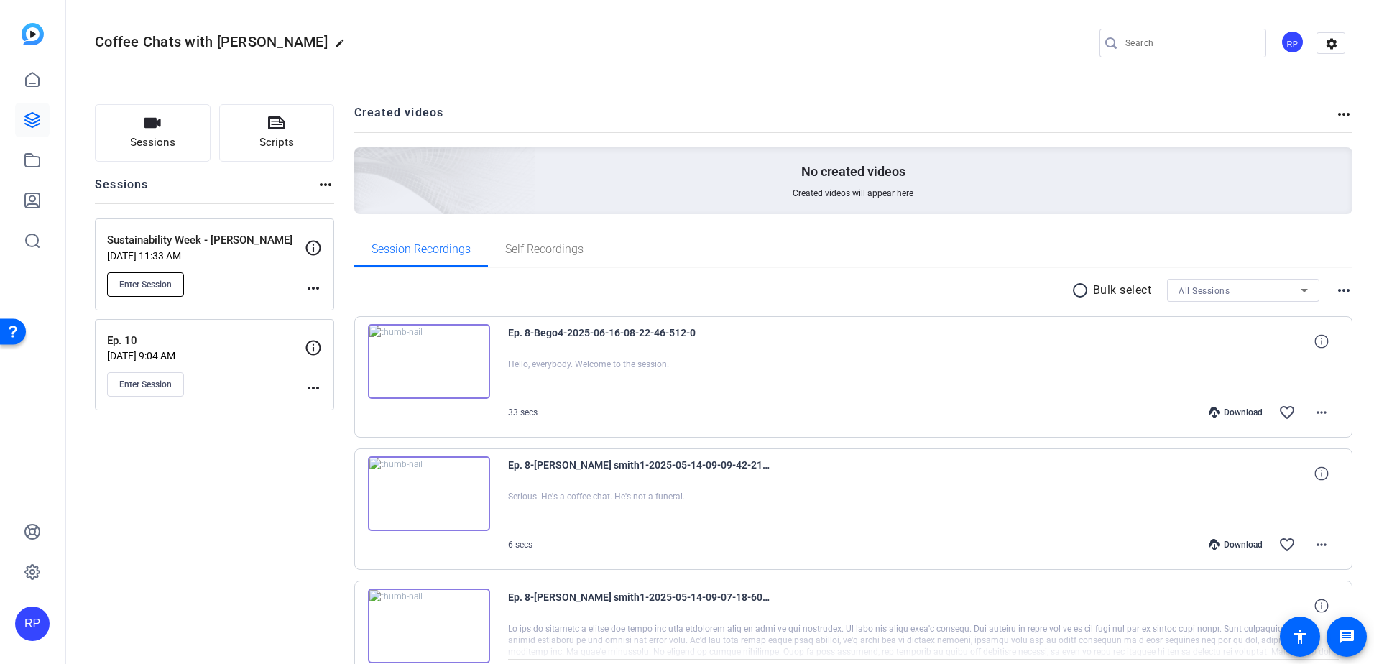
click at [153, 274] on button "Enter Session" at bounding box center [145, 284] width 77 height 24
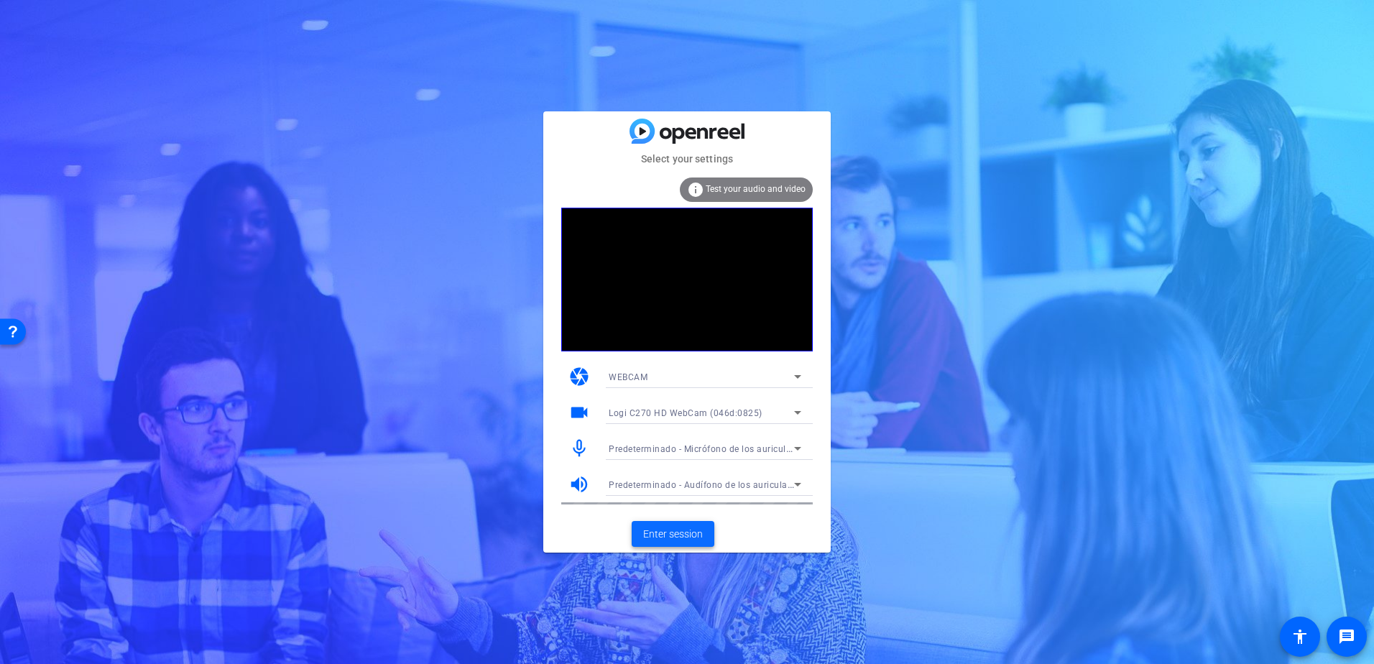
click at [695, 529] on span "Enter session" at bounding box center [673, 534] width 60 height 15
click at [669, 532] on span "Enter session" at bounding box center [673, 534] width 60 height 15
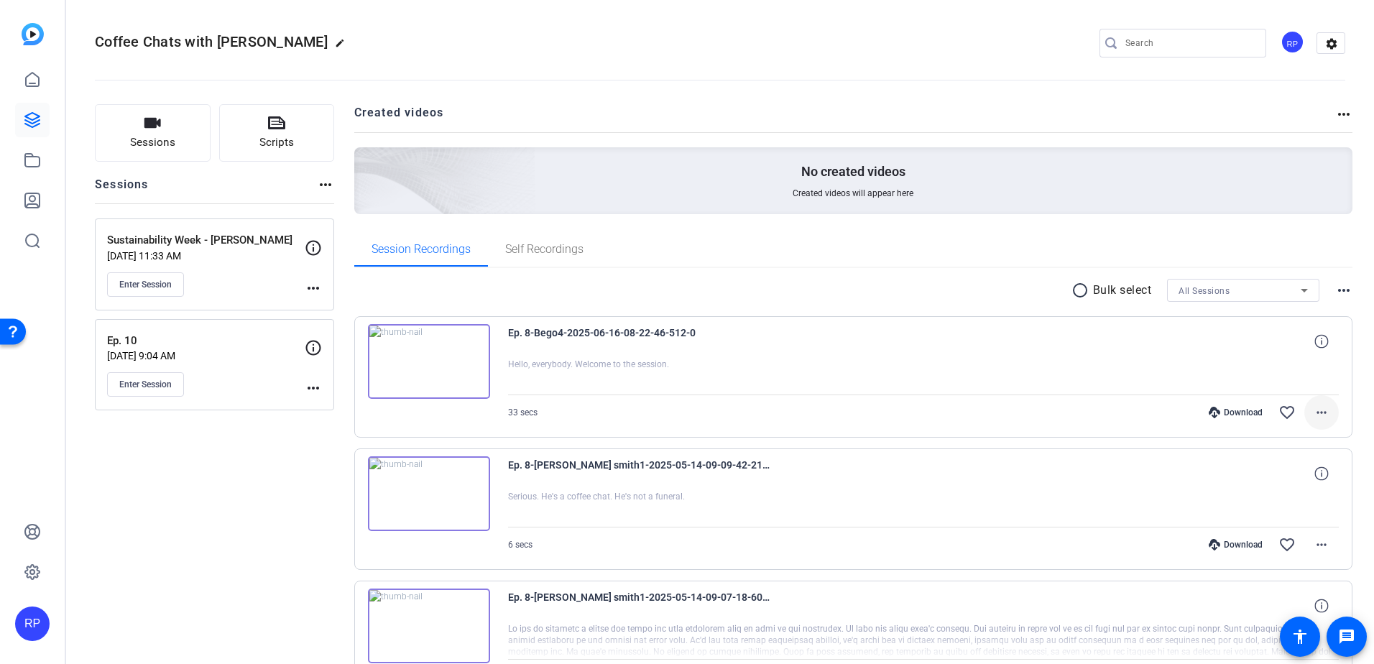
click at [1312, 411] on mat-icon "more_horiz" at bounding box center [1320, 412] width 17 height 17
click at [412, 364] on div at bounding box center [687, 332] width 1374 height 664
click at [432, 354] on img at bounding box center [429, 361] width 122 height 75
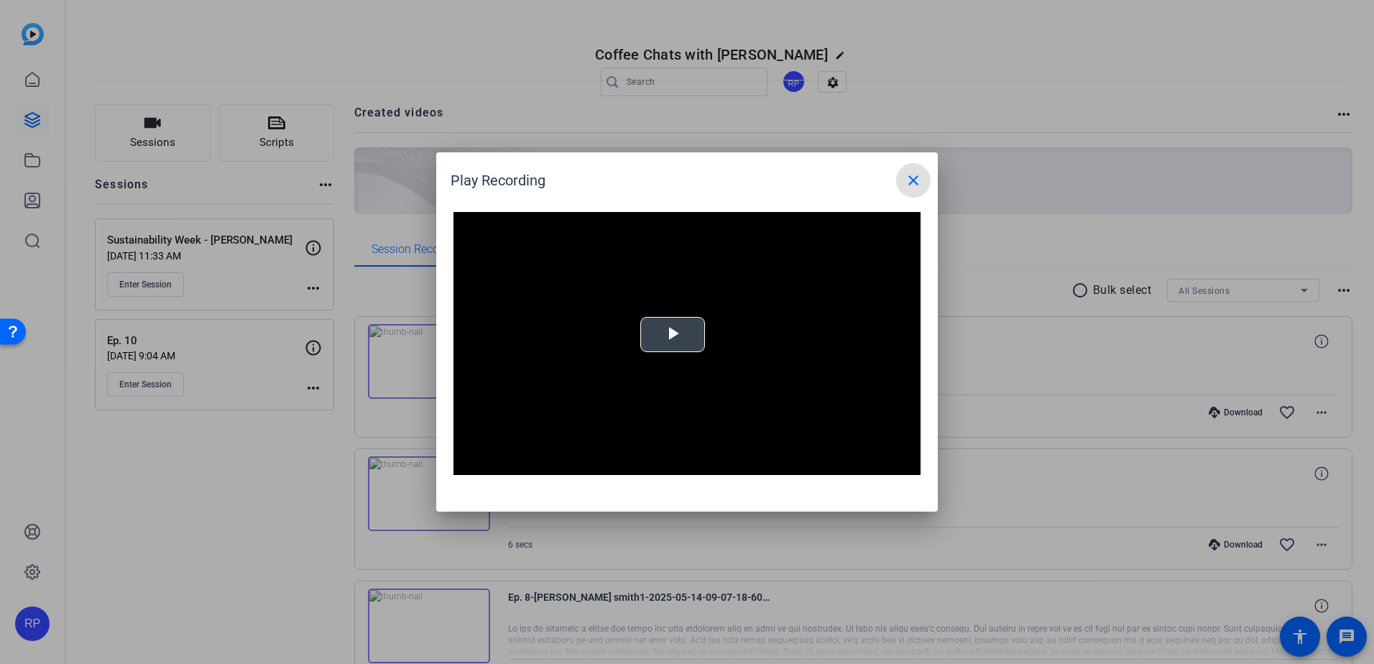
click at [672, 335] on span "Video Player" at bounding box center [672, 335] width 0 height 0
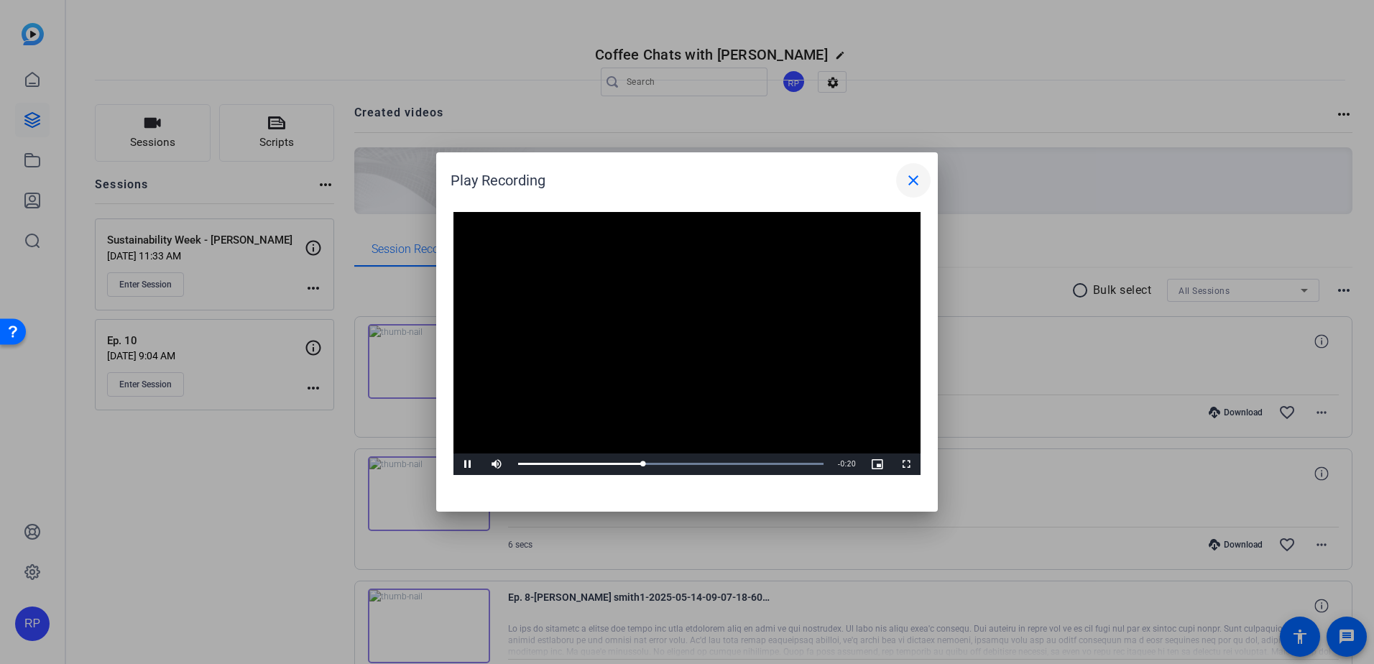
click at [914, 180] on mat-icon "close" at bounding box center [912, 180] width 17 height 17
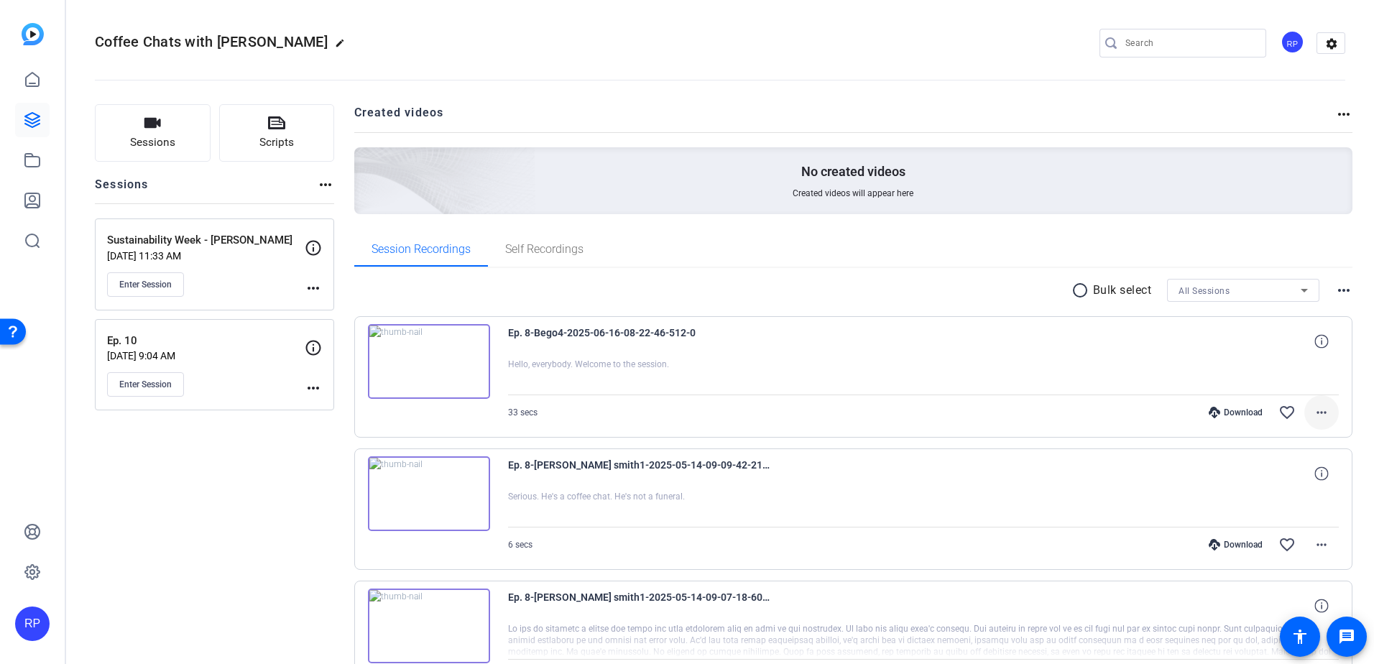
click at [1305, 412] on span at bounding box center [1321, 412] width 34 height 34
click at [1279, 590] on span "Delete clip" at bounding box center [1276, 586] width 86 height 17
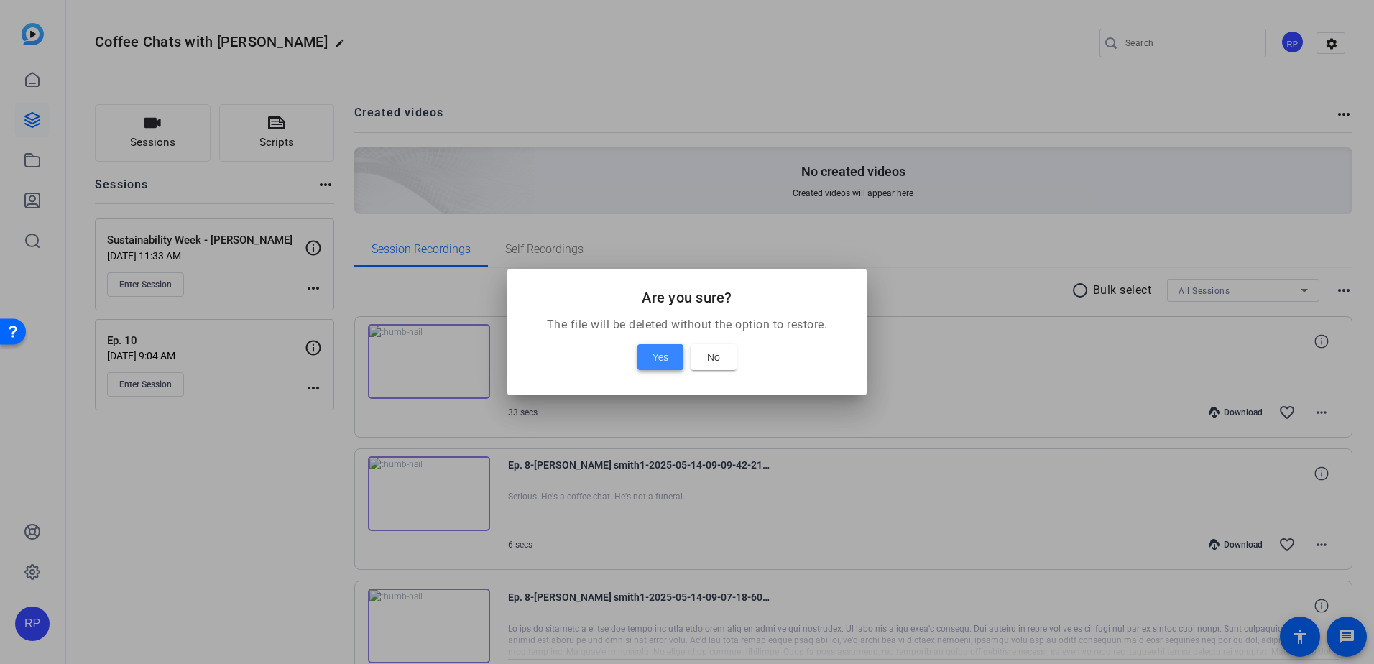
click at [647, 356] on span at bounding box center [660, 357] width 46 height 34
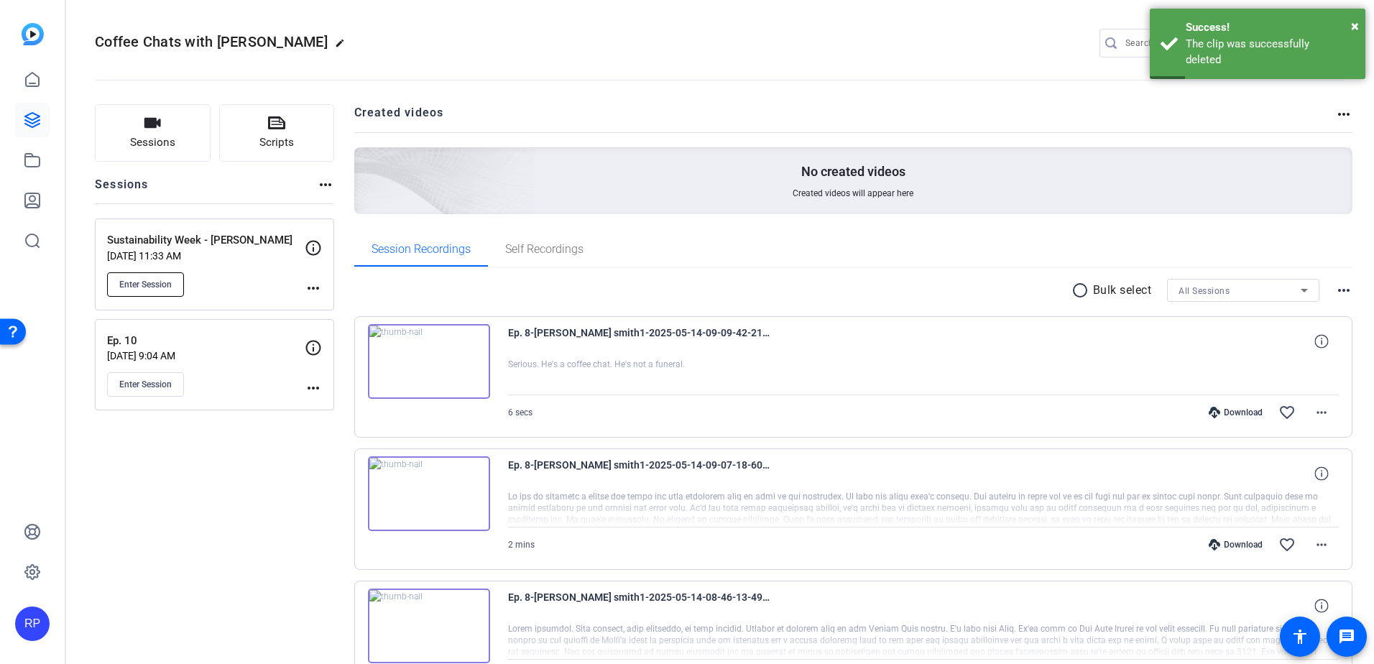
click at [166, 284] on span "Enter Session" at bounding box center [145, 284] width 52 height 11
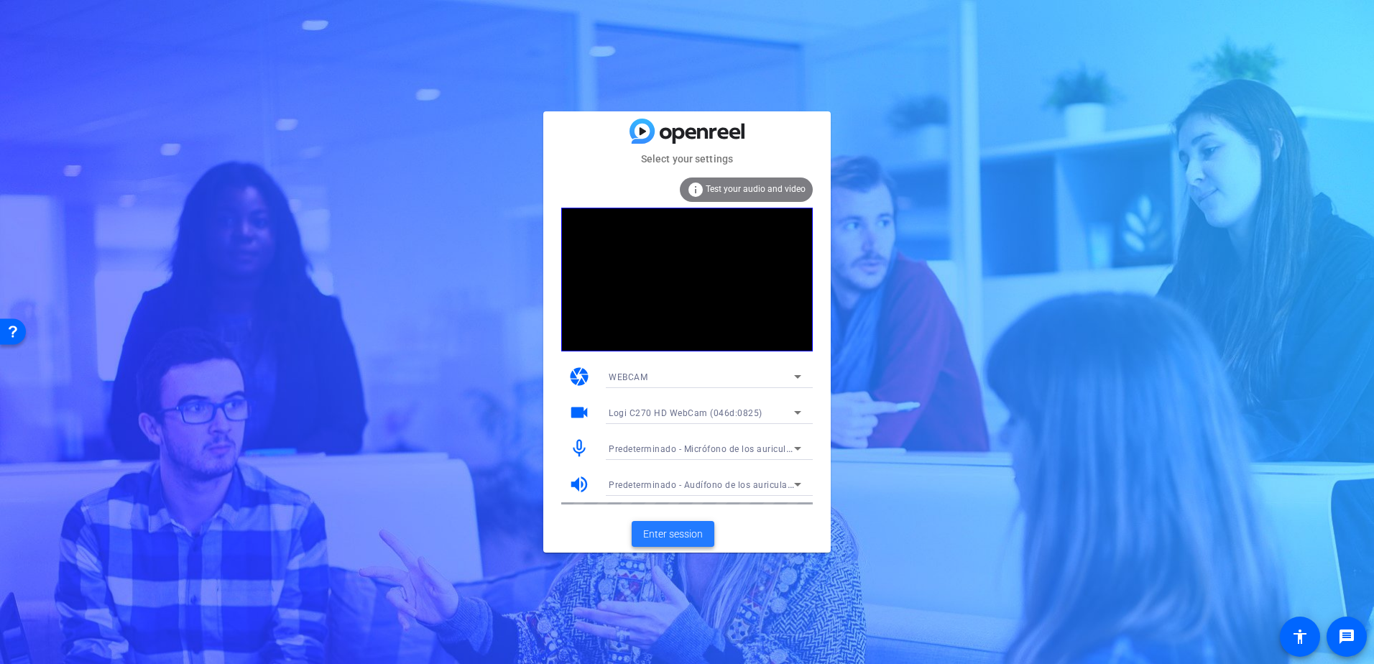
click at [692, 533] on span "Enter session" at bounding box center [673, 534] width 60 height 15
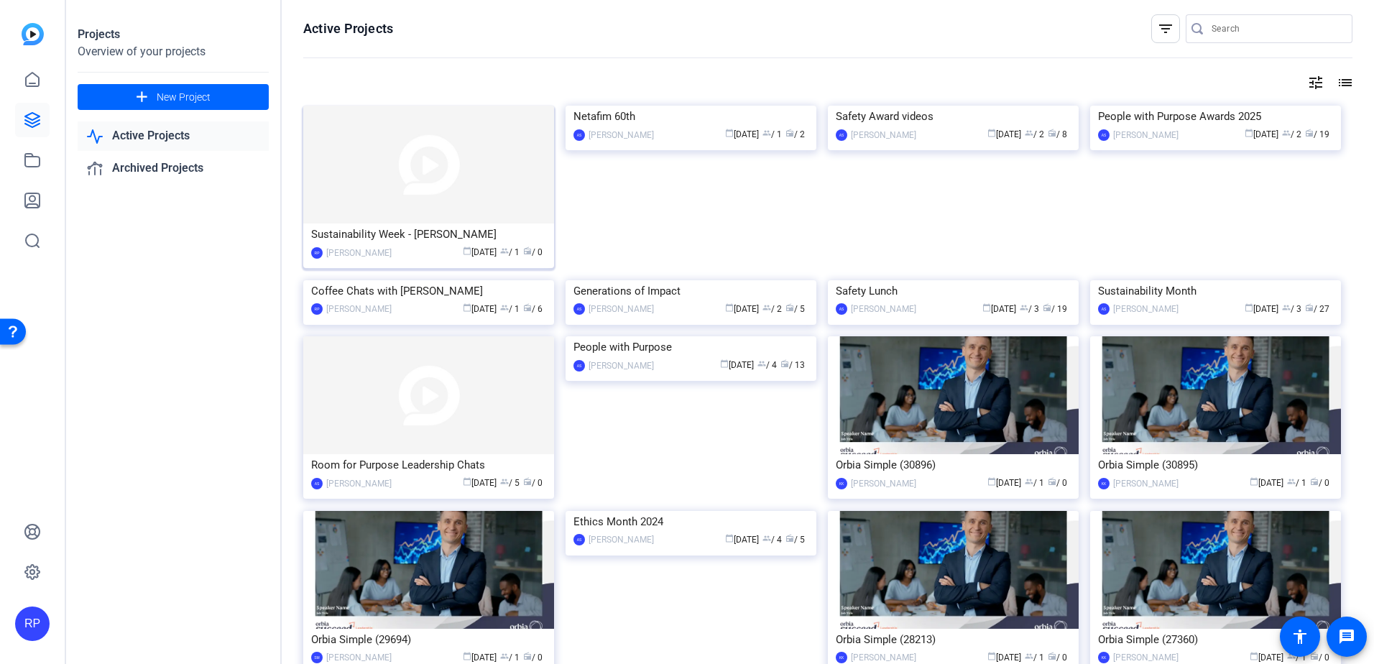
click at [498, 170] on img at bounding box center [428, 165] width 251 height 118
click at [514, 251] on span "group / 1" at bounding box center [509, 252] width 19 height 10
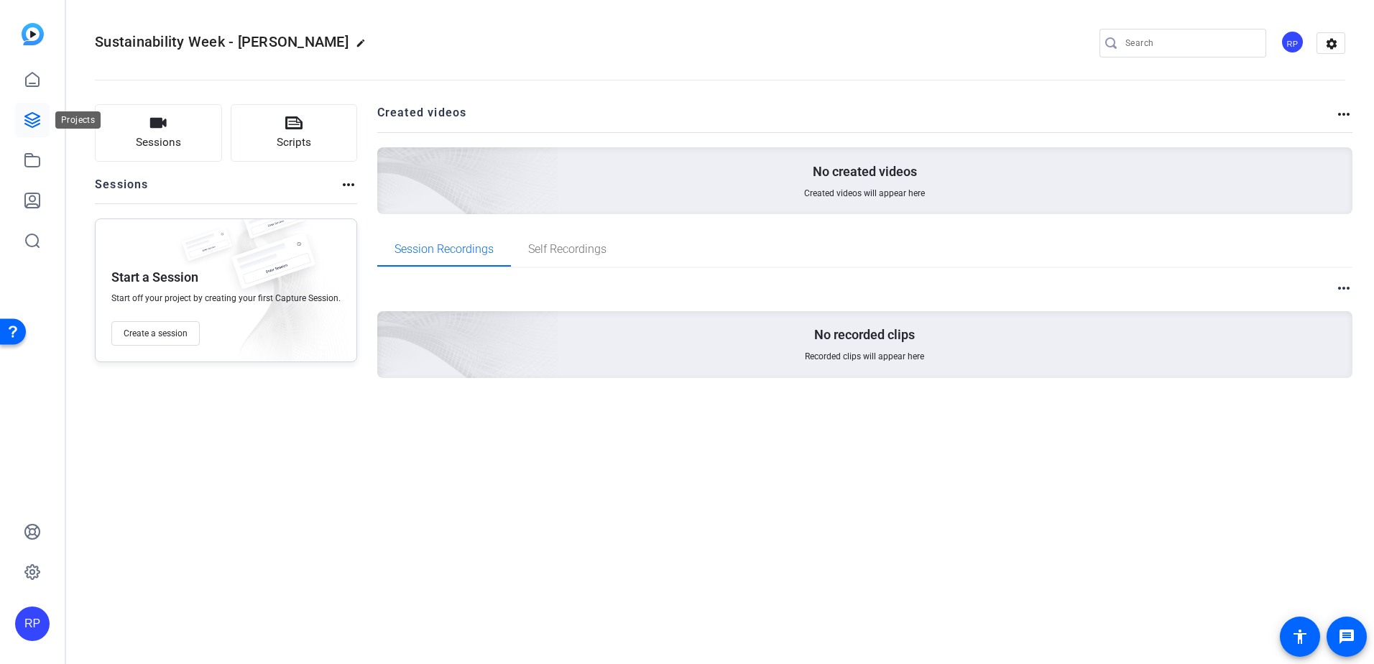
click at [29, 123] on icon at bounding box center [32, 120] width 14 height 14
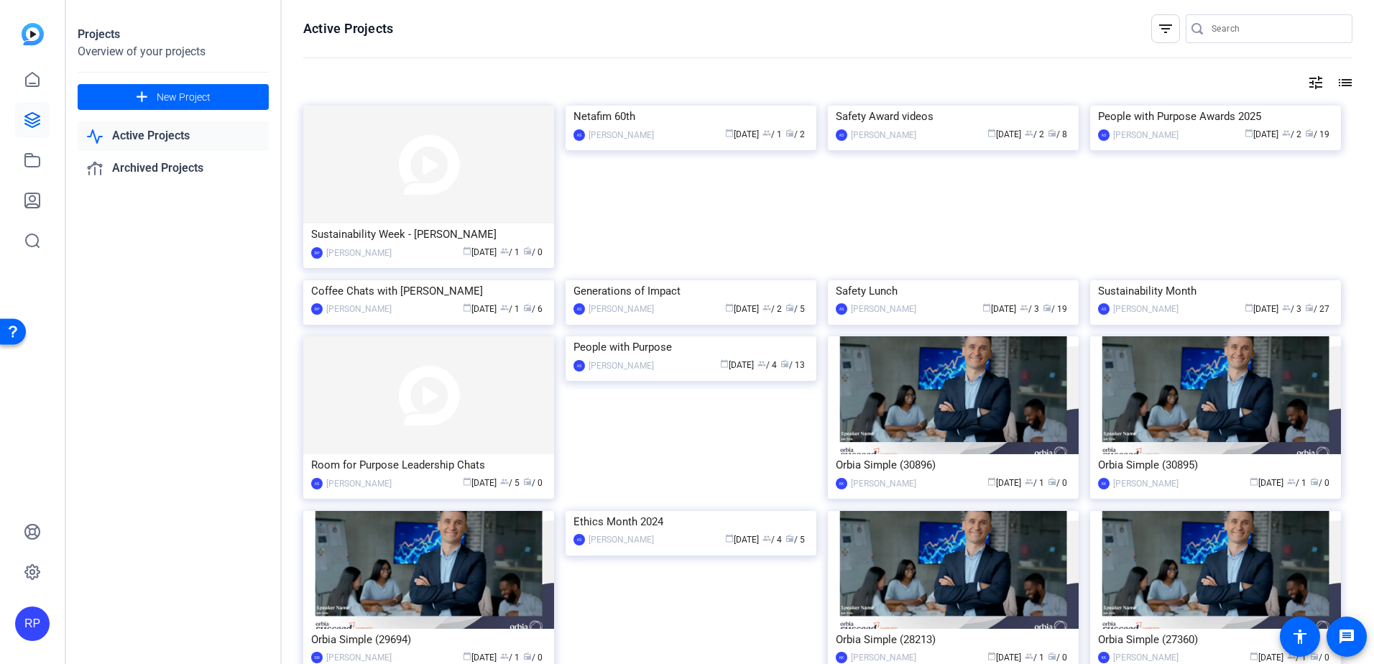
click at [187, 134] on link "Active Projects" at bounding box center [173, 135] width 191 height 29
click at [427, 149] on img at bounding box center [428, 165] width 251 height 118
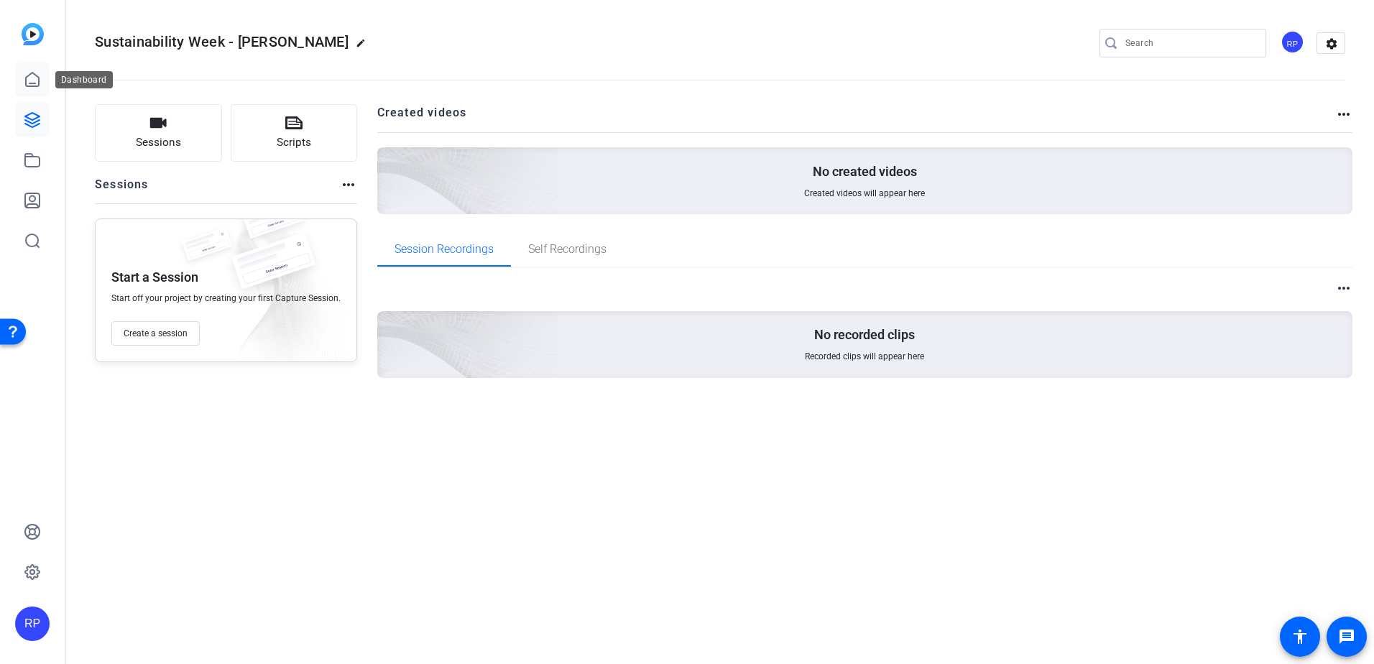
click at [29, 72] on icon at bounding box center [32, 79] width 17 height 17
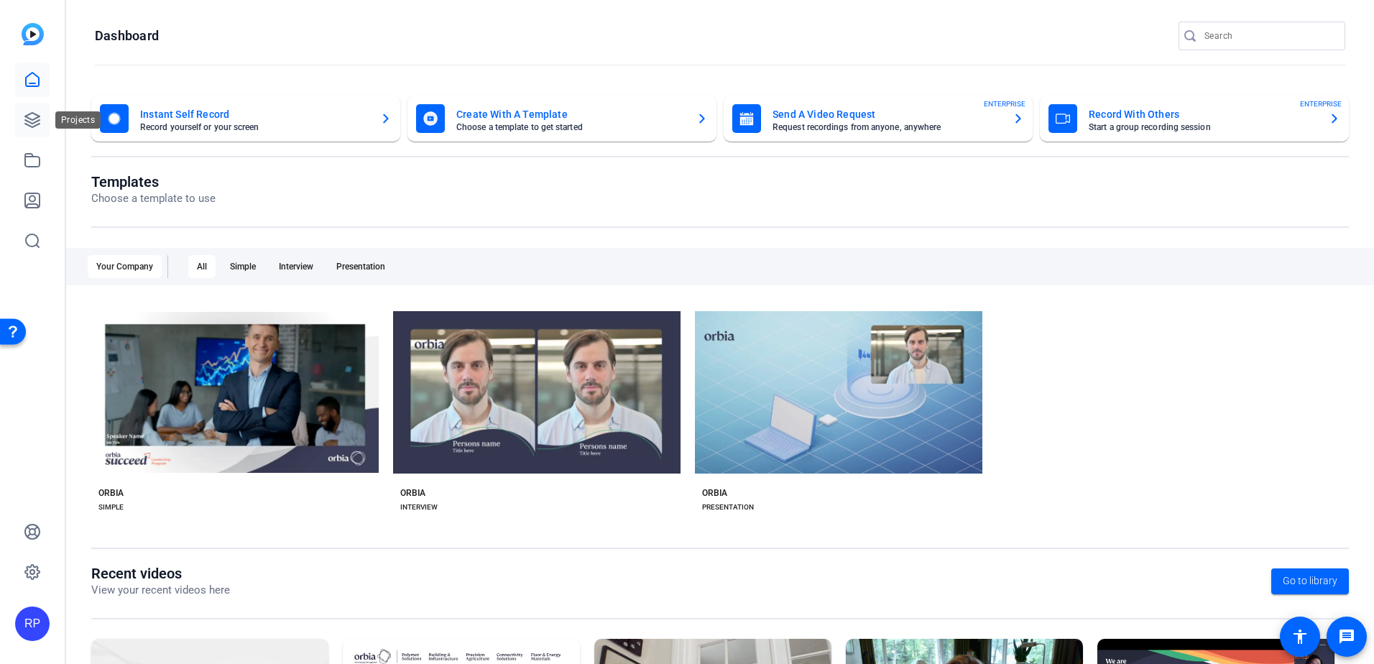
click at [29, 124] on icon at bounding box center [32, 119] width 17 height 17
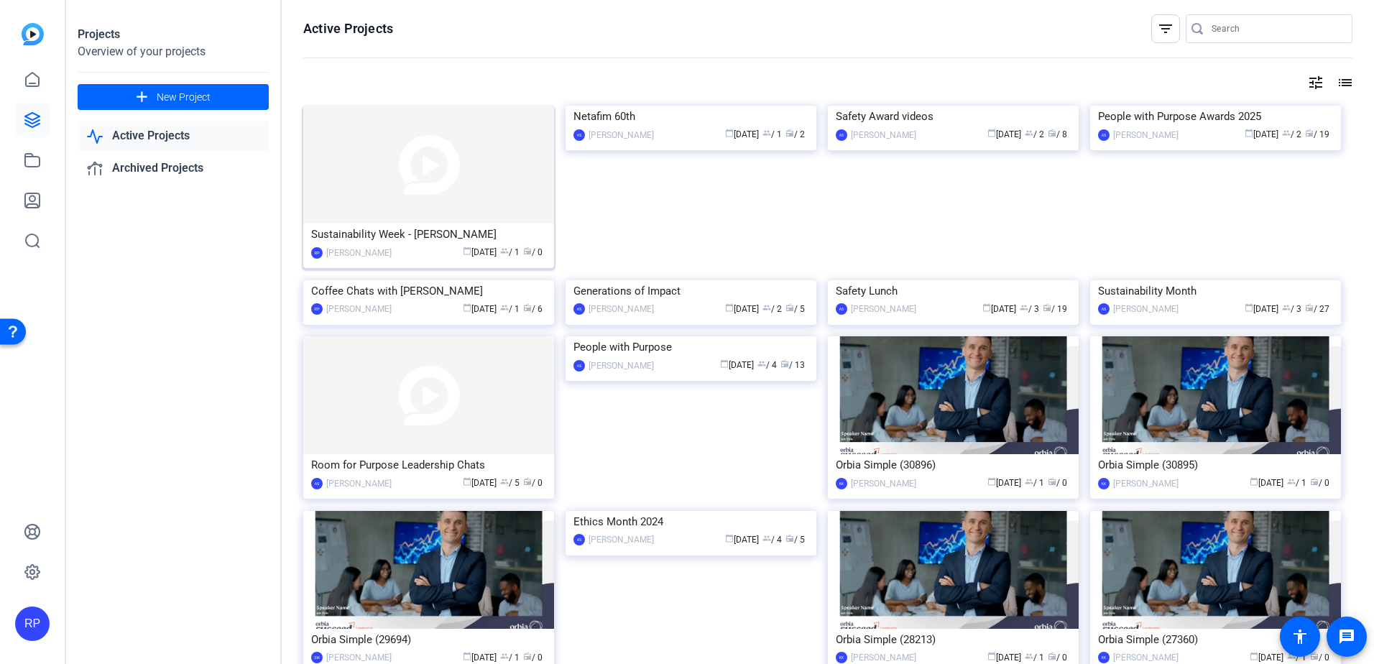
click at [451, 192] on img at bounding box center [428, 165] width 251 height 118
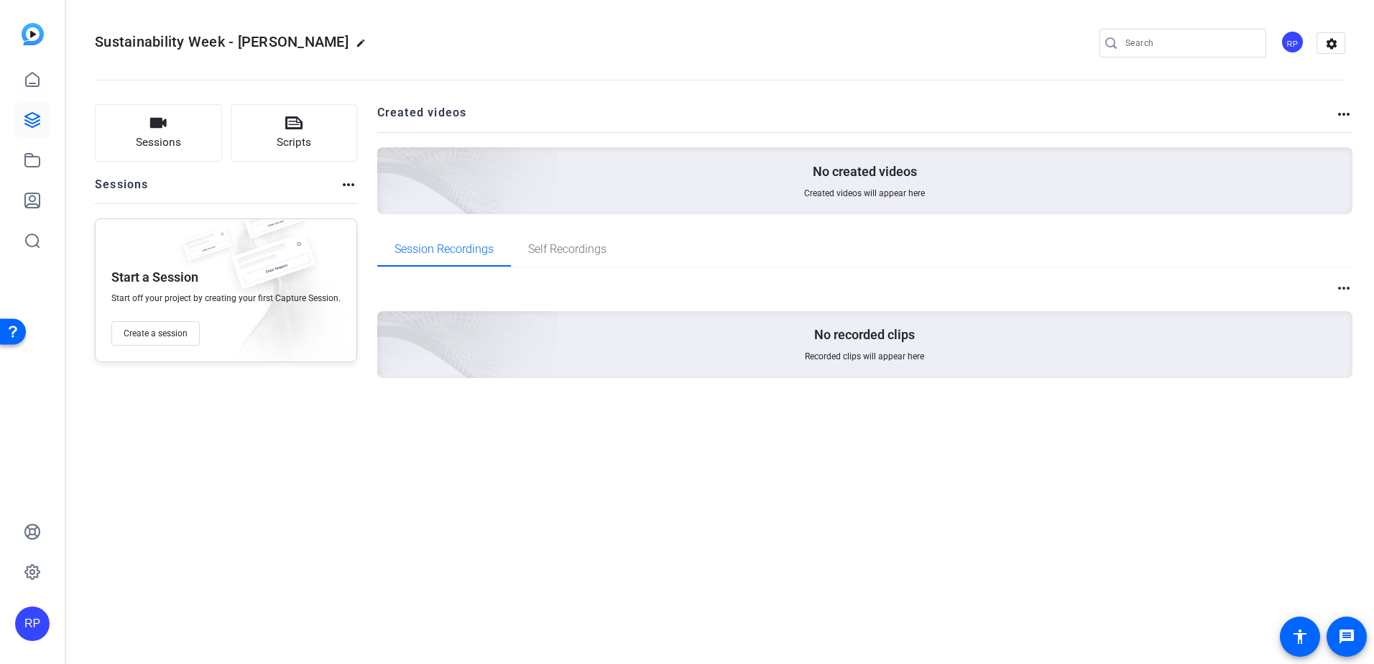
click at [342, 178] on mat-icon "more_horiz" at bounding box center [348, 184] width 17 height 17
click at [418, 490] on div at bounding box center [687, 332] width 1374 height 664
click at [25, 111] on icon at bounding box center [32, 119] width 17 height 17
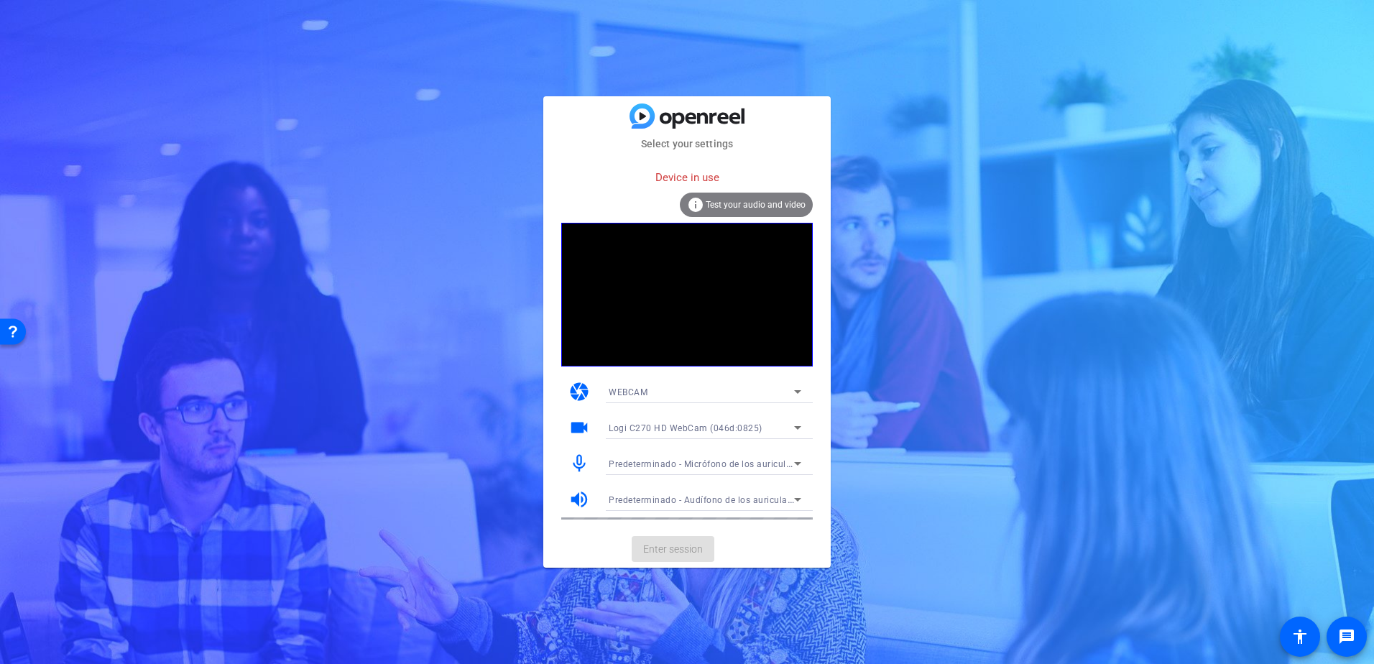
click at [795, 459] on icon at bounding box center [797, 463] width 17 height 17
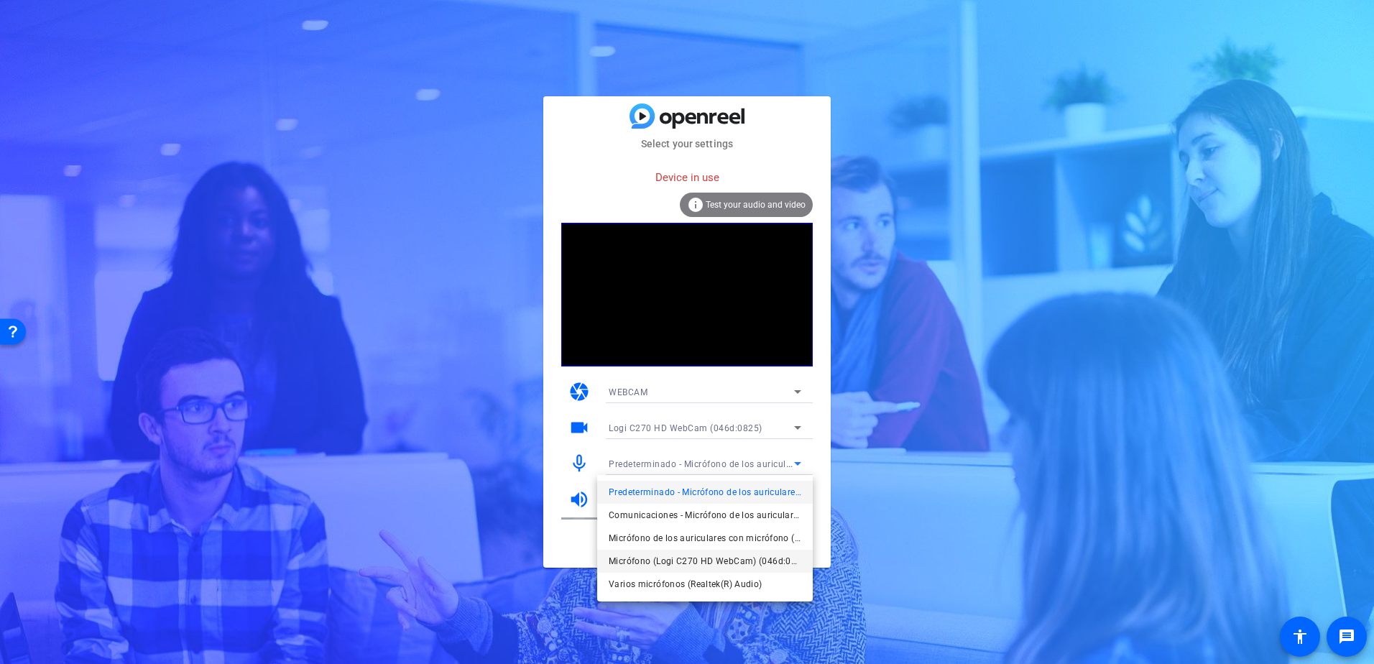
click at [676, 555] on span "Micrófono (Logi C270 HD WebCam) (046d:0825)" at bounding box center [704, 560] width 193 height 17
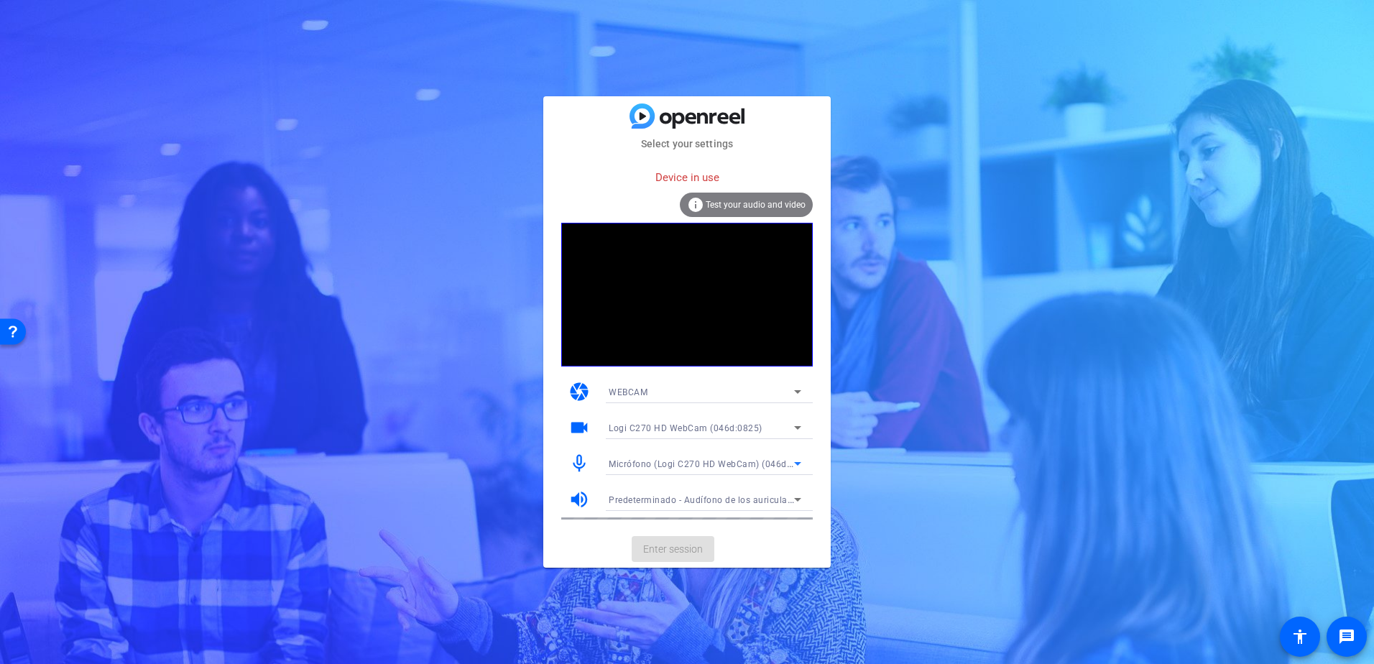
click at [792, 497] on icon at bounding box center [797, 499] width 17 height 17
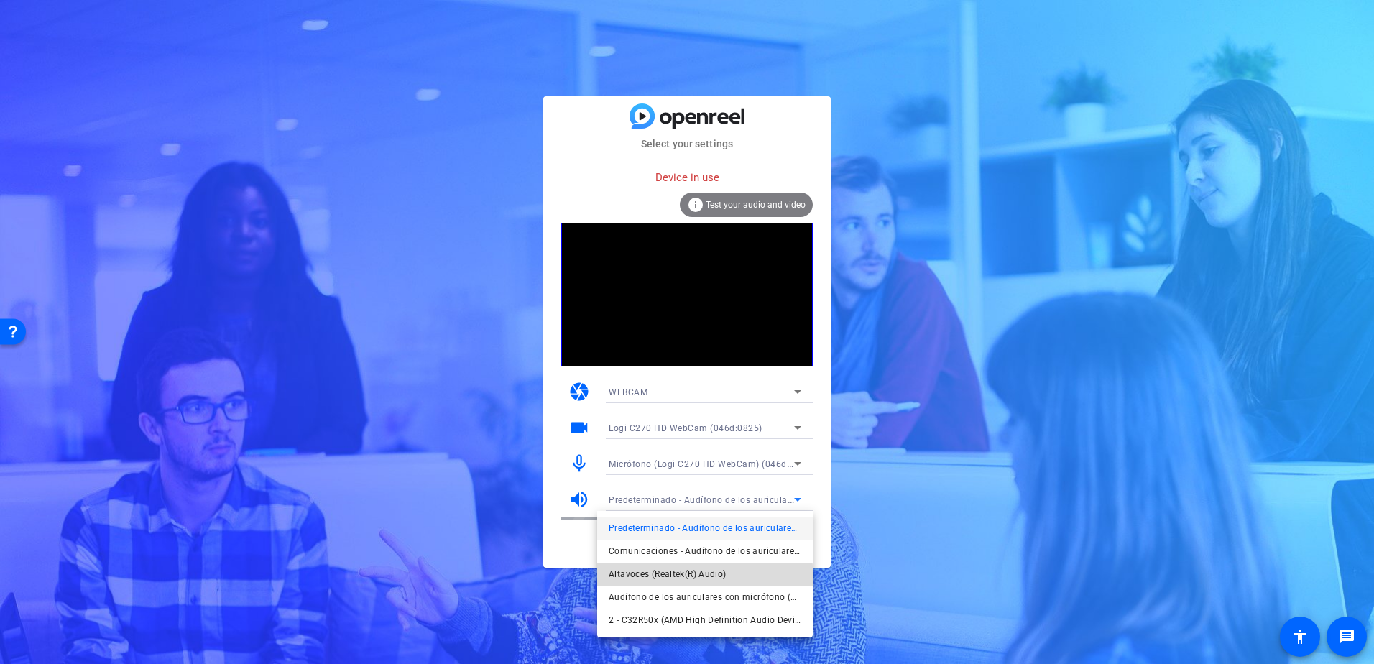
click at [687, 578] on span "Altavoces (Realtek(R) Audio)" at bounding box center [667, 573] width 118 height 17
